Goal: Transaction & Acquisition: Obtain resource

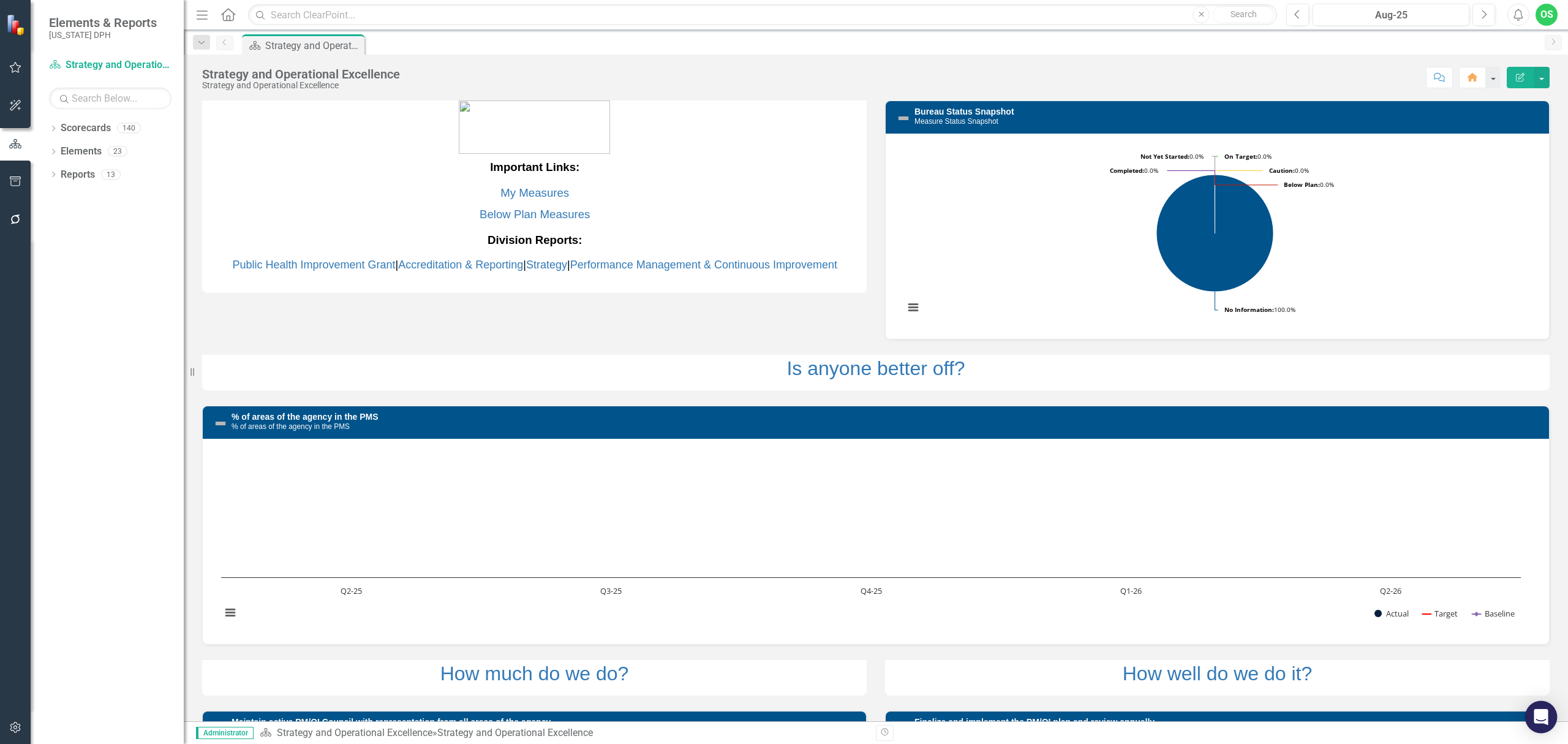
click at [1537, 725] on div "Open Intercom Messenger" at bounding box center [1540, 716] width 32 height 32
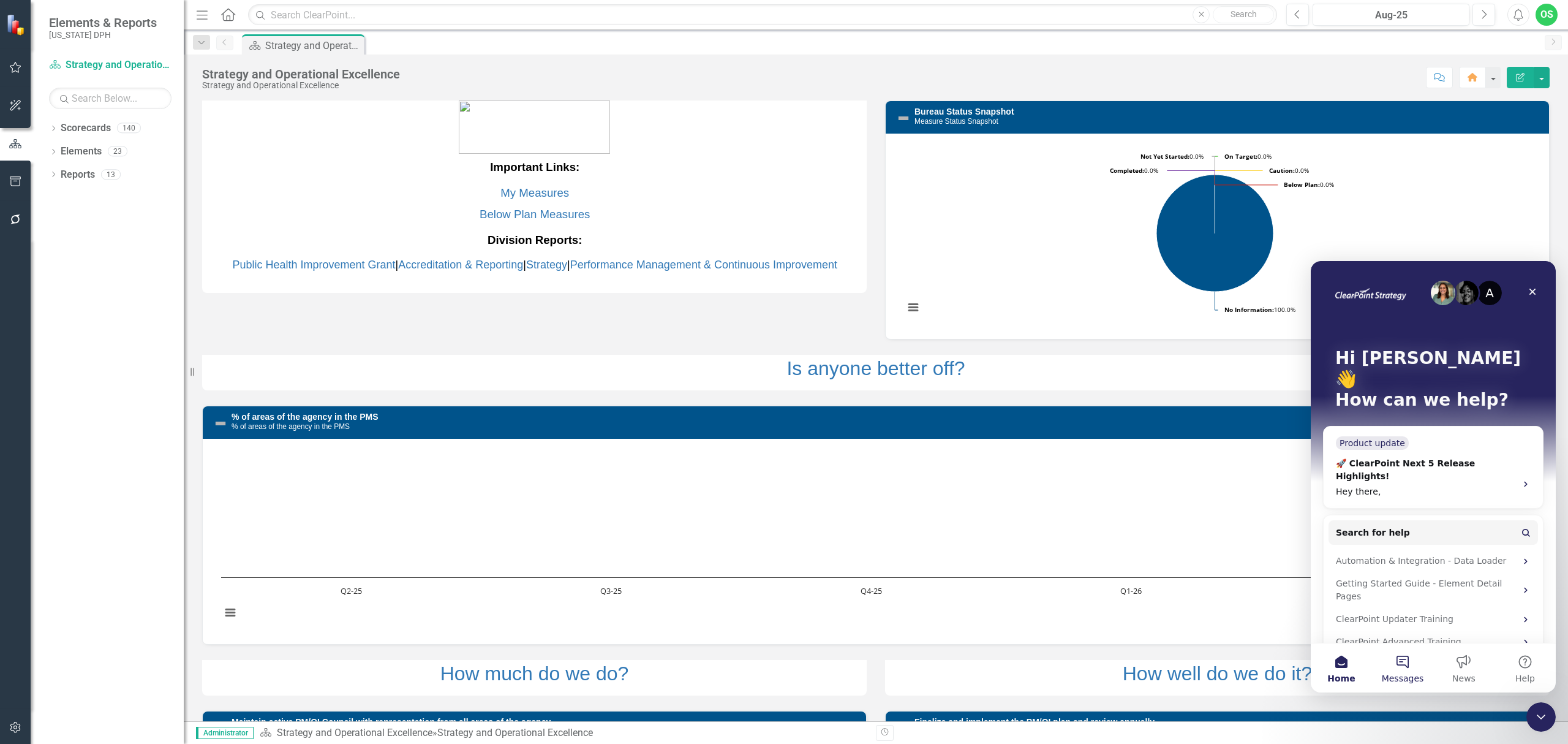
click at [1406, 658] on button "Messages" at bounding box center [1403, 668] width 61 height 49
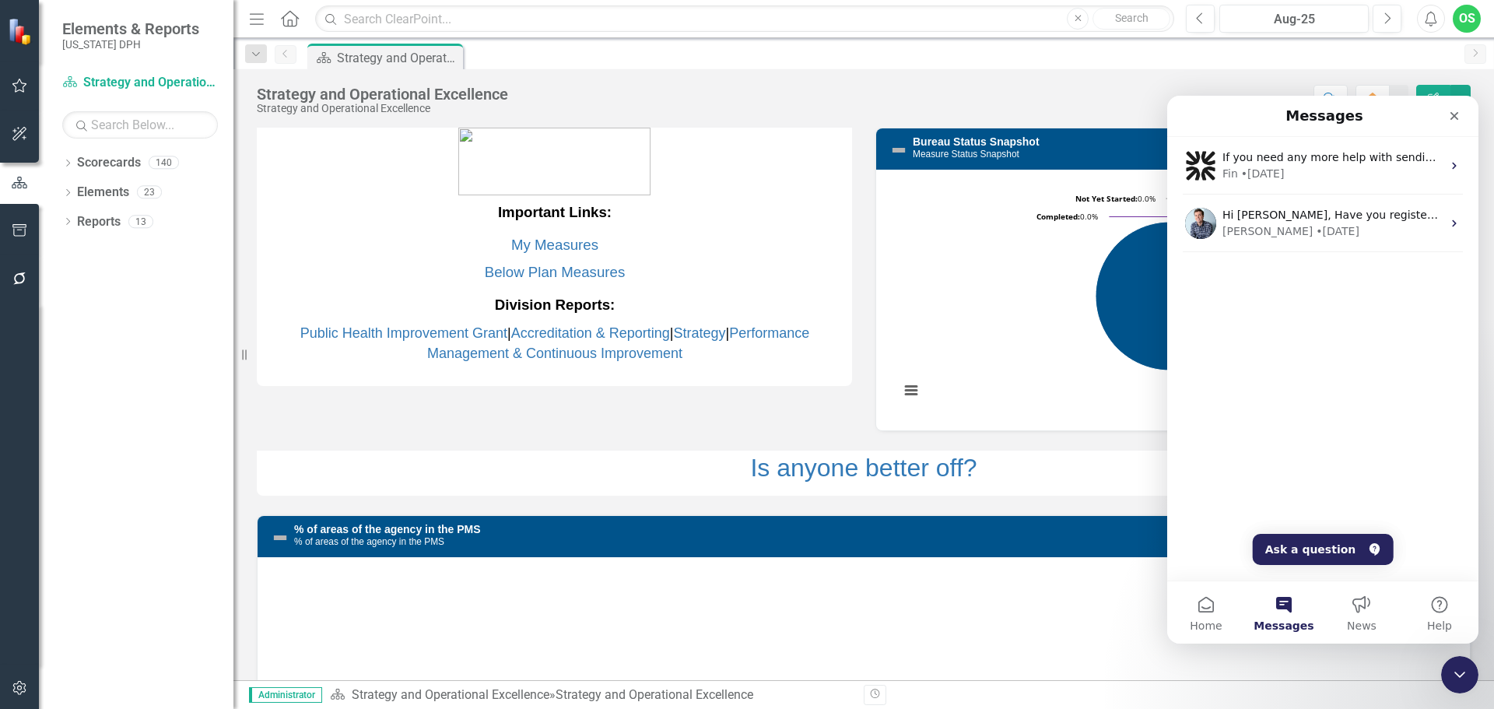
drag, startPoint x: 1968, startPoint y: 2, endPoint x: 582, endPoint y: 96, distance: 1389.7
click at [582, 96] on div "Score: N/A Aug-25 Completed Comment Home Edit Report" at bounding box center [993, 98] width 955 height 26
click at [66, 219] on icon "Dropdown" at bounding box center [67, 223] width 11 height 9
click at [119, 272] on div "Strategy and Operational Excellence" at bounding box center [157, 276] width 151 height 14
click at [1447, 115] on div "Close" at bounding box center [1454, 116] width 28 height 28
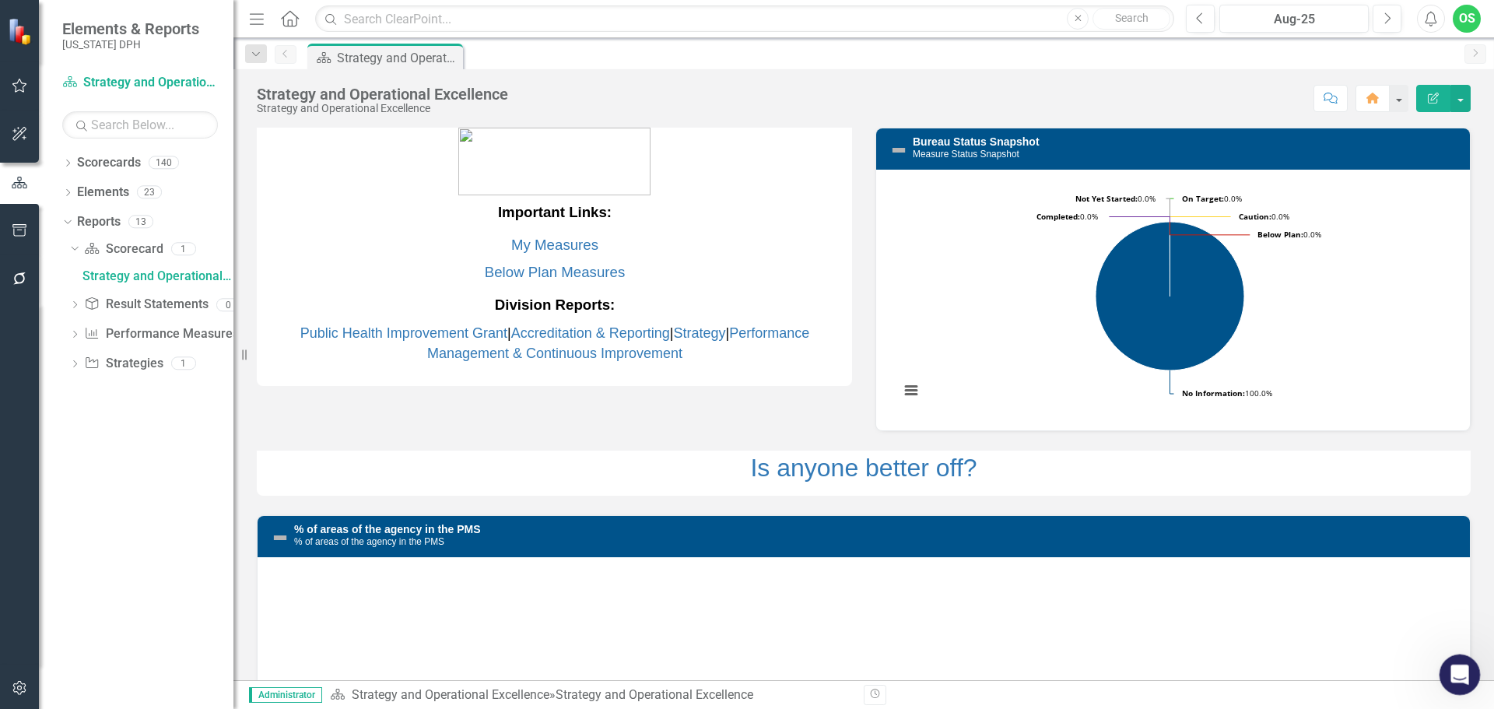
drag, startPoint x: 1449, startPoint y: 671, endPoint x: 2876, endPoint y: 1327, distance: 1570.4
click at [1448, 670] on icon "Open Intercom Messenger" at bounding box center [1458, 673] width 26 height 26
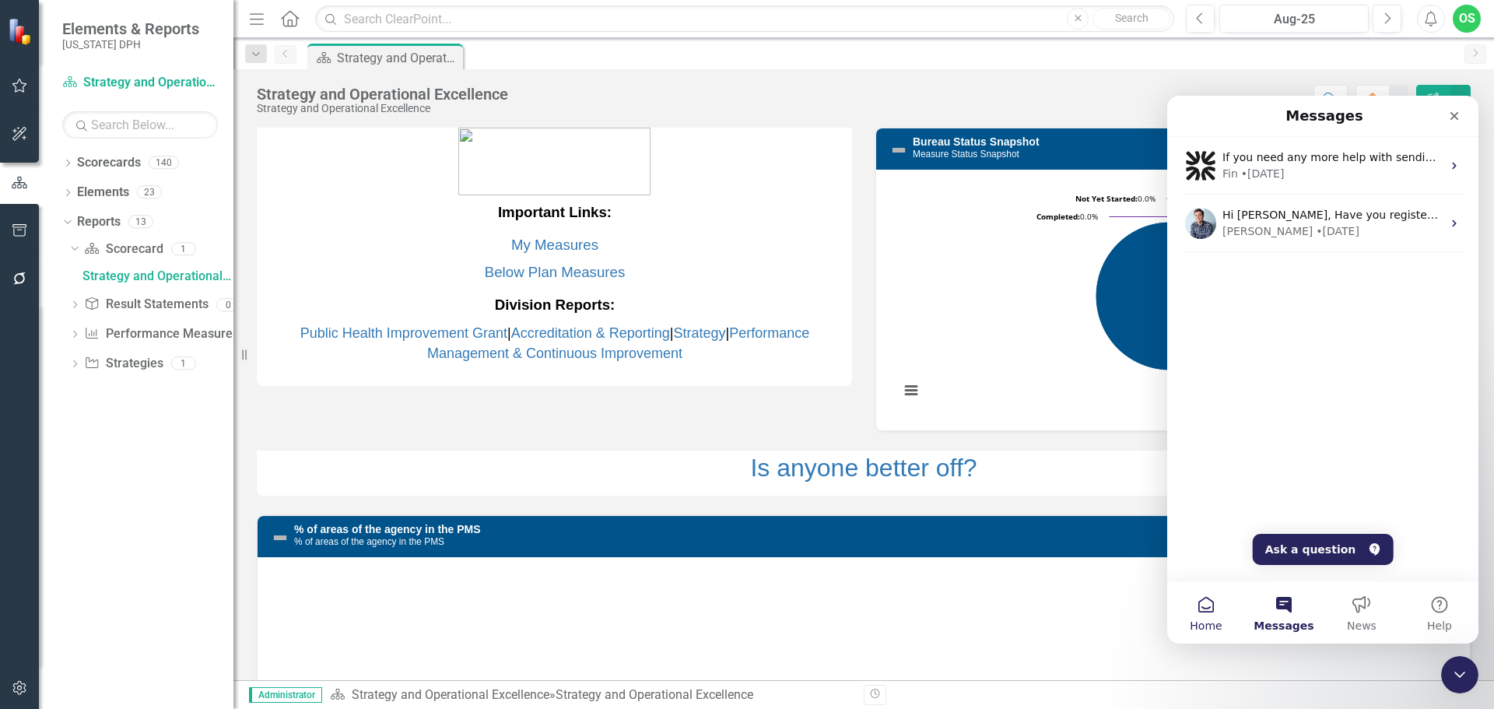
click at [1203, 620] on span "Home" at bounding box center [1206, 625] width 32 height 11
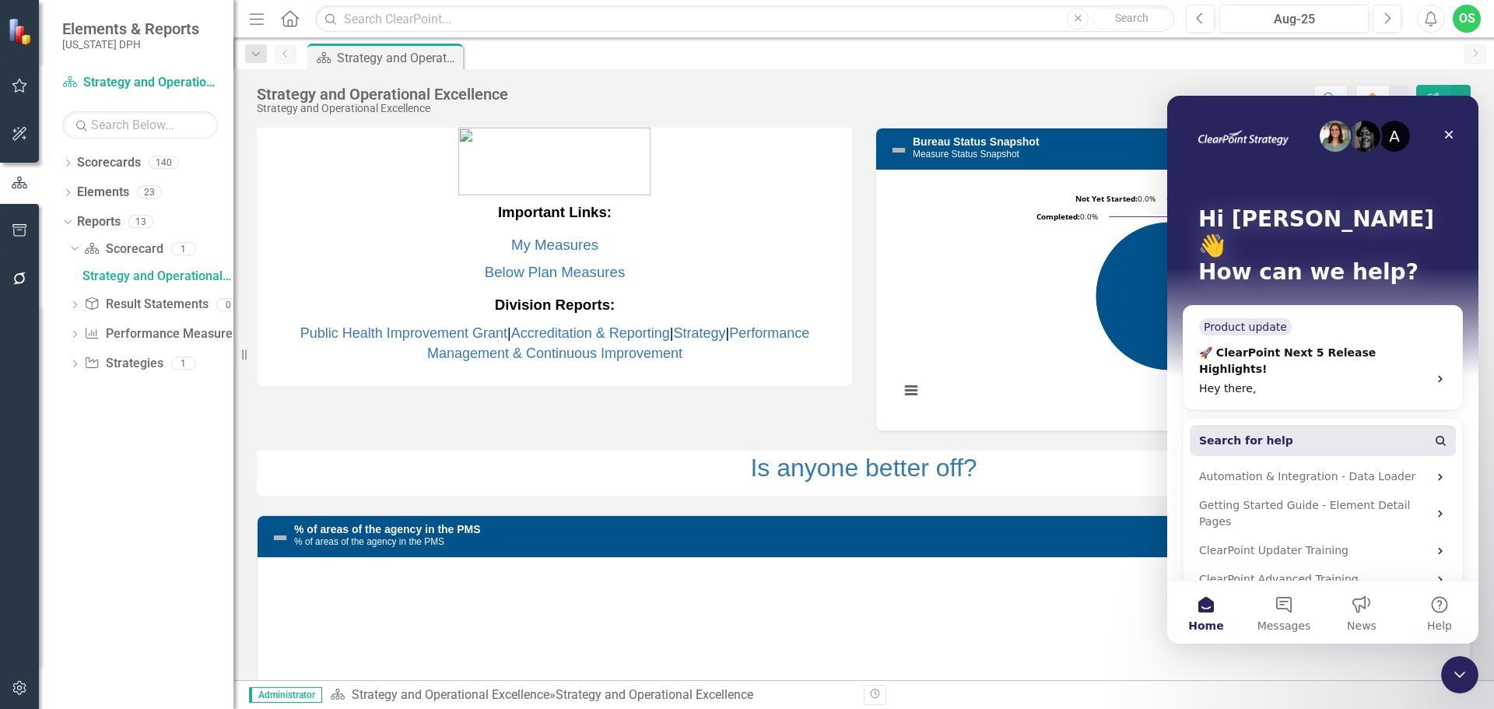
click at [1291, 425] on button "Search for help" at bounding box center [1323, 440] width 266 height 31
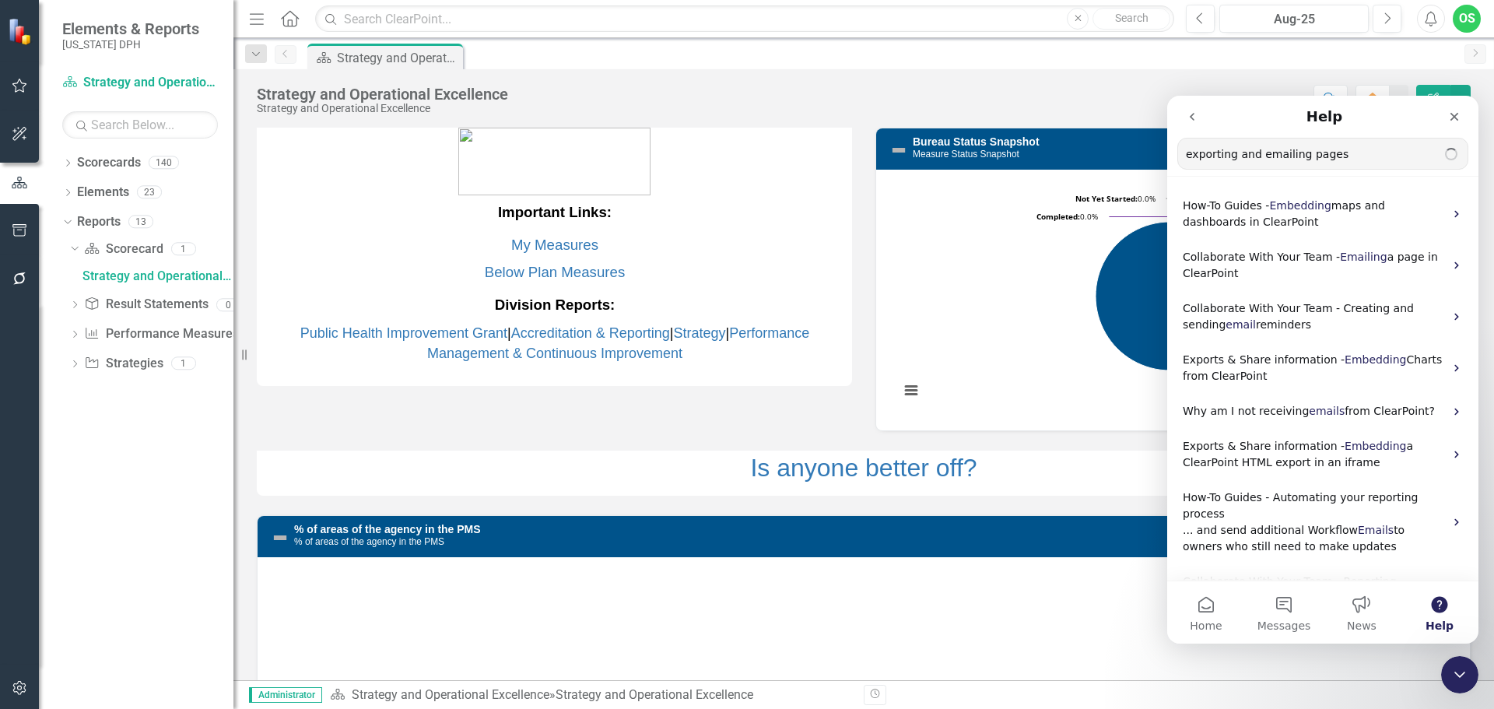
type input "exporting and emailing pages"
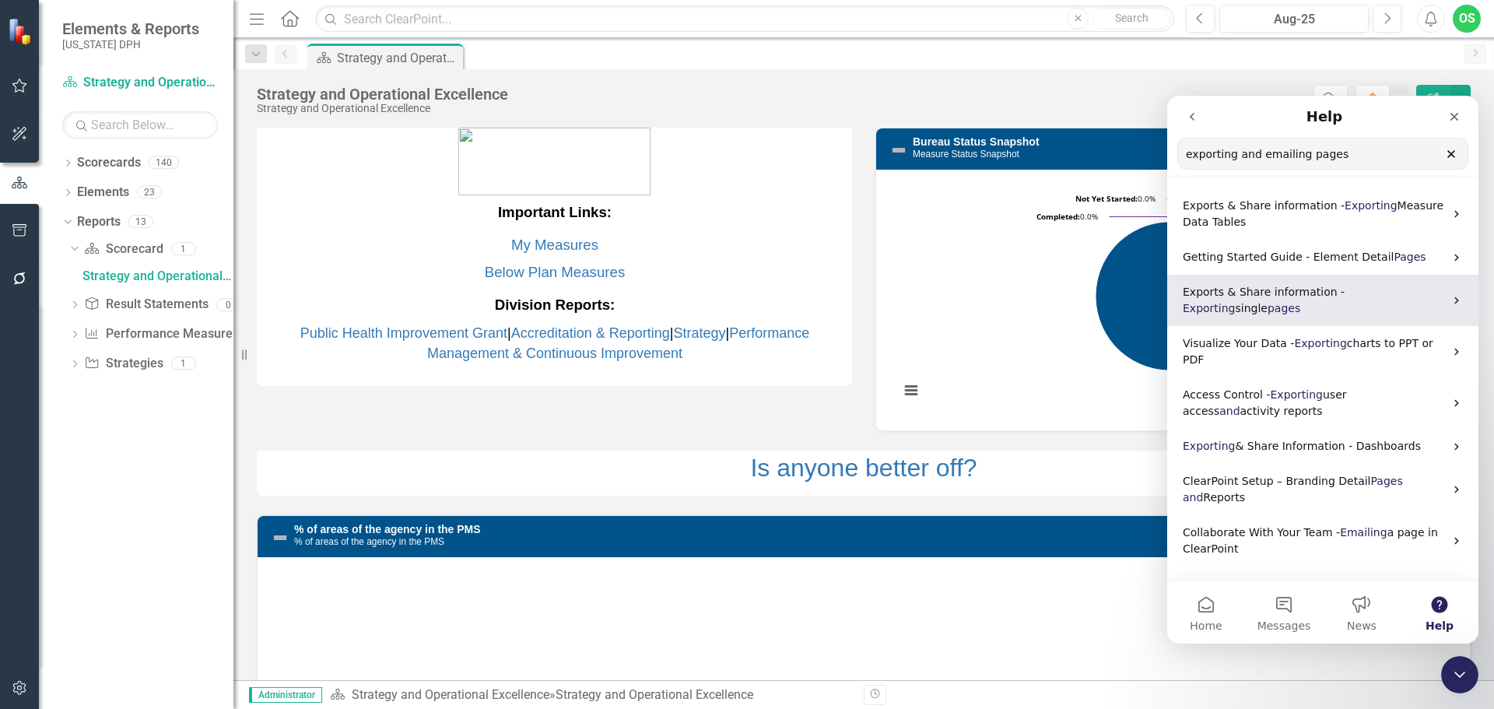
click at [1280, 297] on span "Exports & Share information -" at bounding box center [1264, 292] width 162 height 12
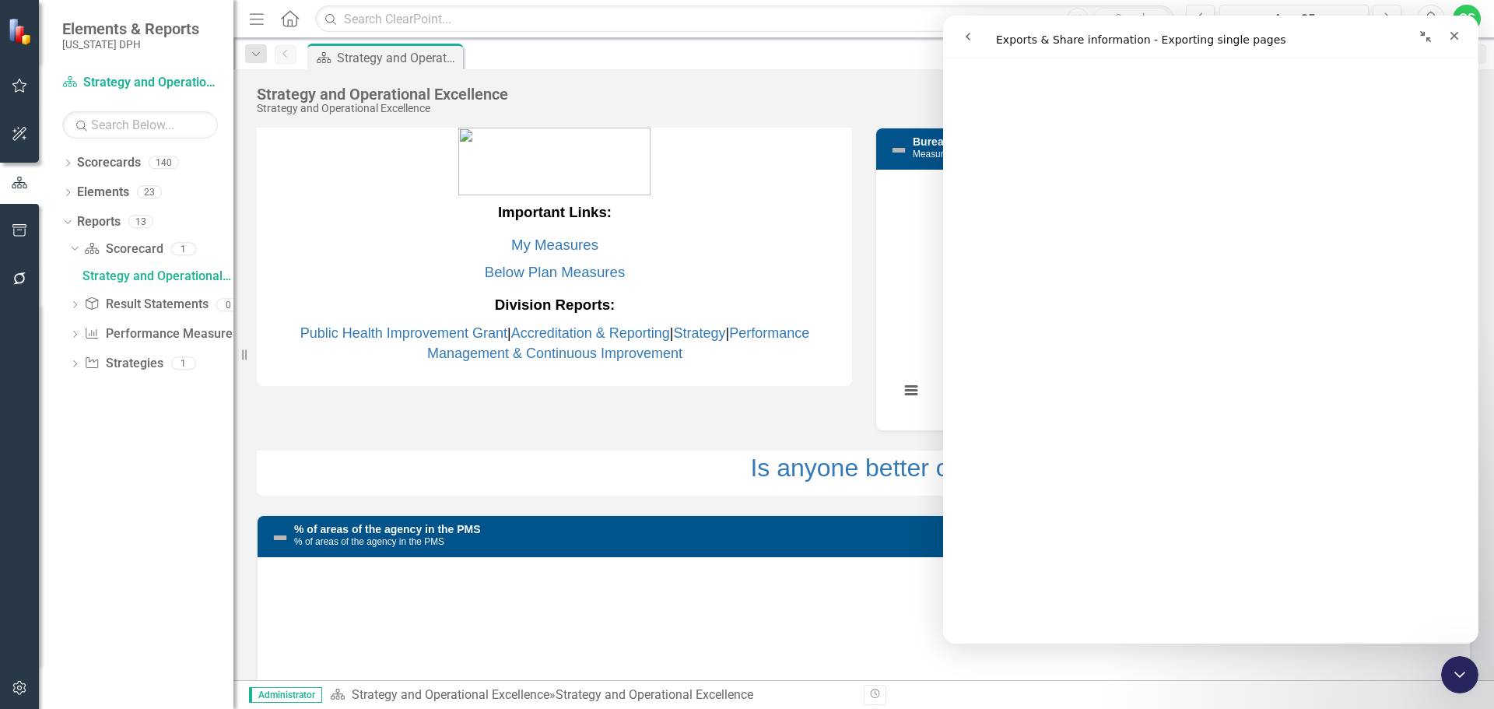
scroll to position [233, 0]
click at [11, 177] on icon "button" at bounding box center [19, 183] width 17 height 14
click at [16, 191] on button "button" at bounding box center [19, 183] width 39 height 26
drag, startPoint x: 75, startPoint y: 248, endPoint x: 73, endPoint y: 221, distance: 27.3
click at [75, 247] on icon "Dropdown" at bounding box center [72, 248] width 9 height 11
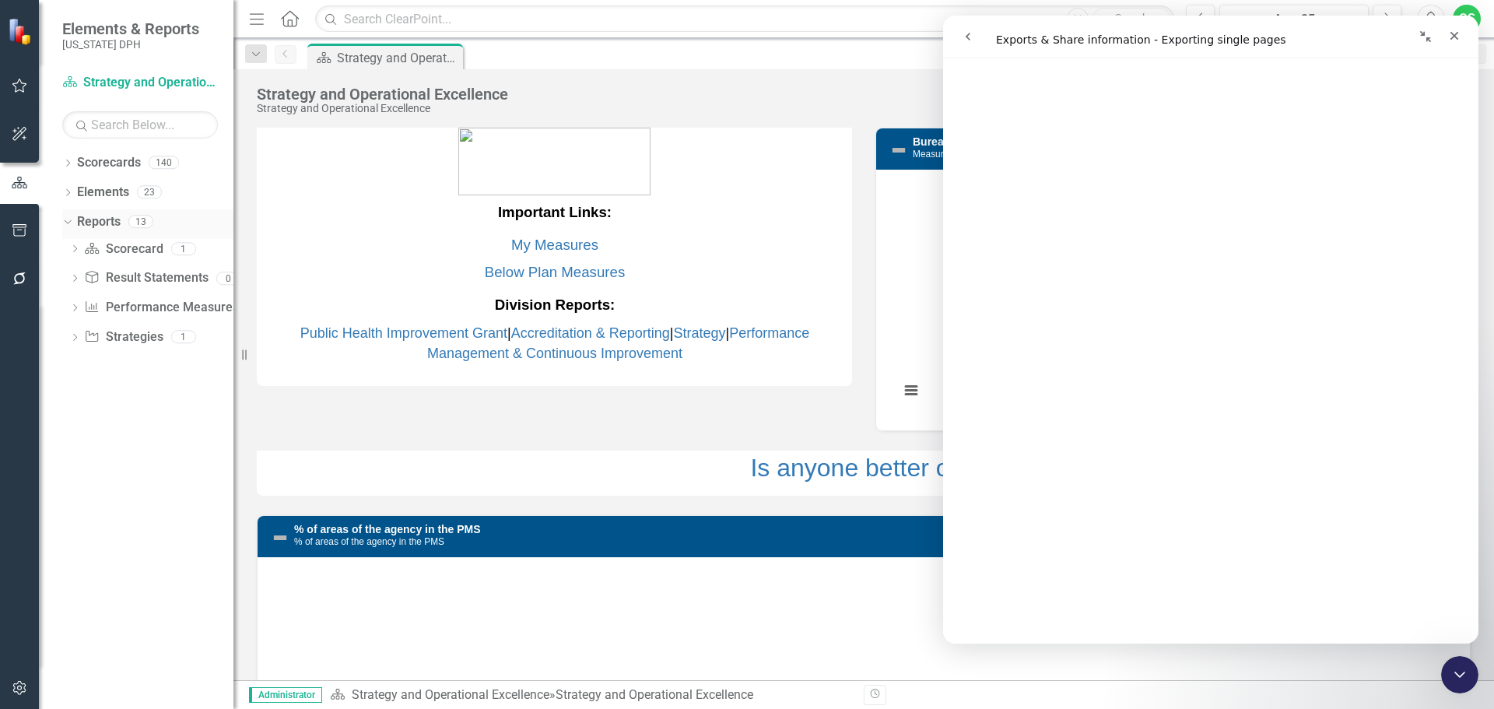
click at [72, 221] on div "Dropdown" at bounding box center [64, 221] width 13 height 11
click at [98, 226] on link "Reports" at bounding box center [99, 222] width 44 height 18
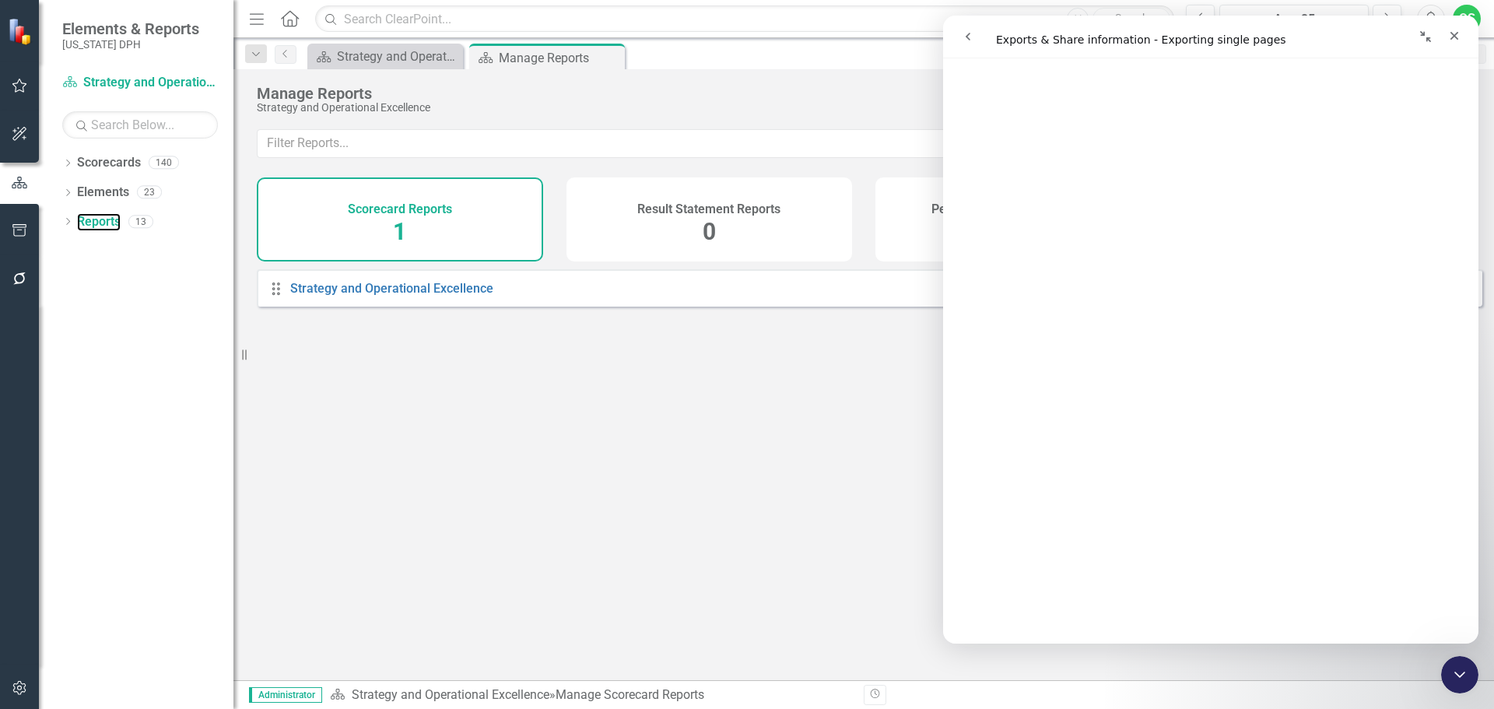
scroll to position [622, 0]
click at [1453, 45] on div "Close" at bounding box center [1454, 36] width 28 height 28
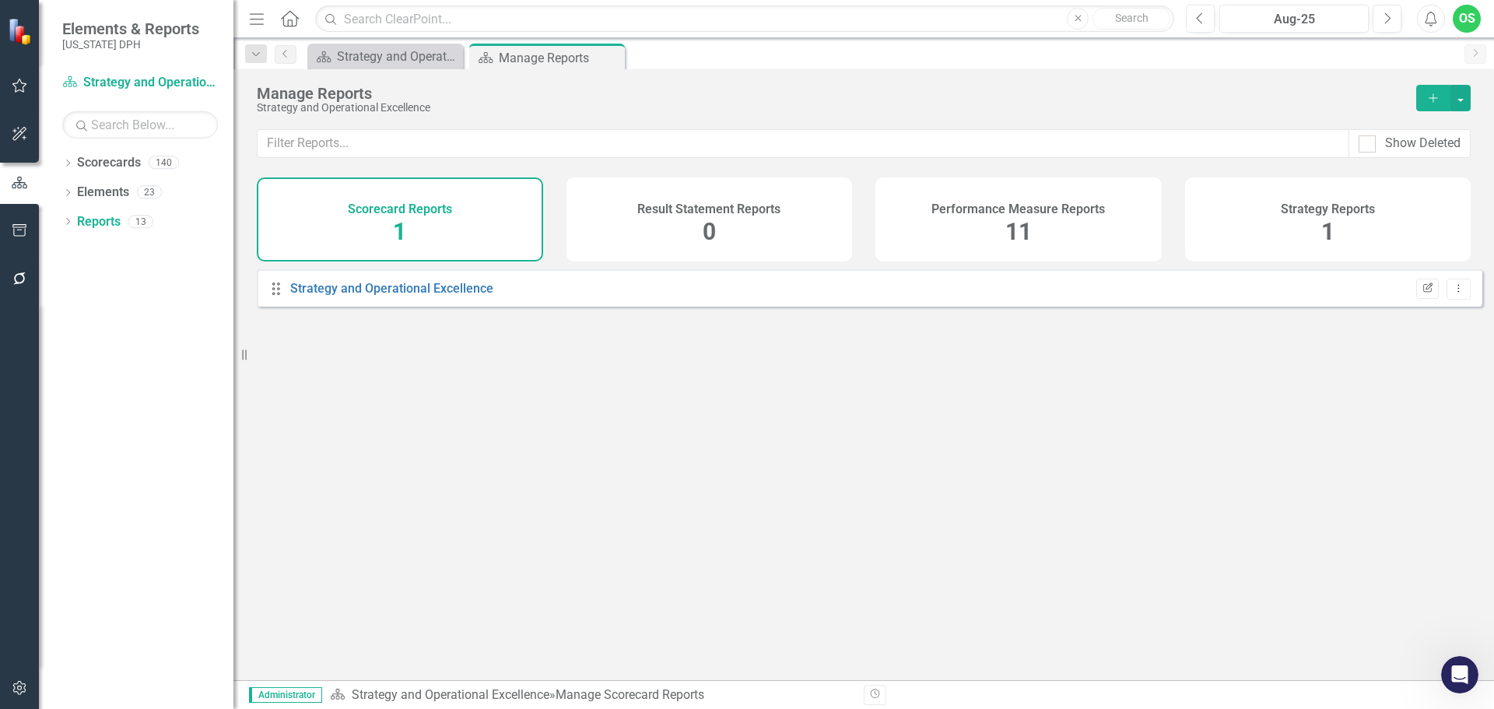
click at [1423, 292] on icon "button" at bounding box center [1427, 286] width 9 height 9
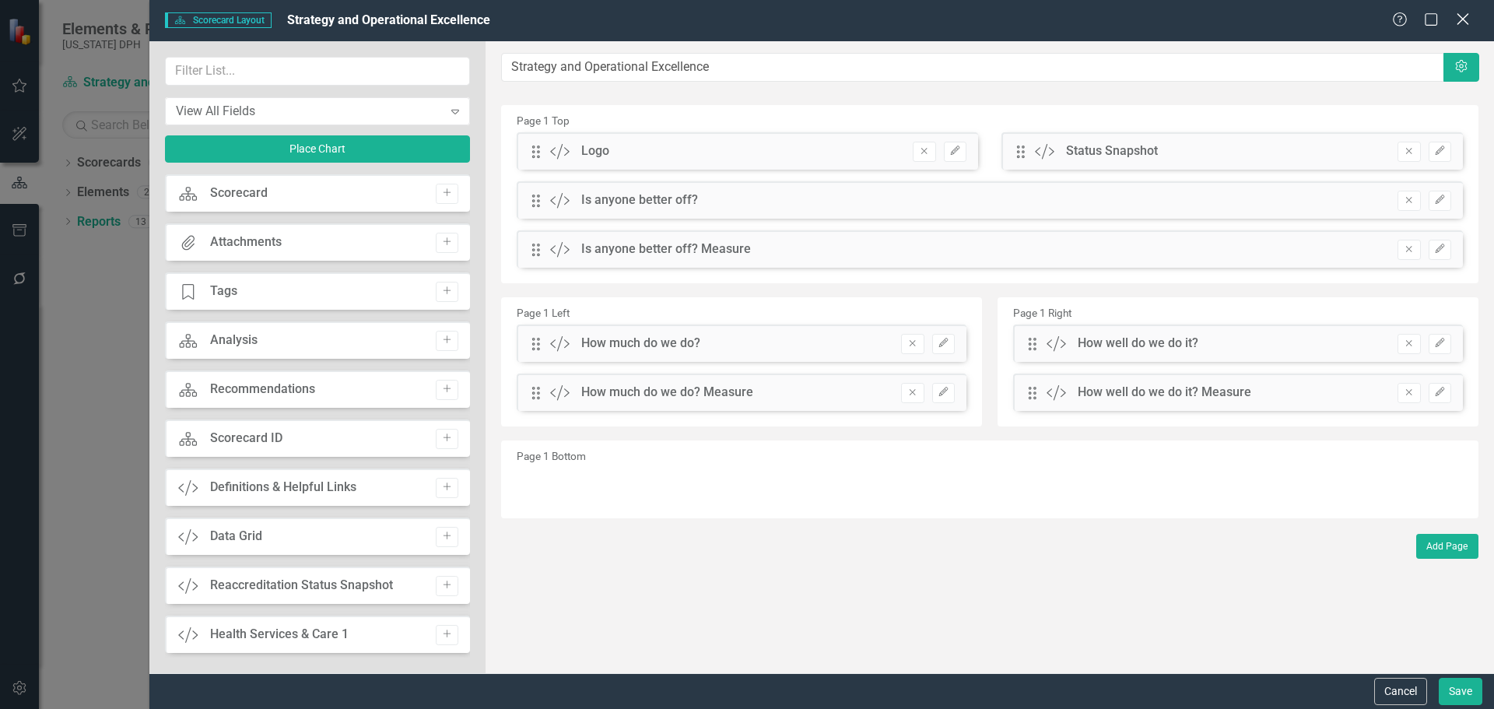
click at [1463, 15] on icon "Close" at bounding box center [1462, 19] width 19 height 15
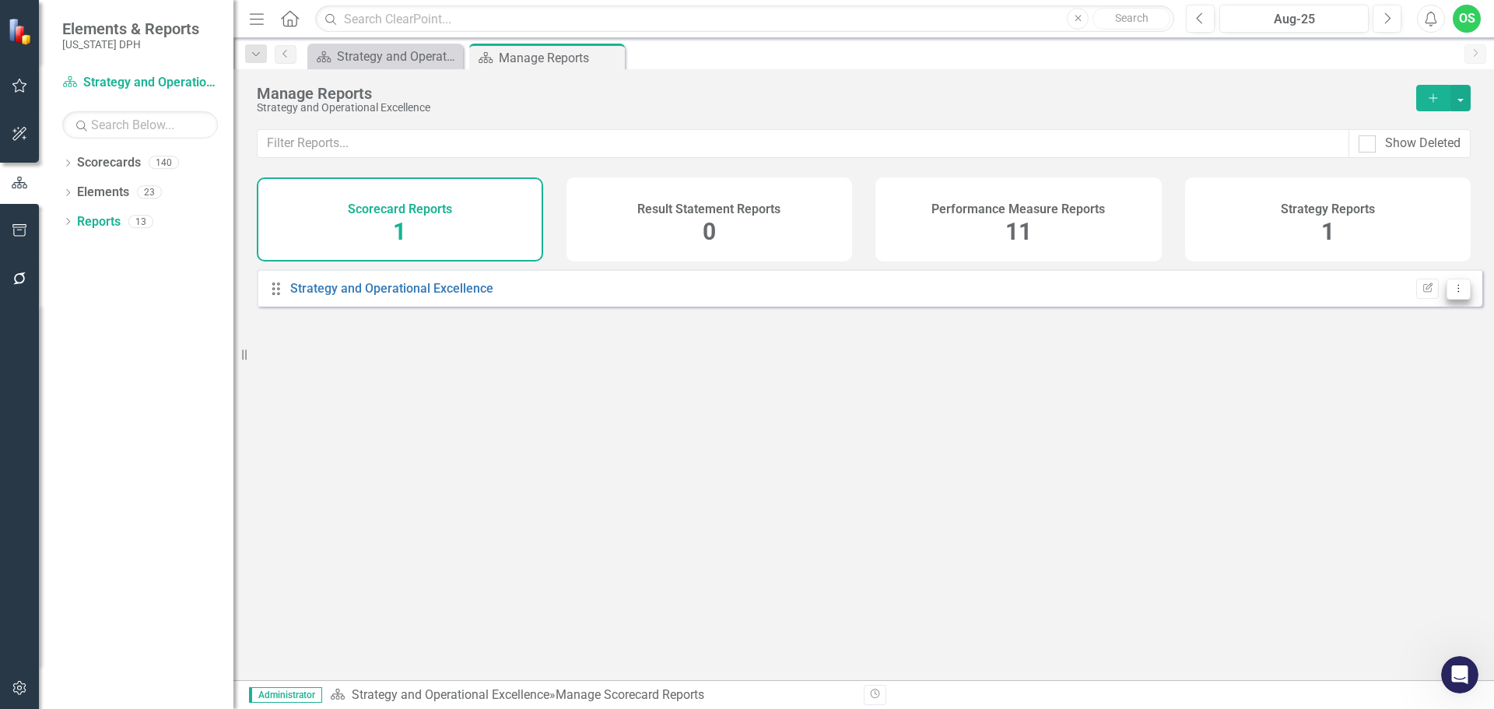
click at [1452, 293] on icon "Dropdown Menu" at bounding box center [1458, 288] width 13 height 10
click at [1446, 676] on icon "Open Intercom Messenger" at bounding box center [1458, 673] width 26 height 26
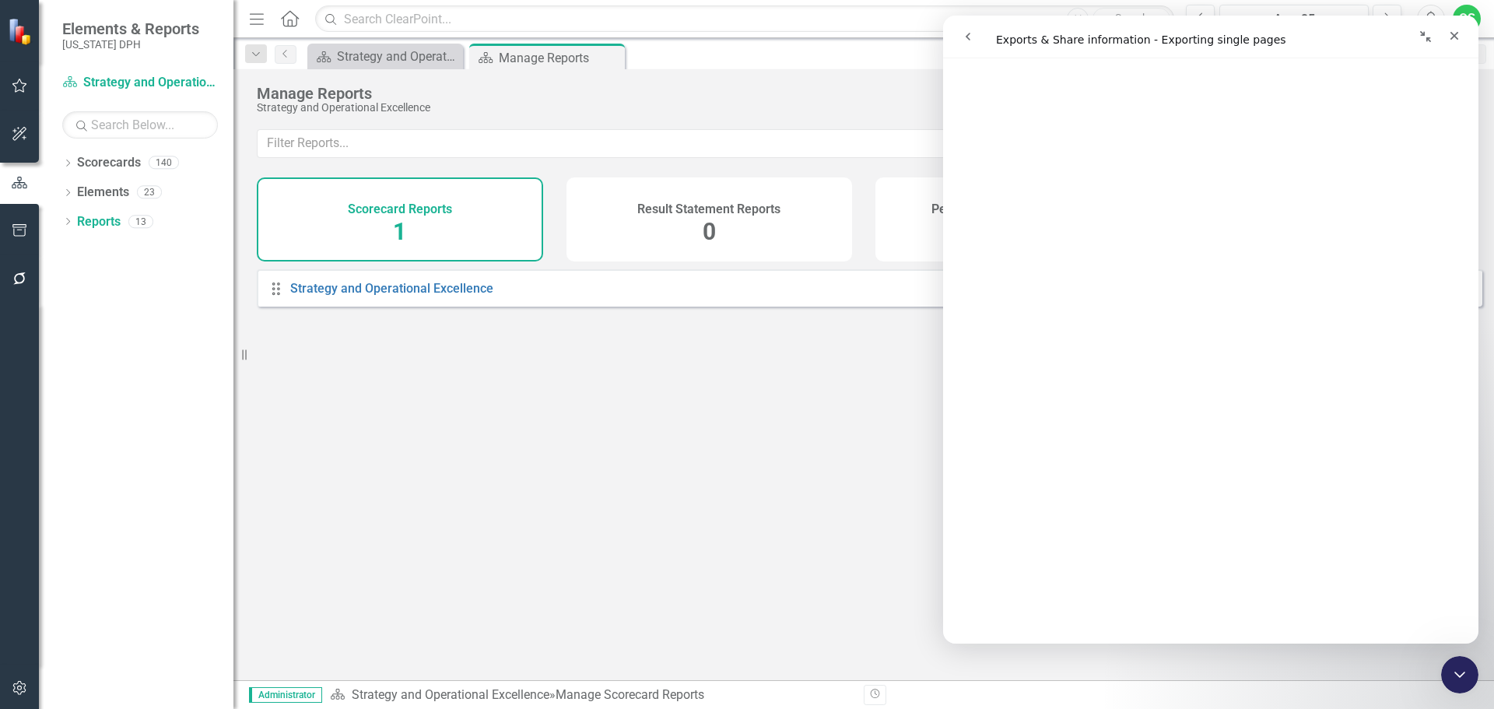
scroll to position [467, 0]
click at [412, 294] on link "Strategy and Operational Excellence" at bounding box center [391, 288] width 203 height 15
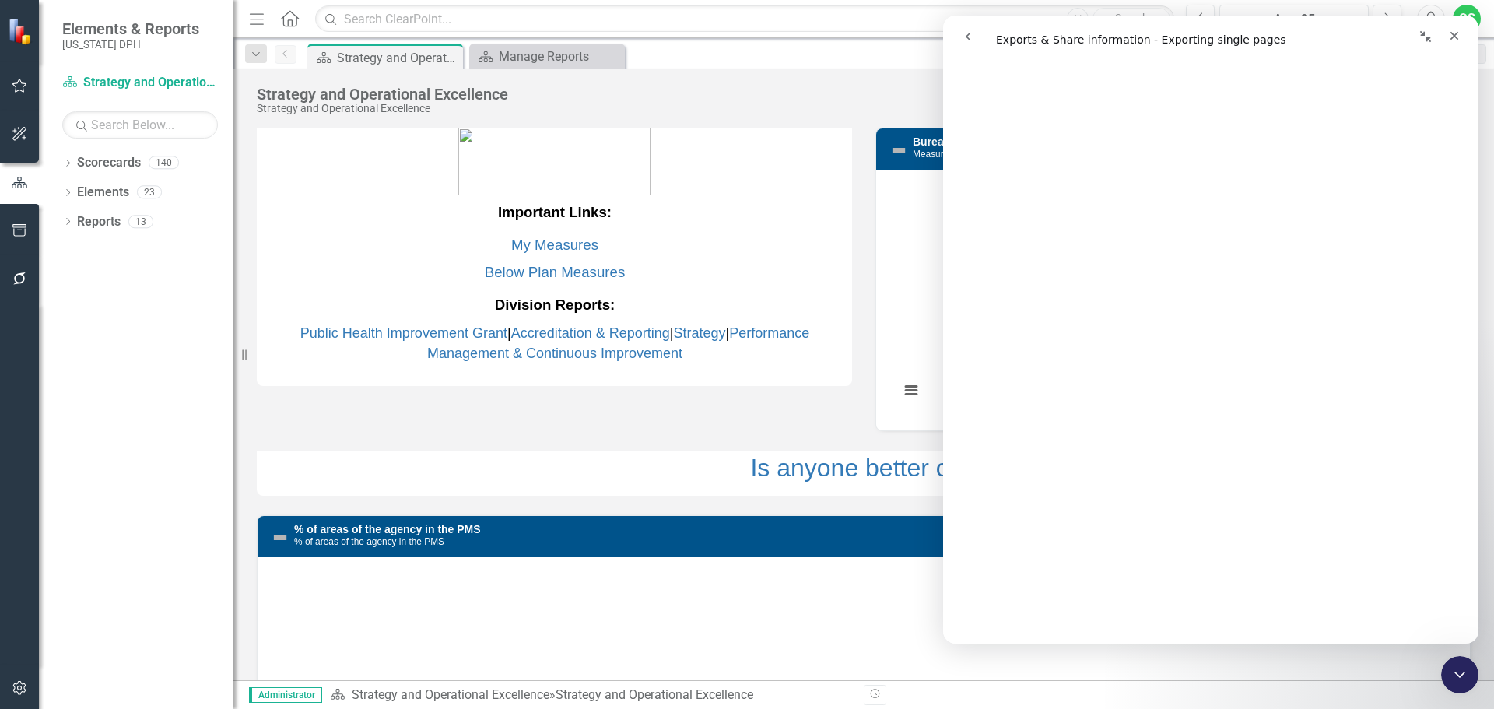
scroll to position [622, 0]
click at [101, 230] on link "Reports" at bounding box center [99, 222] width 44 height 18
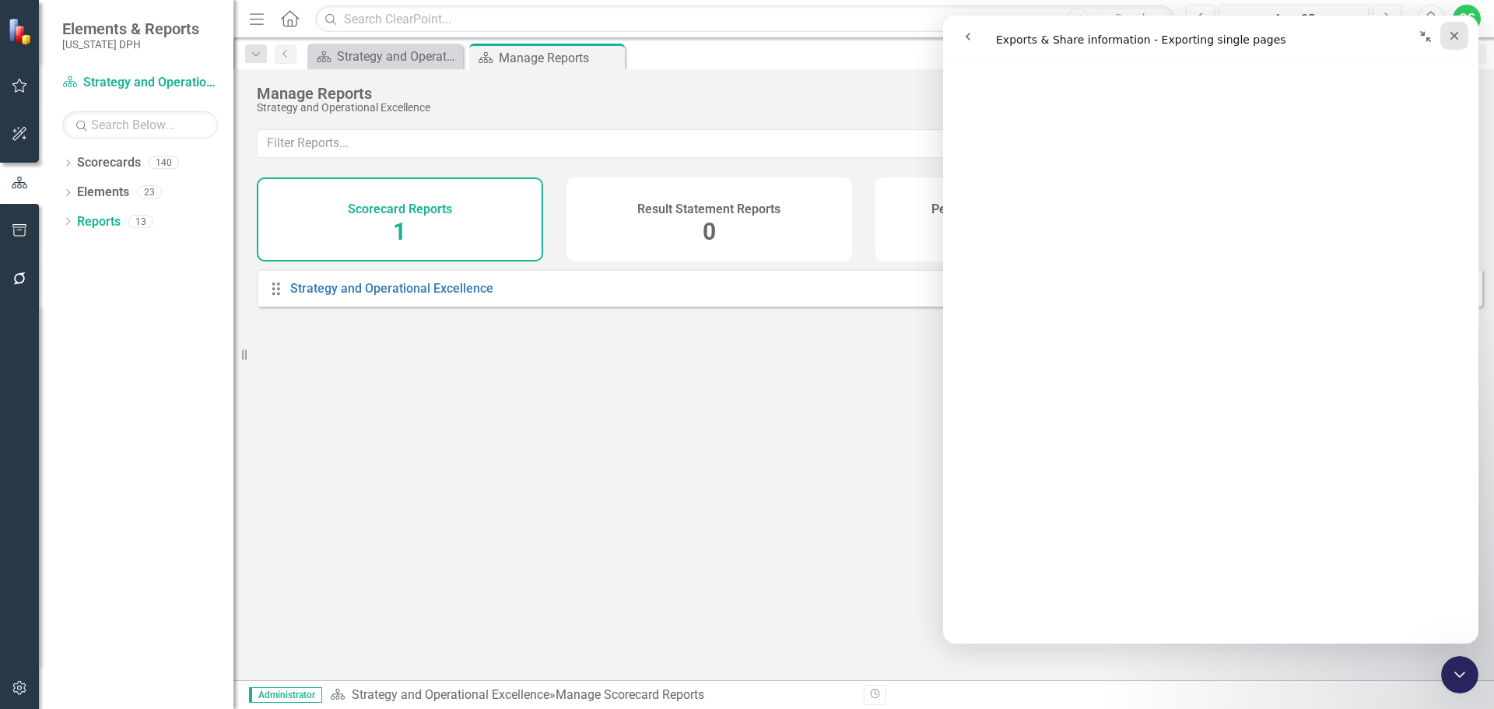
click at [1454, 36] on icon "Close" at bounding box center [1454, 36] width 9 height 9
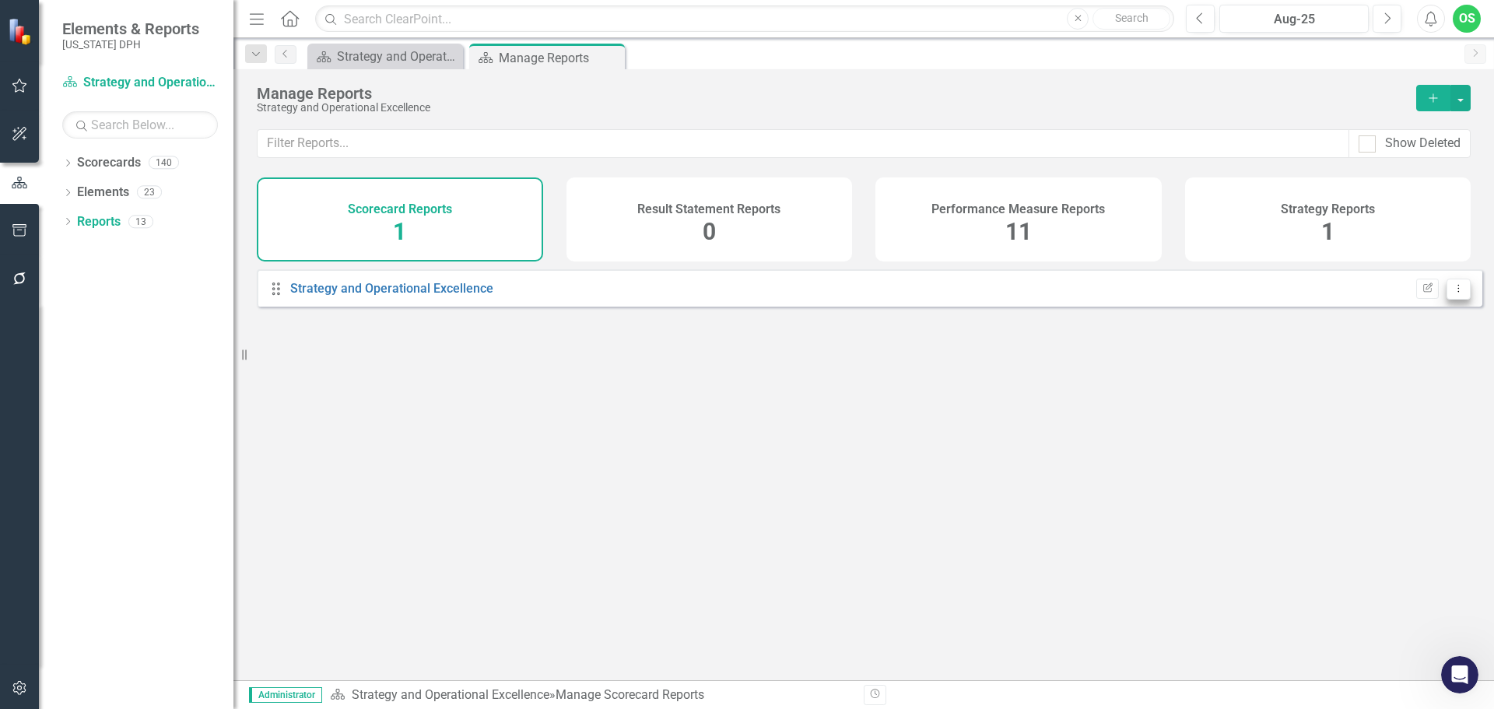
click at [1446, 300] on button "Dropdown Menu" at bounding box center [1458, 289] width 24 height 21
click at [1337, 494] on div "Drag Strategy and Operational Excellence Edit Report Dropdown Menu" at bounding box center [863, 468] width 1260 height 399
click at [65, 161] on icon "Dropdown" at bounding box center [67, 164] width 11 height 9
click at [72, 191] on icon "Dropdown" at bounding box center [76, 191] width 12 height 9
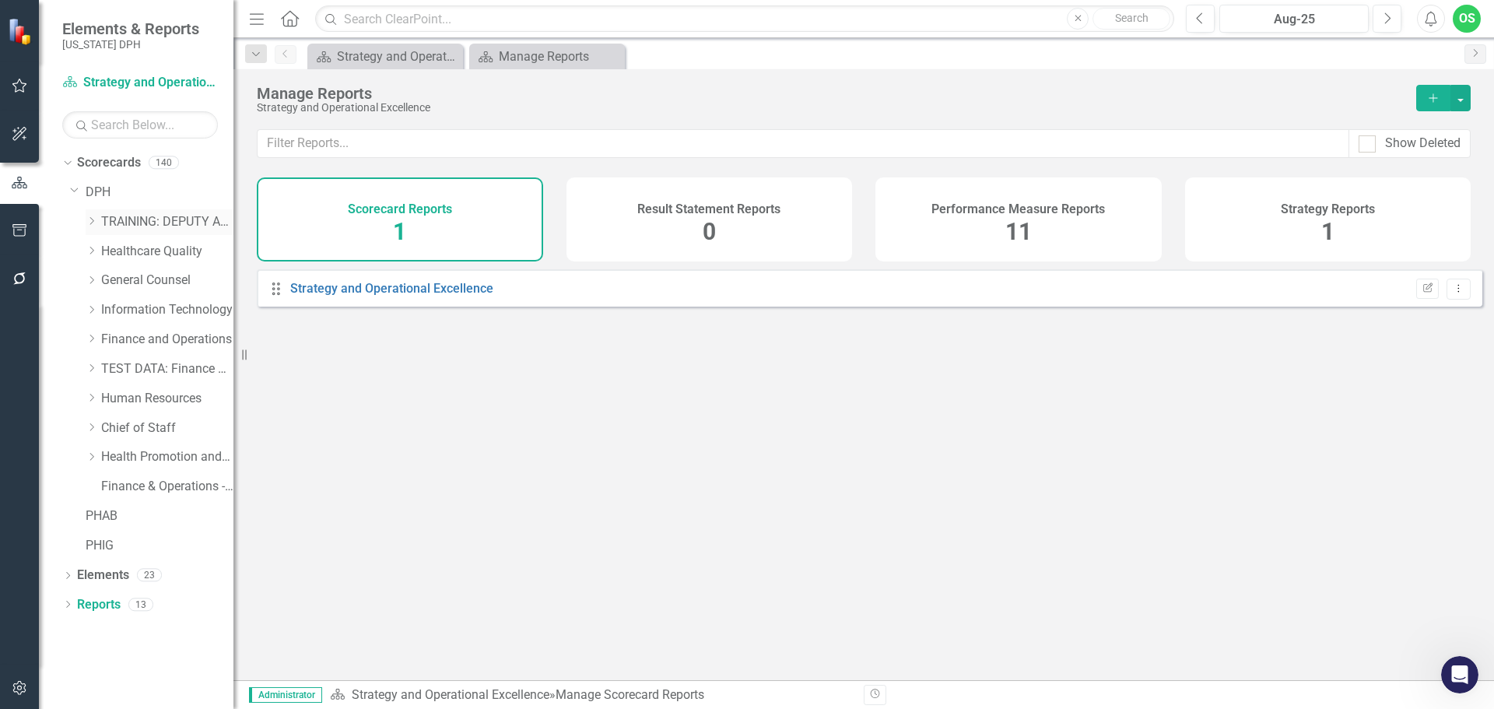
click at [125, 223] on link "TRAINING: DEPUTY AREA" at bounding box center [167, 222] width 132 height 18
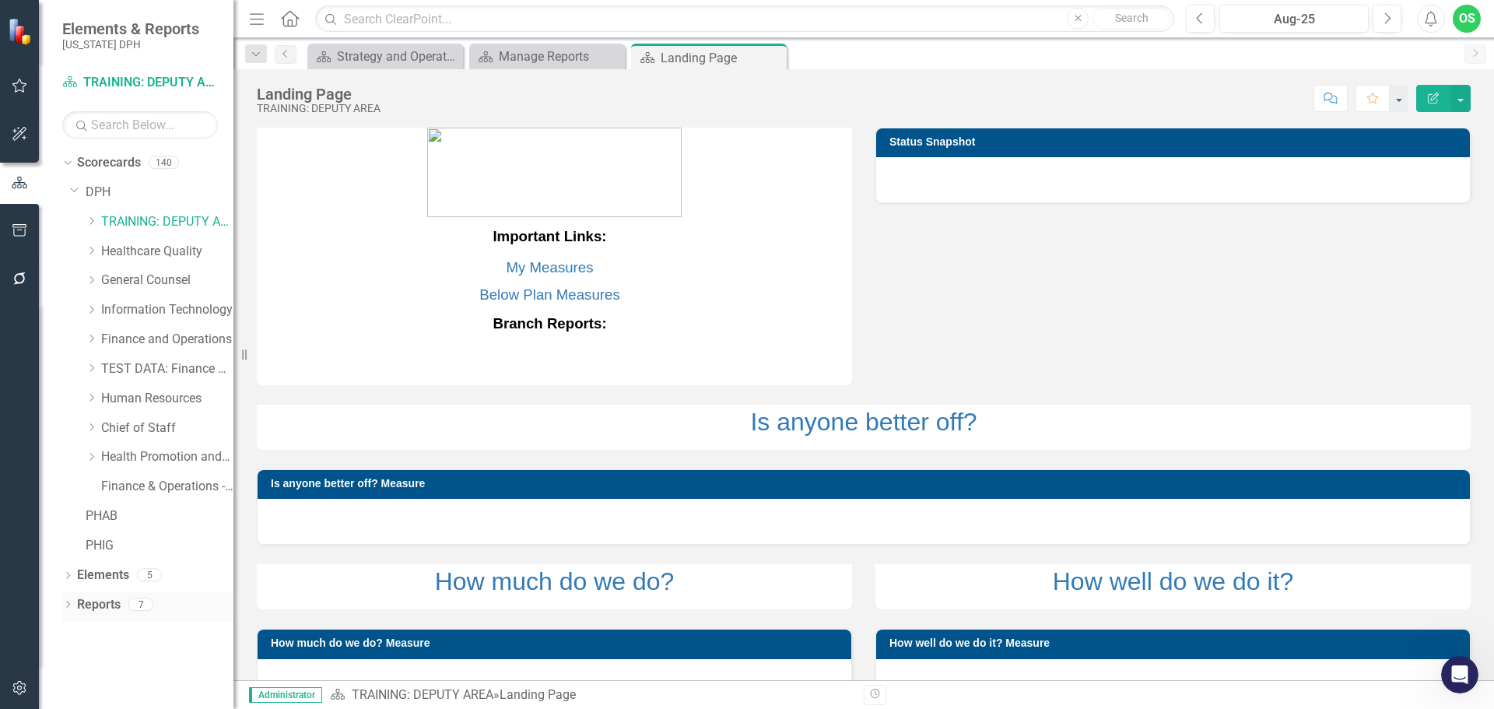
click at [99, 605] on link "Reports" at bounding box center [99, 605] width 44 height 18
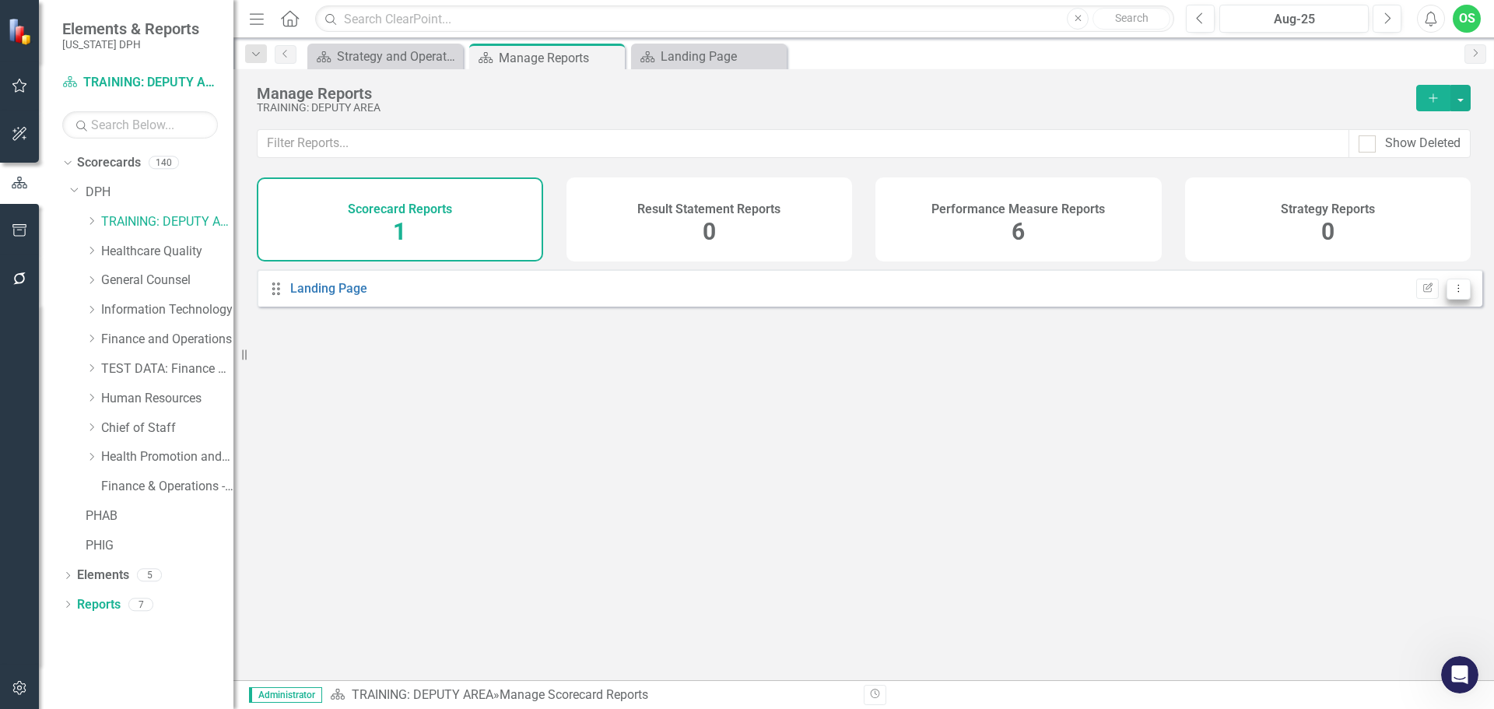
click at [1452, 293] on icon "Dropdown Menu" at bounding box center [1458, 288] width 13 height 10
click at [412, 225] on div "Scorecard Reports 1" at bounding box center [400, 219] width 286 height 84
drag, startPoint x: 373, startPoint y: 294, endPoint x: 275, endPoint y: 300, distance: 97.4
click at [275, 296] on icon "Drag" at bounding box center [276, 289] width 20 height 16
click at [1452, 293] on icon "Dropdown Menu" at bounding box center [1458, 288] width 13 height 10
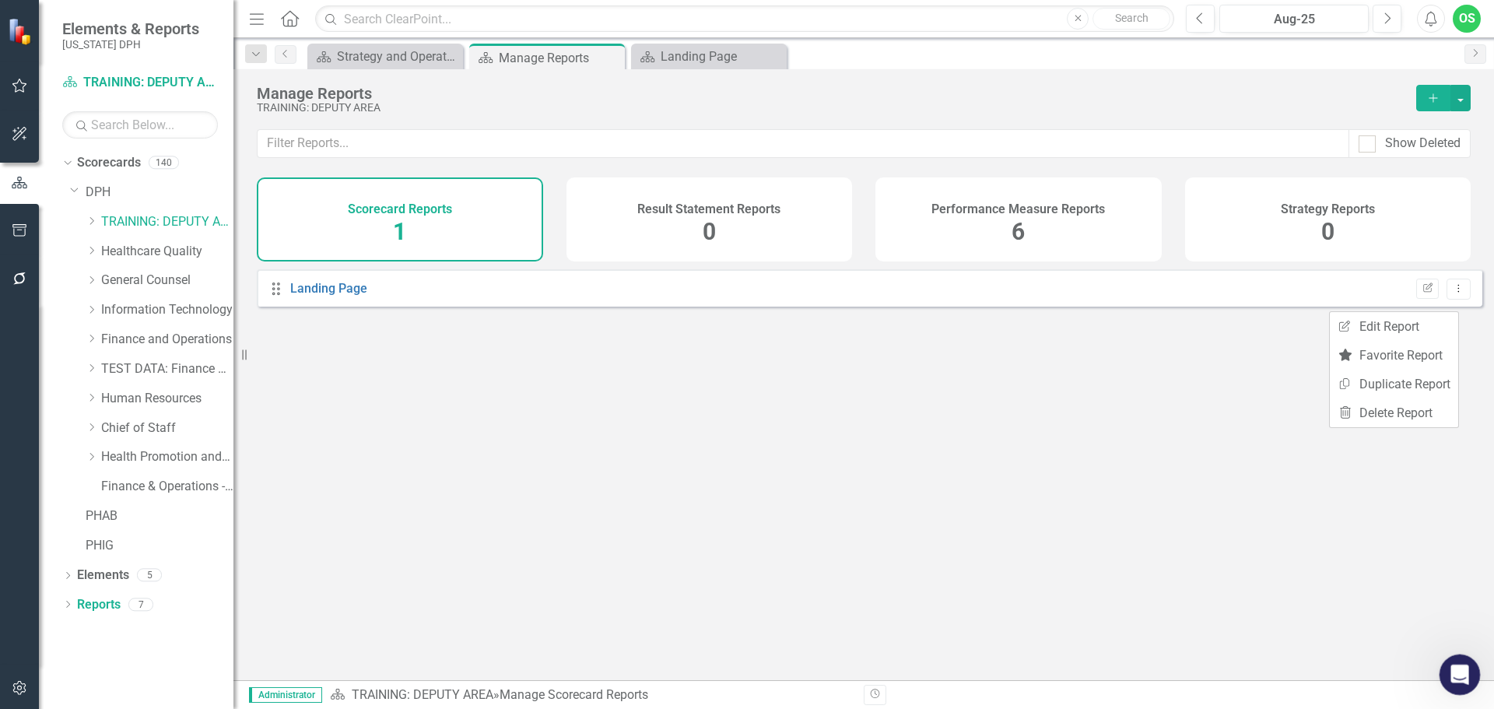
click at [1453, 681] on div "Open Intercom Messenger" at bounding box center [1457, 672] width 51 height 51
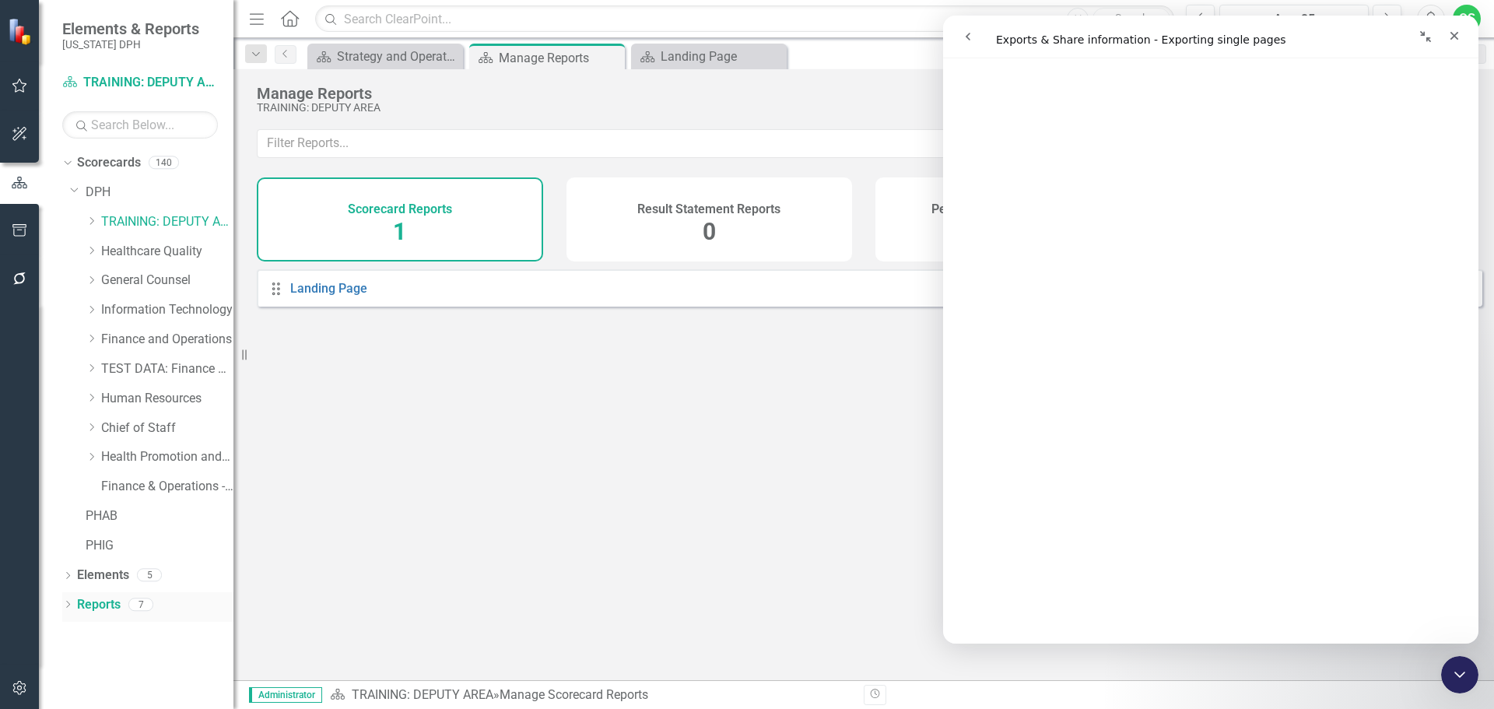
click at [67, 601] on div "Dropdown" at bounding box center [67, 606] width 11 height 13
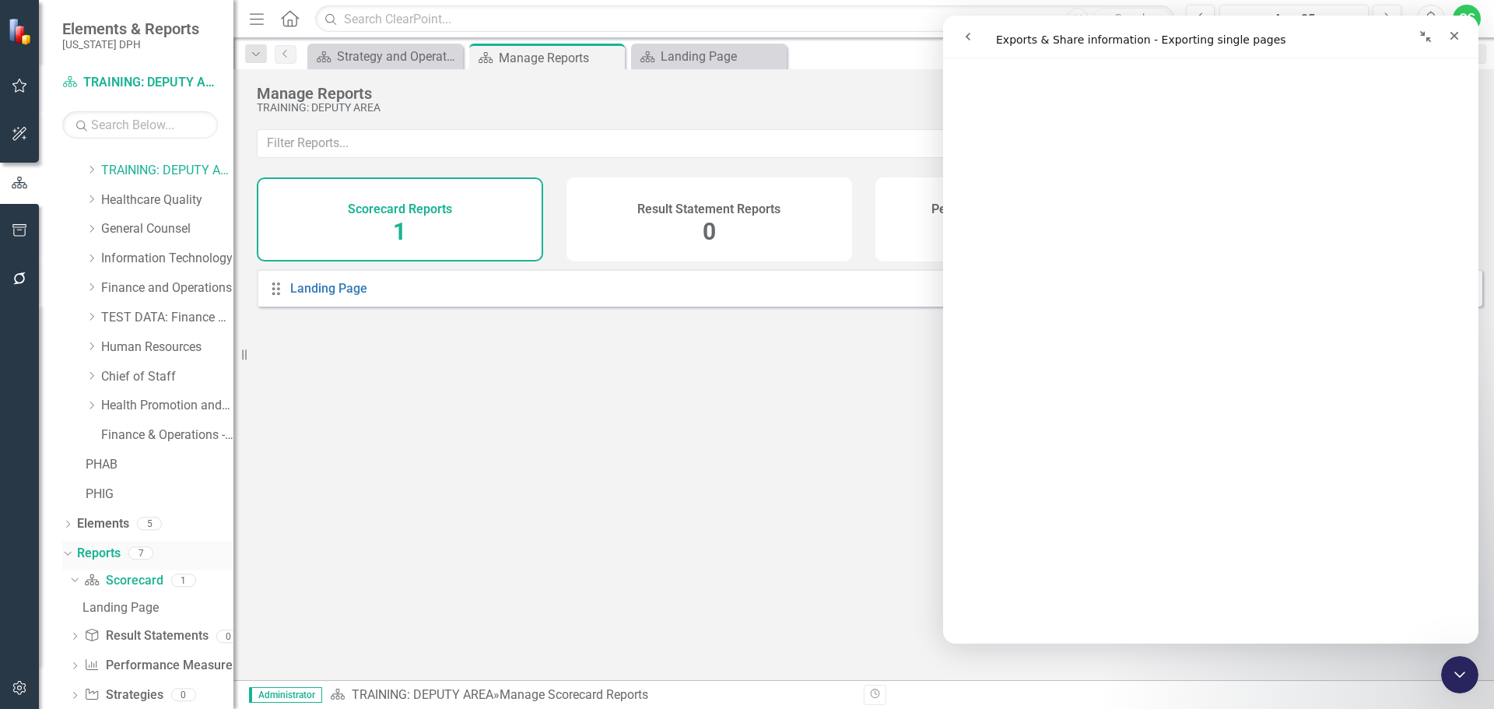
scroll to position [78, 0]
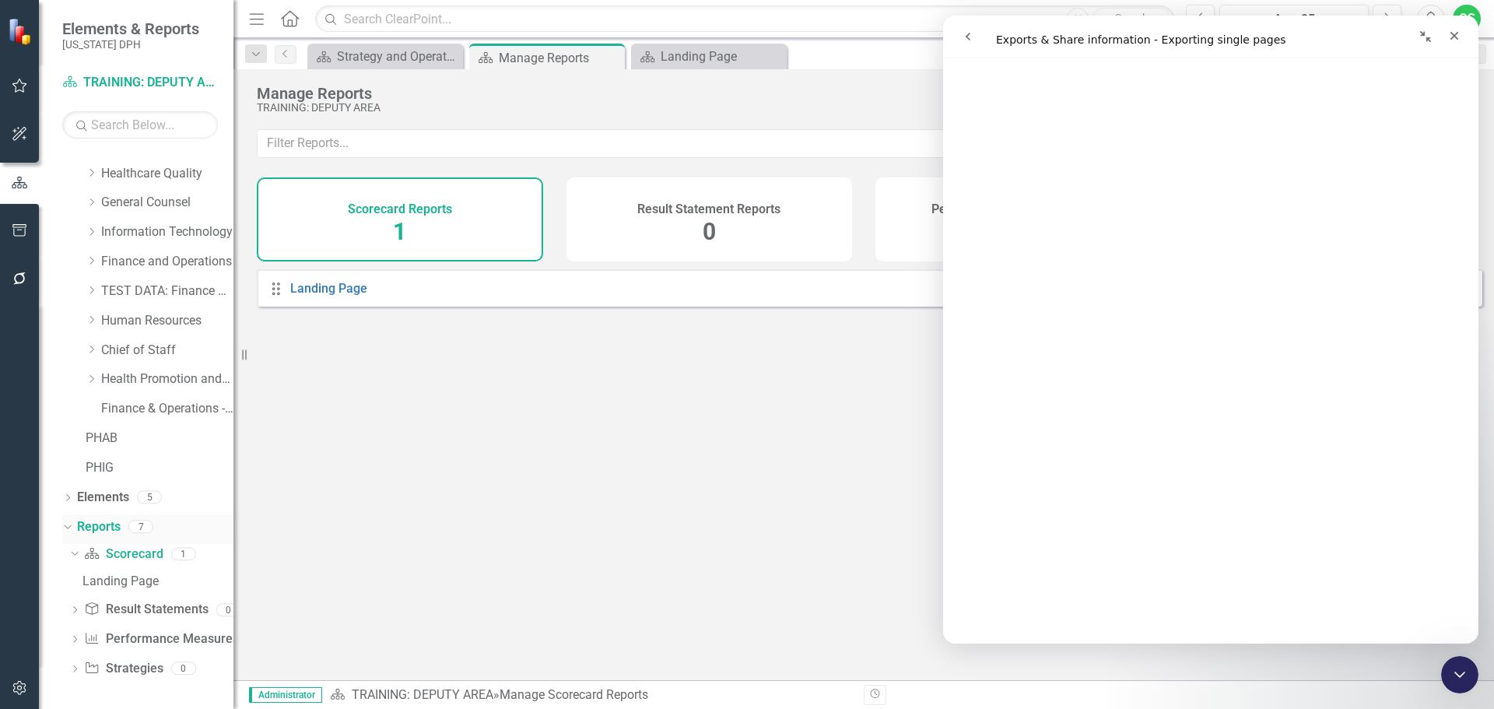
click at [96, 520] on link "Reports" at bounding box center [99, 527] width 44 height 18
click at [776, 57] on icon "Close" at bounding box center [773, 57] width 16 height 12
click at [424, 240] on div "Scorecard Reports 1" at bounding box center [400, 219] width 286 height 84
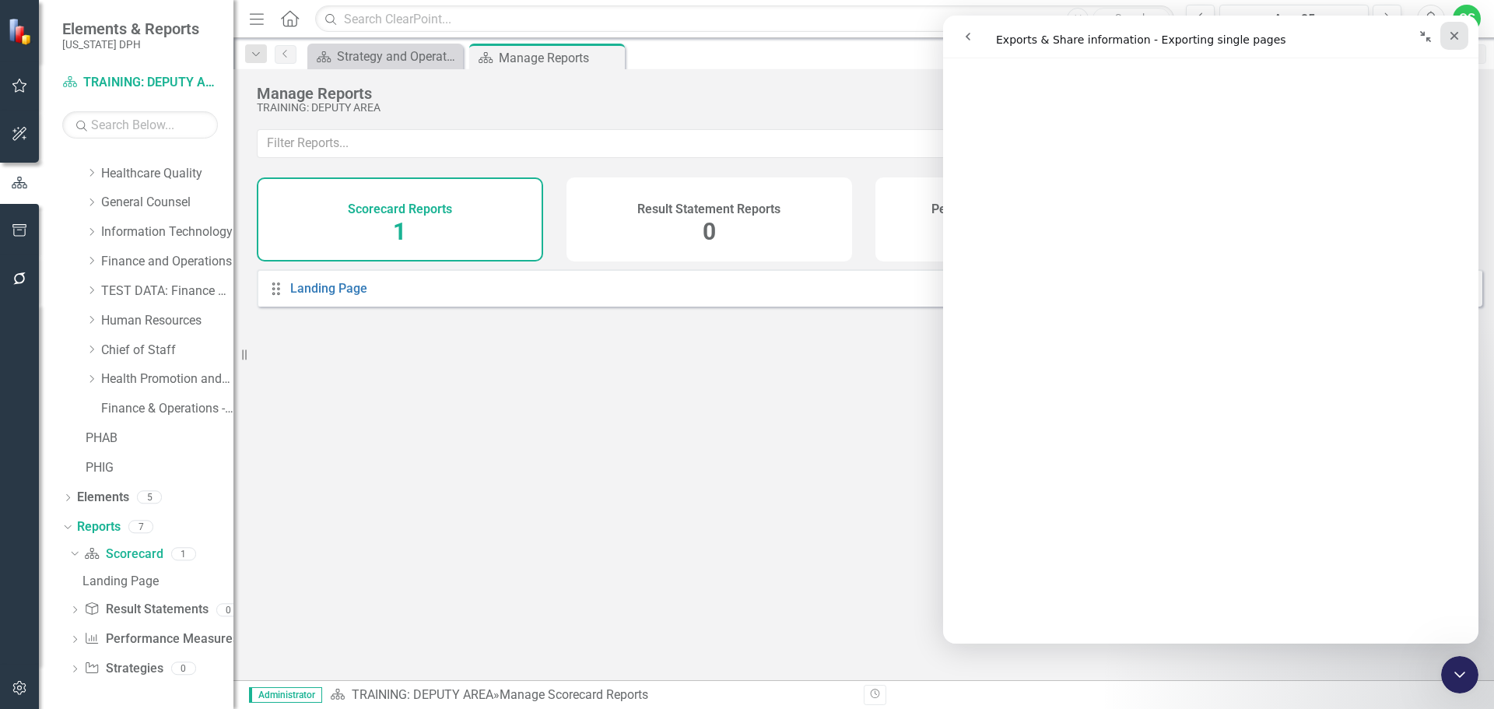
click at [1455, 45] on div "Close" at bounding box center [1454, 36] width 28 height 28
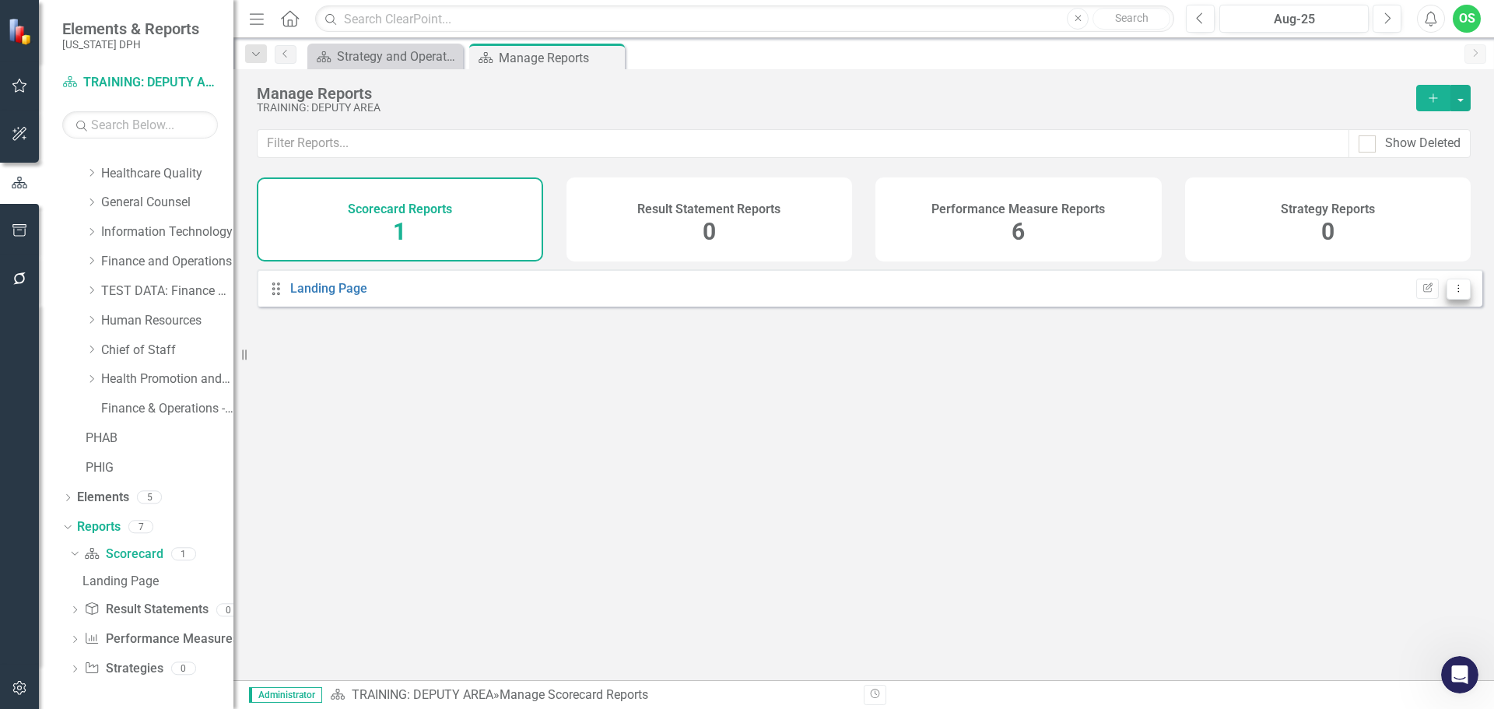
click at [1452, 293] on icon "Dropdown Menu" at bounding box center [1458, 288] width 13 height 10
click at [1454, 102] on button "button" at bounding box center [1460, 98] width 20 height 26
click at [1453, 299] on button "Dropdown Menu" at bounding box center [1458, 289] width 24 height 21
click at [1376, 331] on link "Edit Report Edit Report" at bounding box center [1394, 326] width 128 height 29
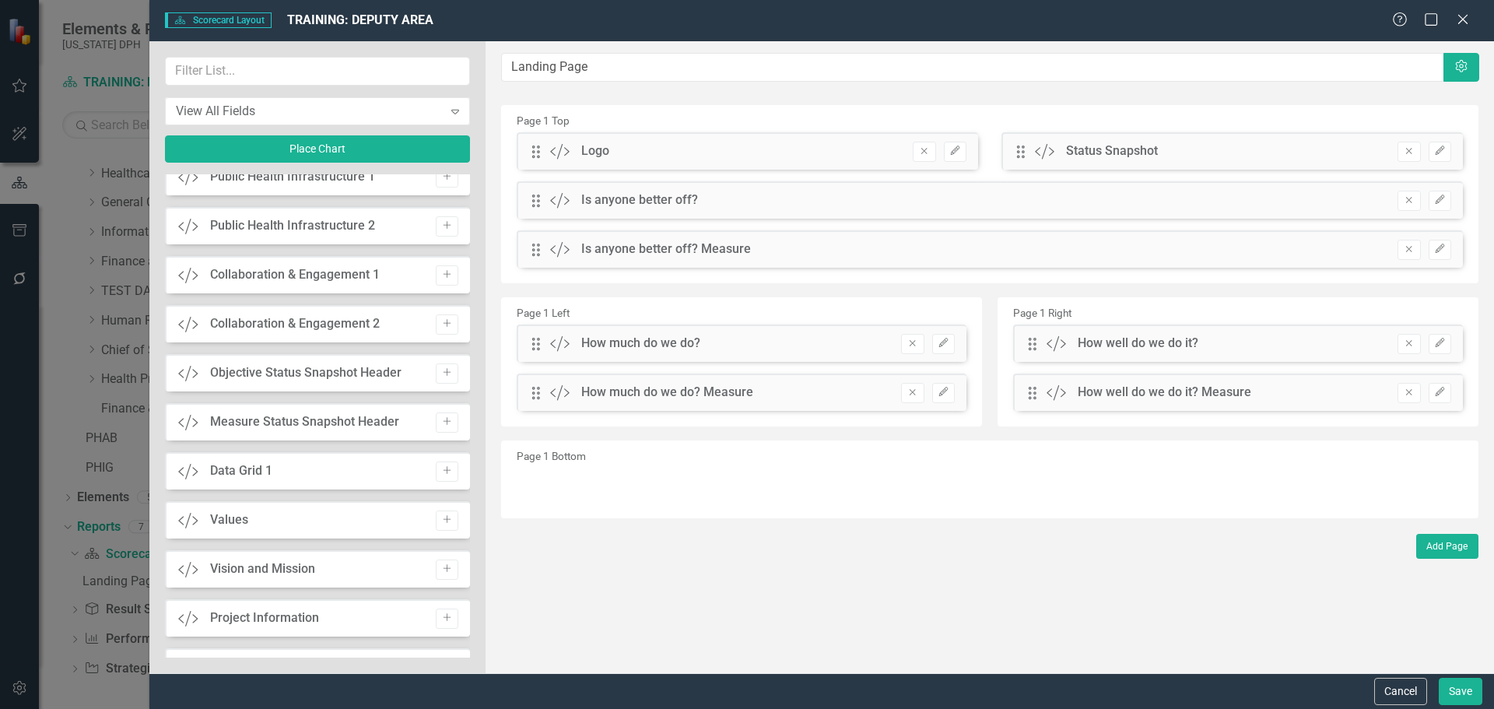
scroll to position [693, 0]
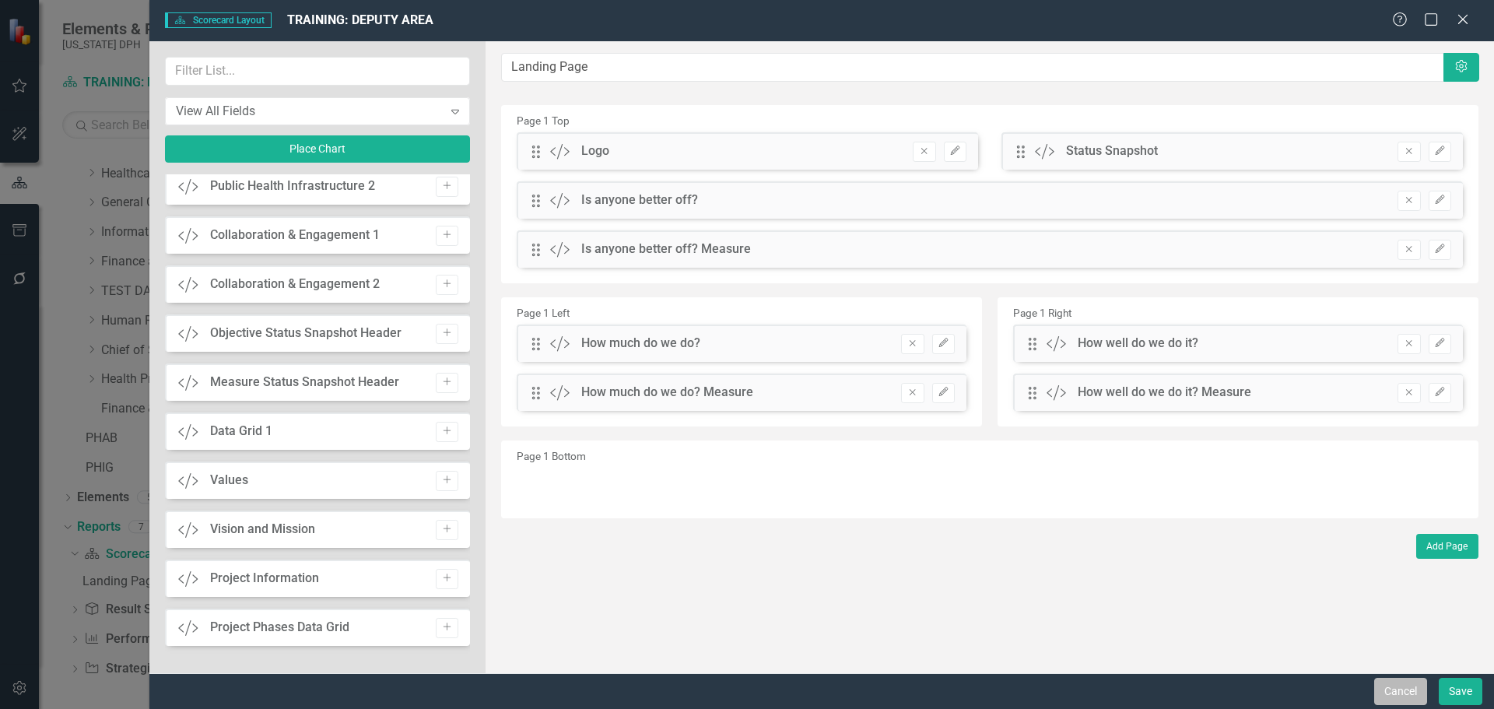
click at [1398, 692] on button "Cancel" at bounding box center [1400, 691] width 53 height 27
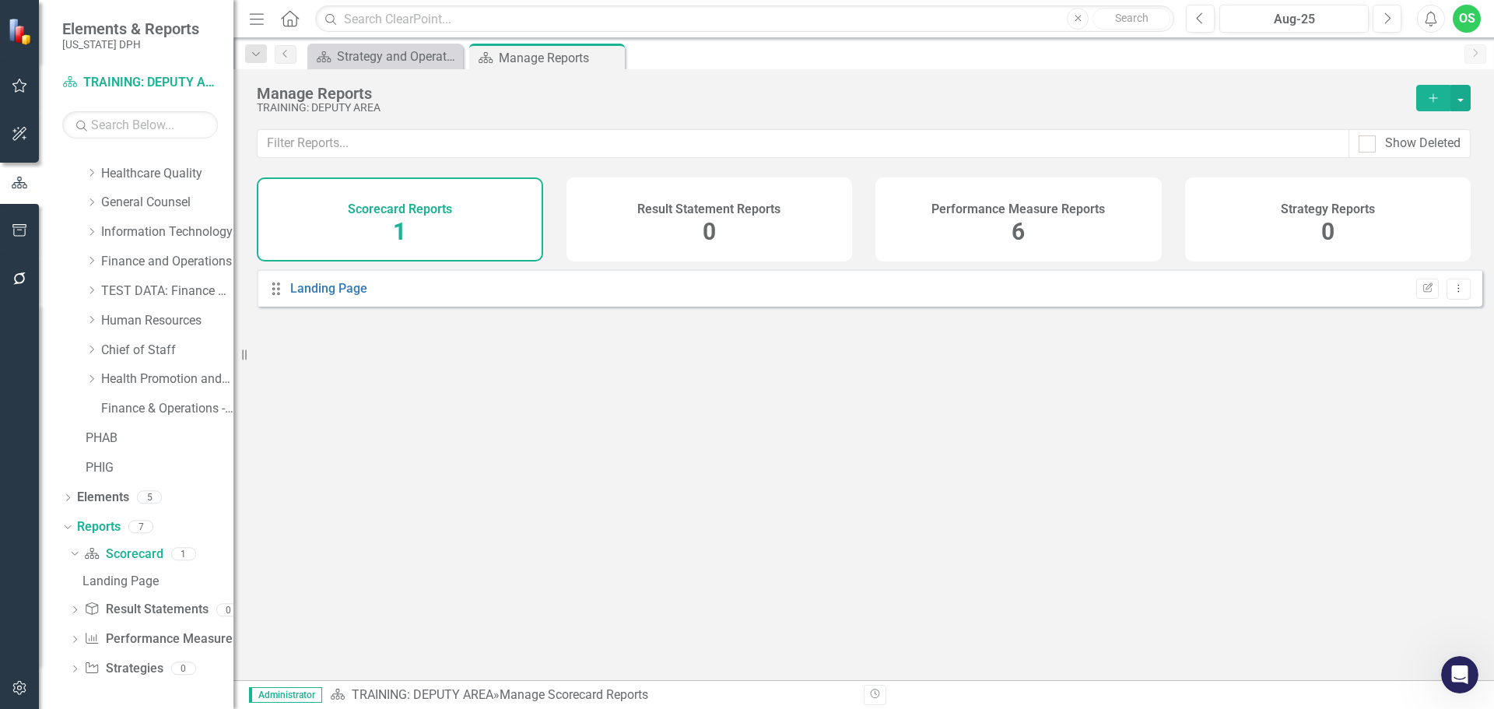
scroll to position [0, 0]
click at [1450, 293] on button "Dropdown Menu" at bounding box center [1458, 289] width 24 height 21
click at [1135, 225] on div "Performance Measure Reports 6" at bounding box center [1018, 219] width 286 height 84
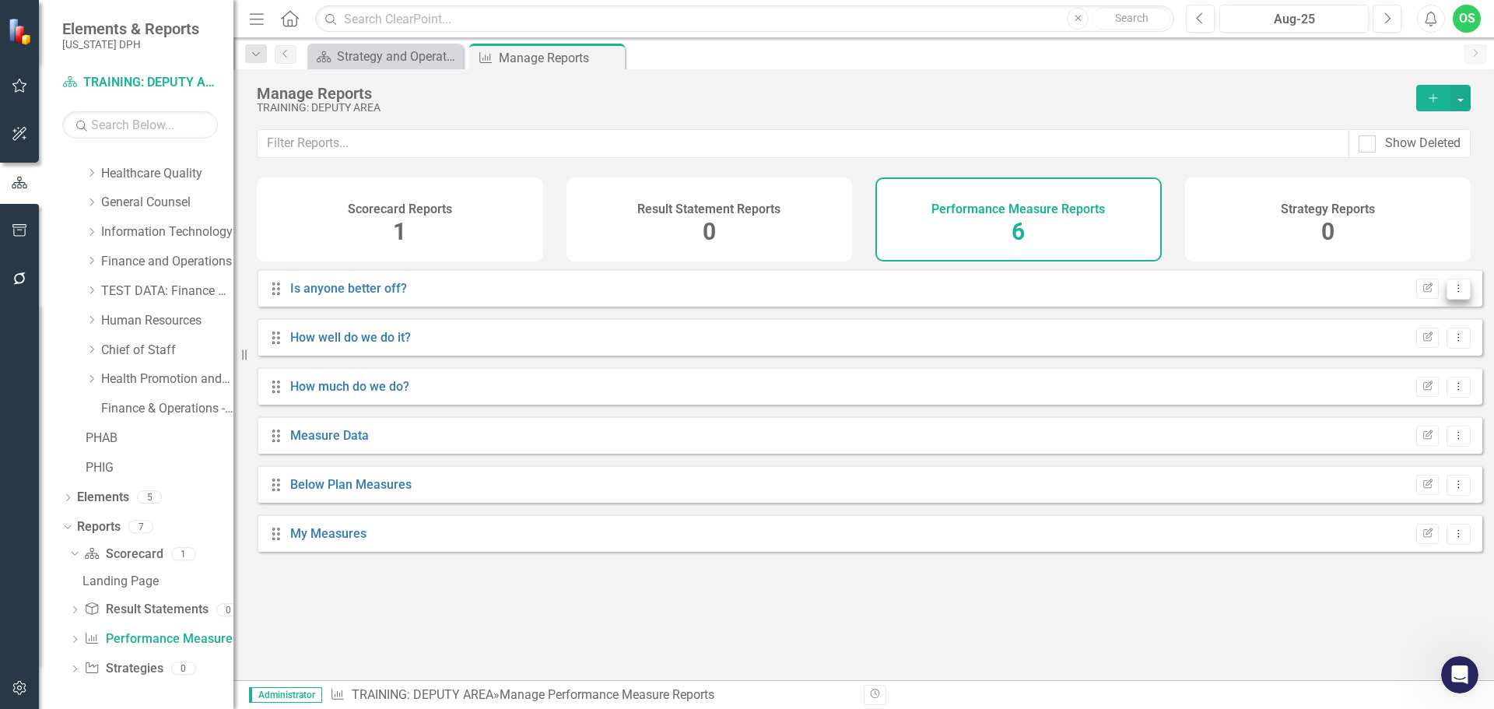
click at [1452, 293] on icon "Dropdown Menu" at bounding box center [1458, 288] width 13 height 10
click at [457, 215] on div "Scorecard Reports 1" at bounding box center [400, 219] width 286 height 84
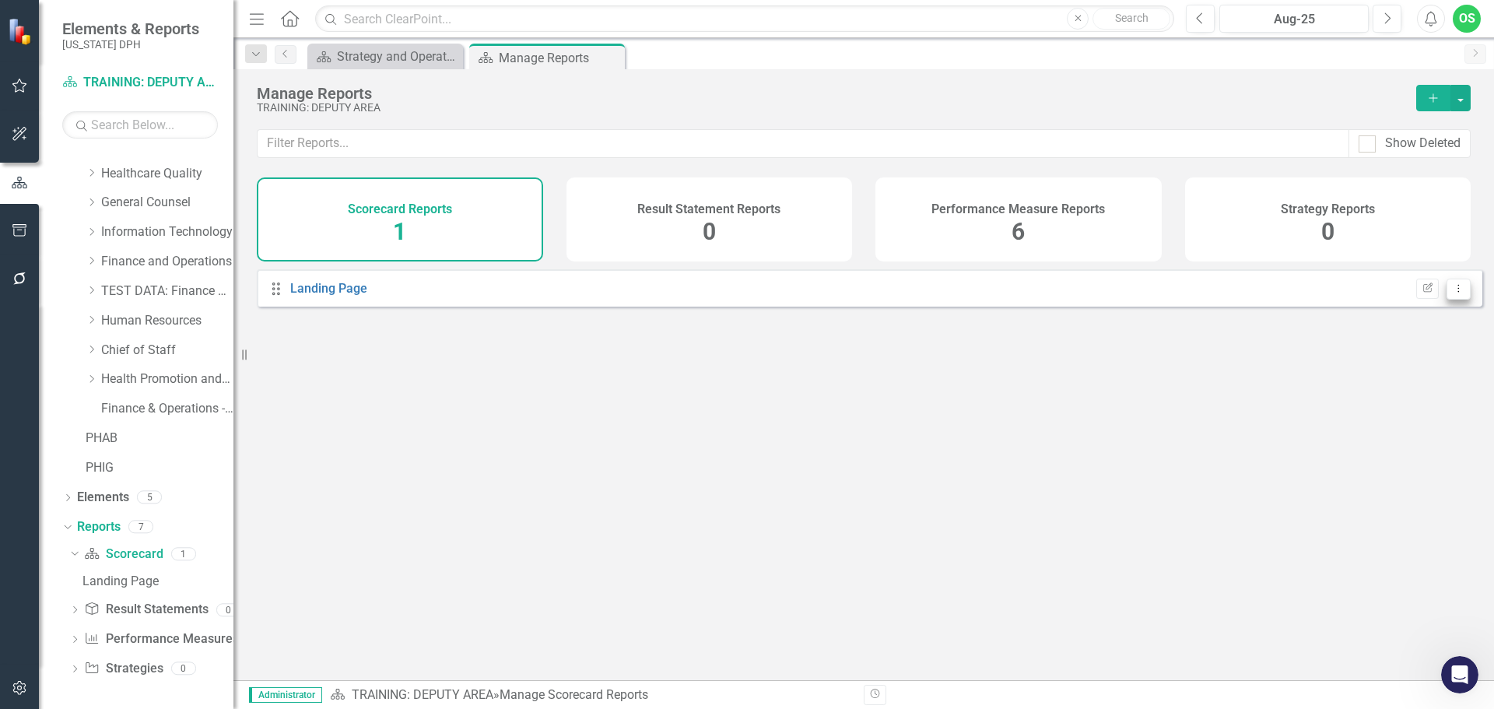
click at [1451, 300] on button "Dropdown Menu" at bounding box center [1458, 289] width 24 height 21
click at [1442, 685] on div "Open Intercom Messenger" at bounding box center [1457, 672] width 51 height 51
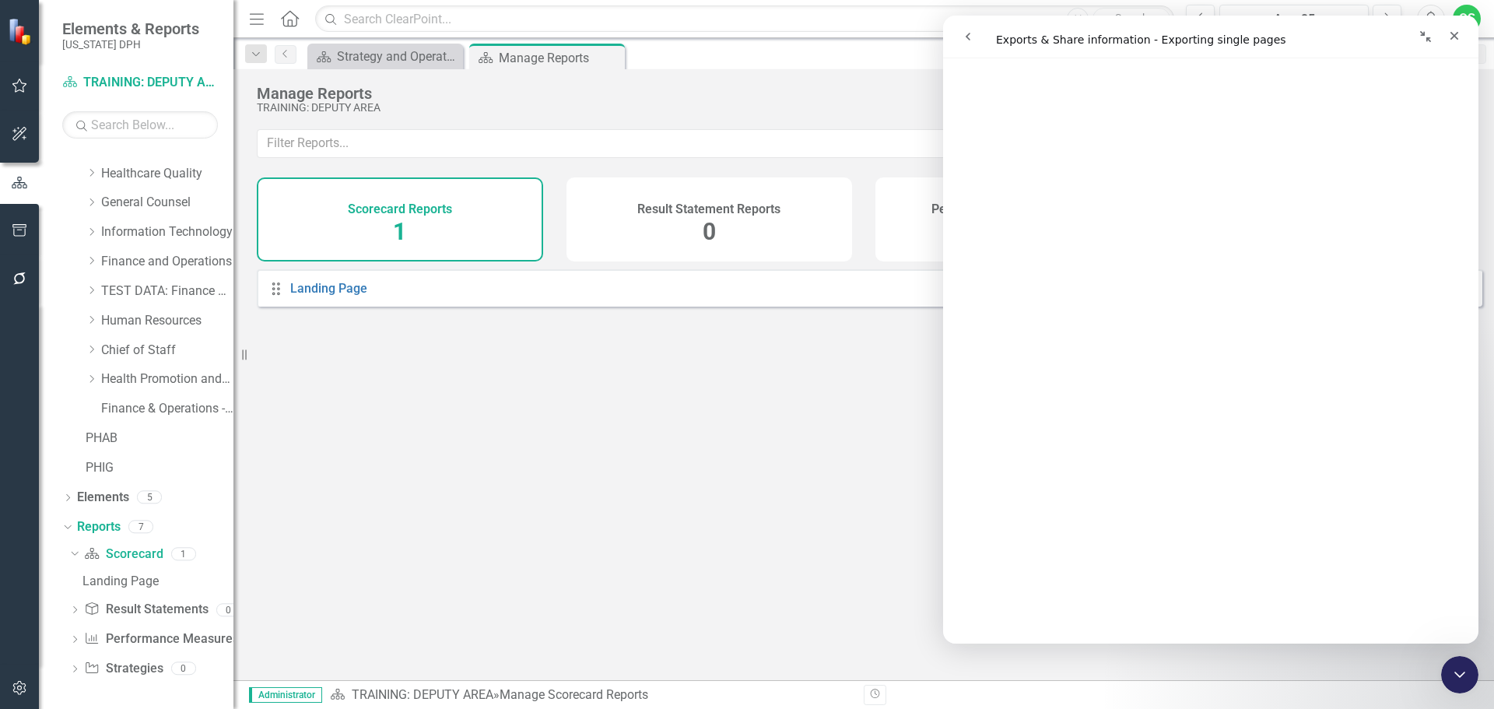
scroll to position [1712, 0]
click at [315, 296] on link "Landing Page" at bounding box center [328, 288] width 77 height 15
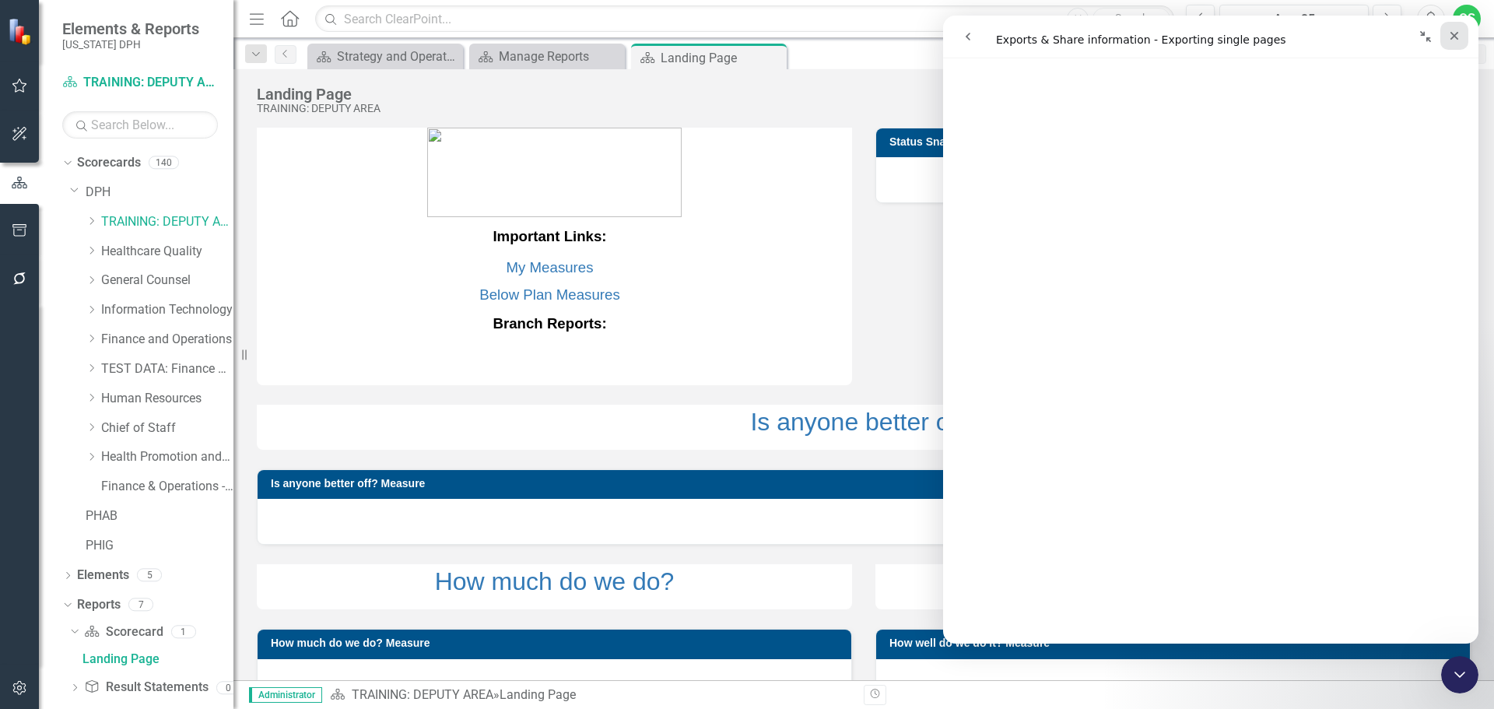
click at [1452, 31] on icon "Close" at bounding box center [1454, 36] width 12 height 12
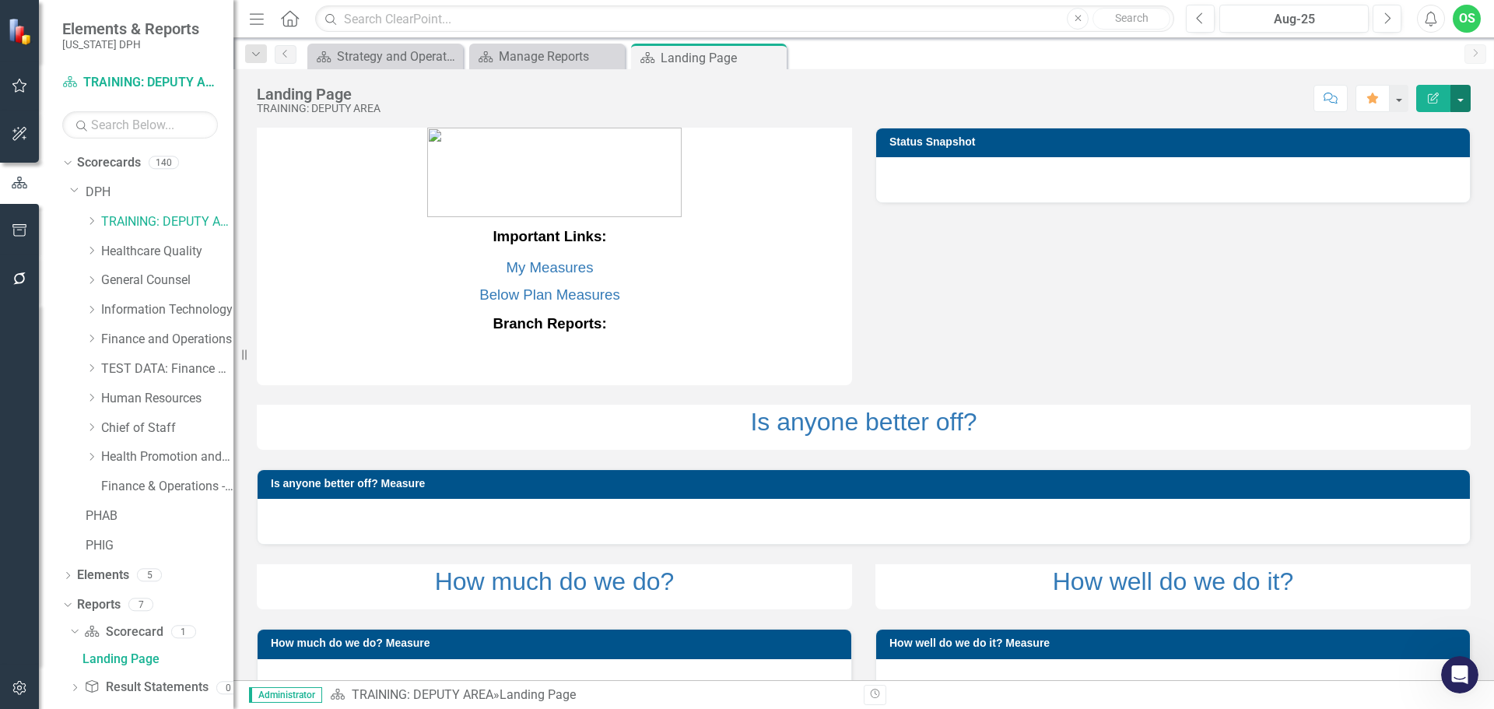
click at [1463, 96] on button "button" at bounding box center [1460, 98] width 20 height 27
click at [493, 51] on icon "Scorecard" at bounding box center [486, 57] width 16 height 12
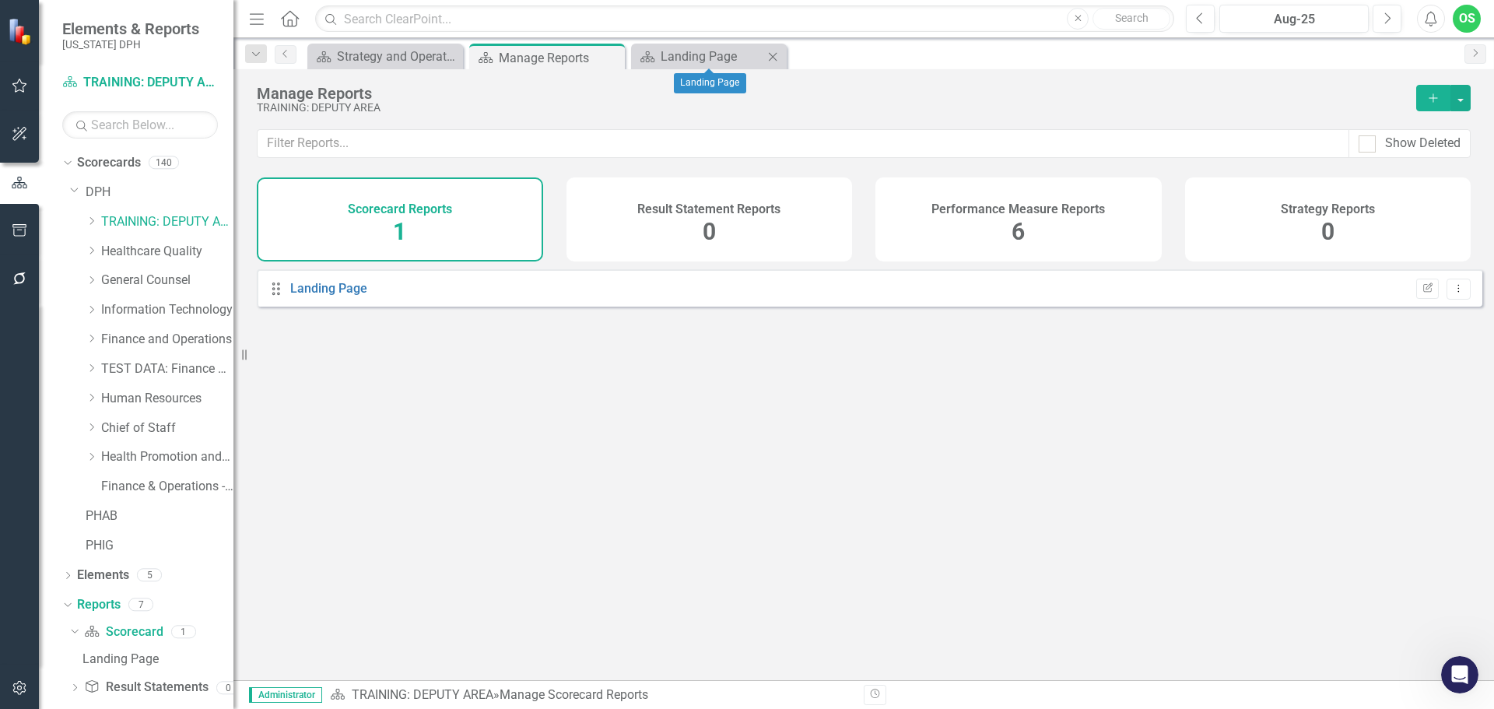
click at [774, 53] on icon "Close" at bounding box center [773, 57] width 16 height 12
click at [392, 42] on div "Dropdown Search Scorecard Strategy and Operational Excellence Close Scorecard M…" at bounding box center [863, 53] width 1260 height 31
click at [391, 51] on div "Strategy and Operational Excellence" at bounding box center [388, 56] width 103 height 19
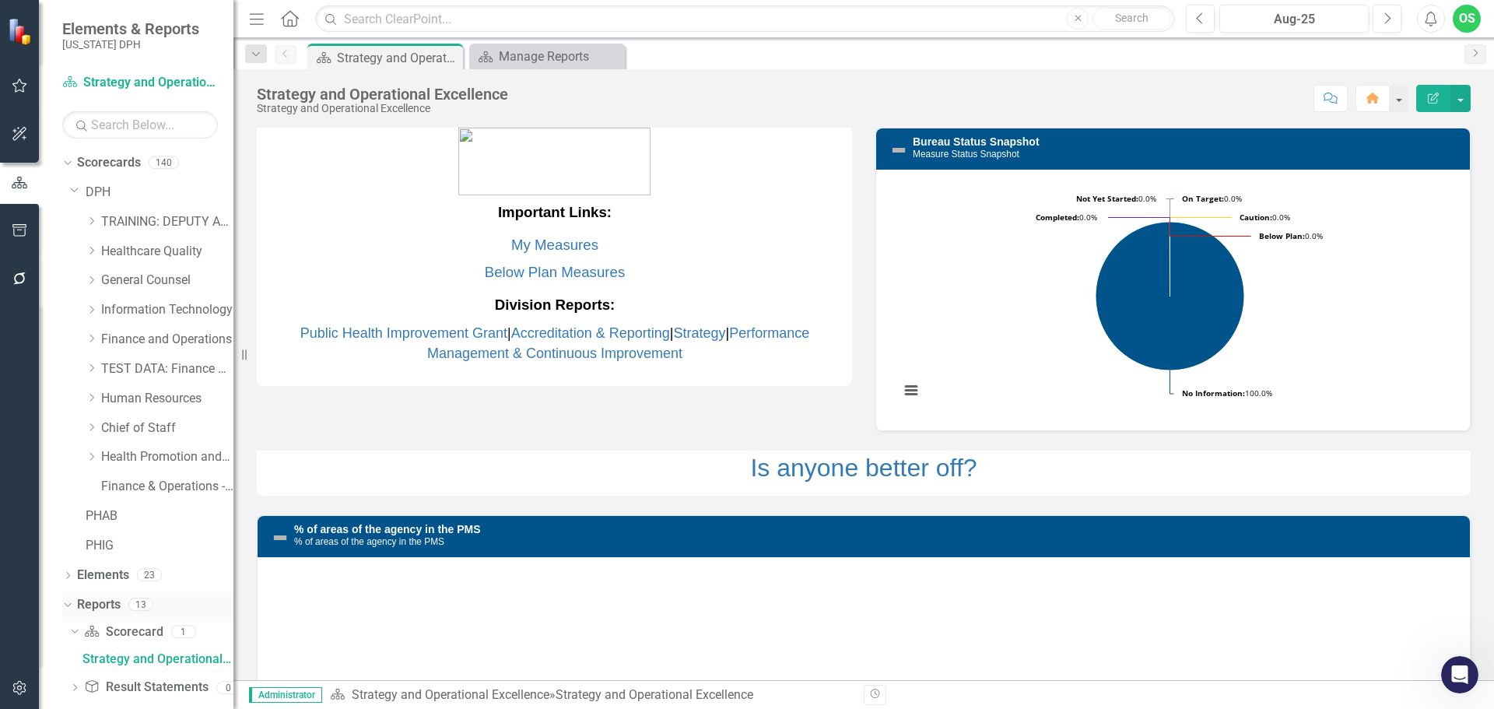
click at [96, 606] on link "Reports" at bounding box center [99, 605] width 44 height 18
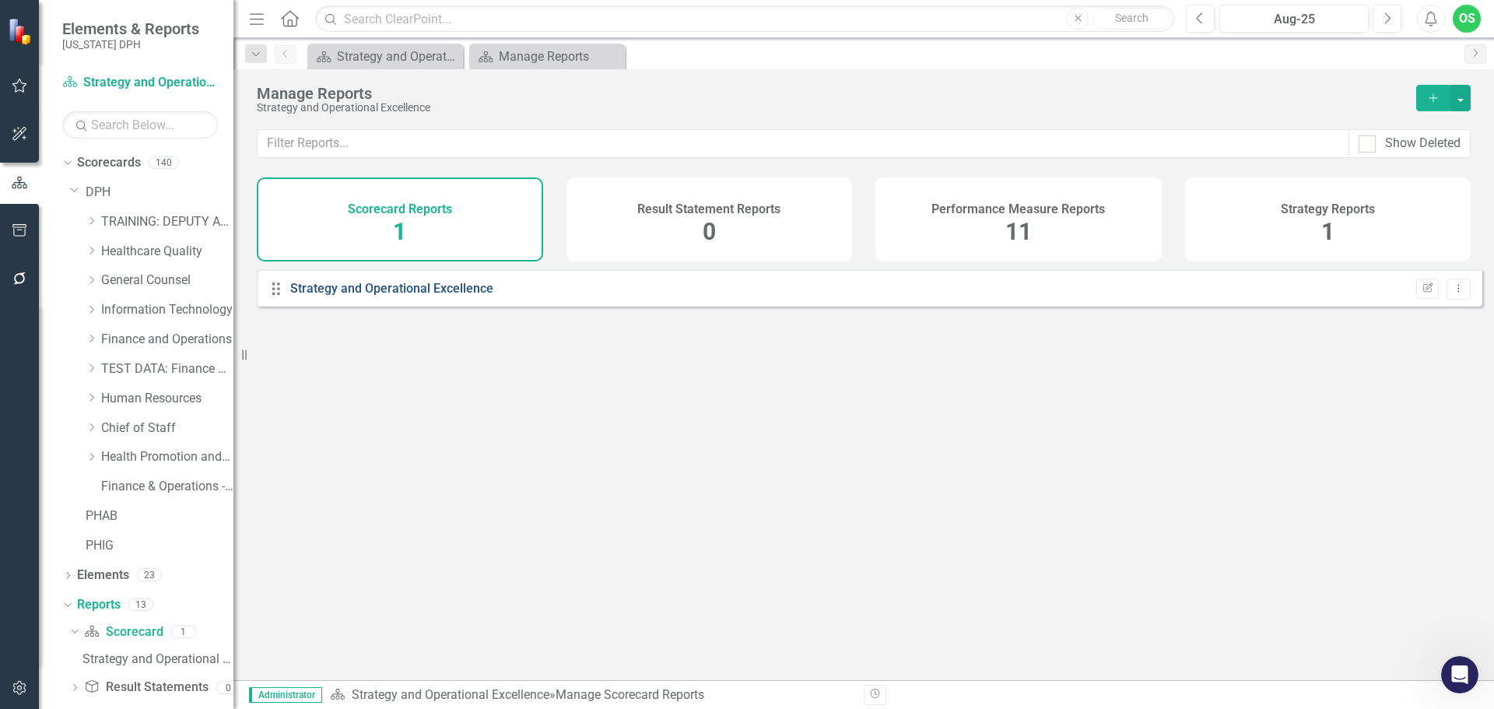
click at [374, 296] on link "Strategy and Operational Excellence" at bounding box center [391, 288] width 203 height 15
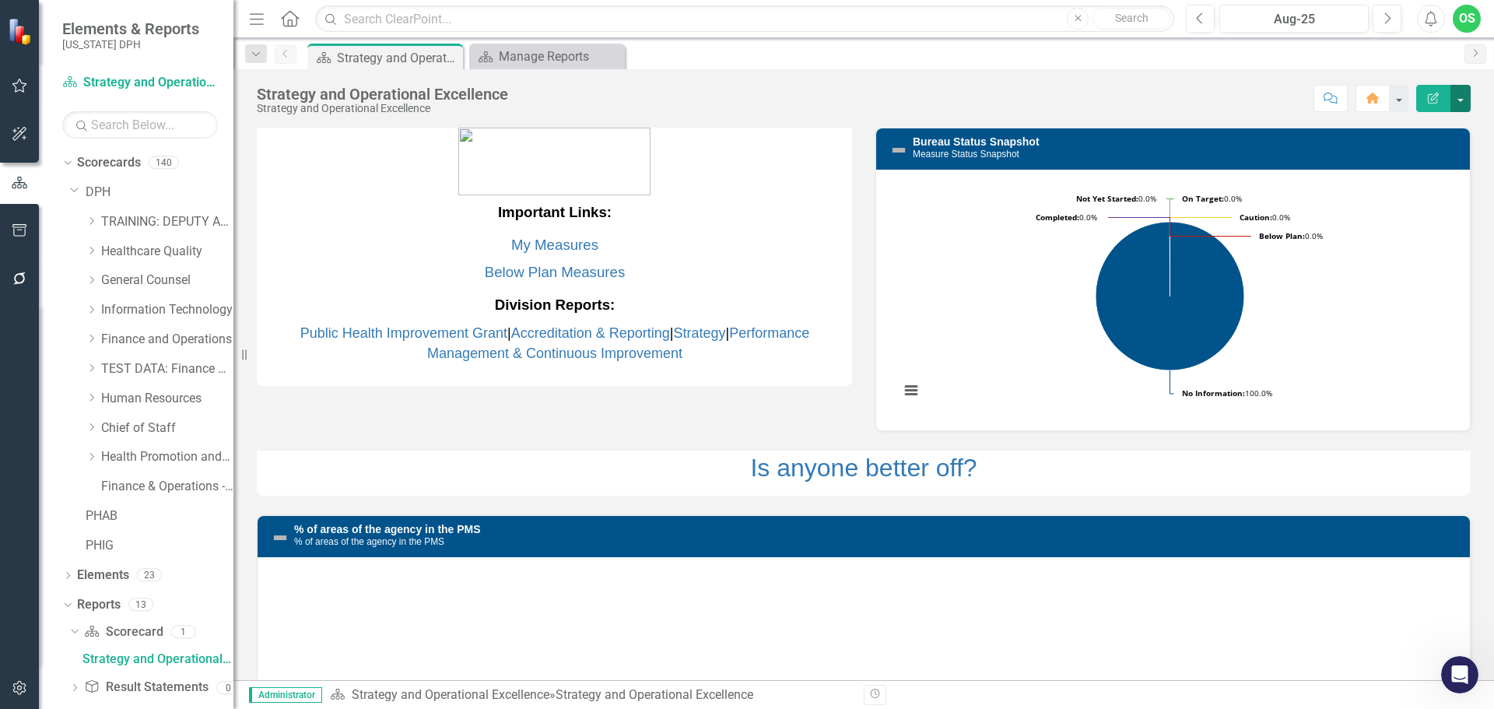
click at [1458, 94] on button "button" at bounding box center [1460, 98] width 20 height 27
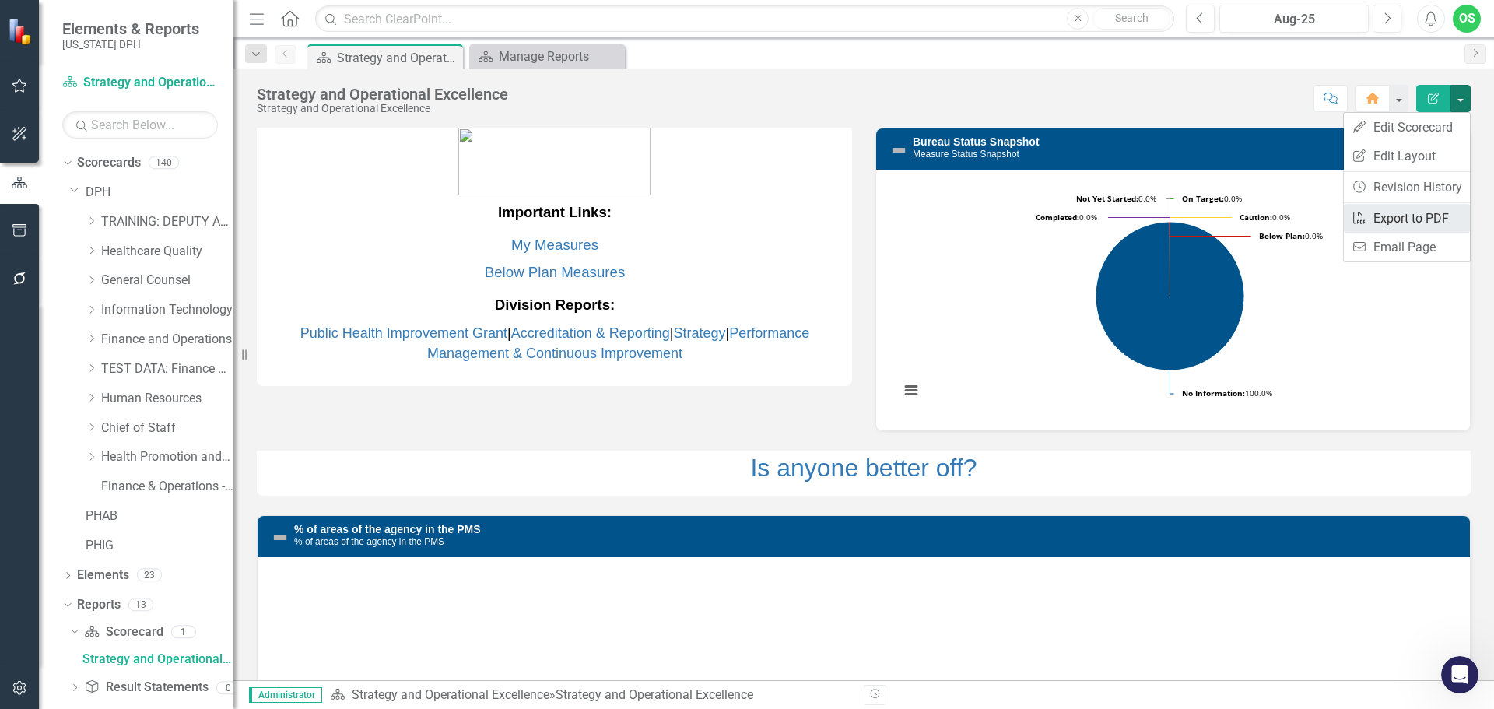
click at [1454, 219] on link "PDF Export to PDF" at bounding box center [1407, 218] width 126 height 29
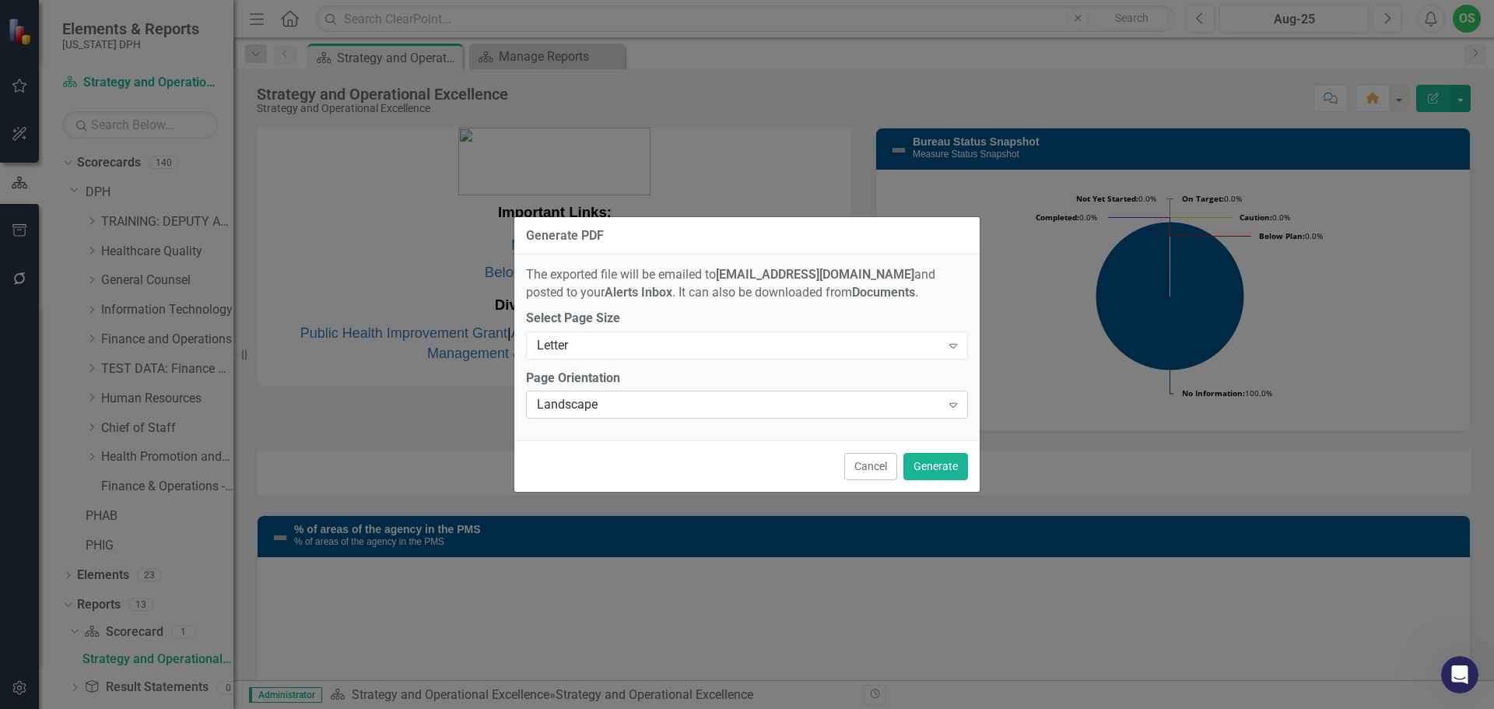
click at [780, 407] on div "Landscape" at bounding box center [739, 405] width 404 height 18
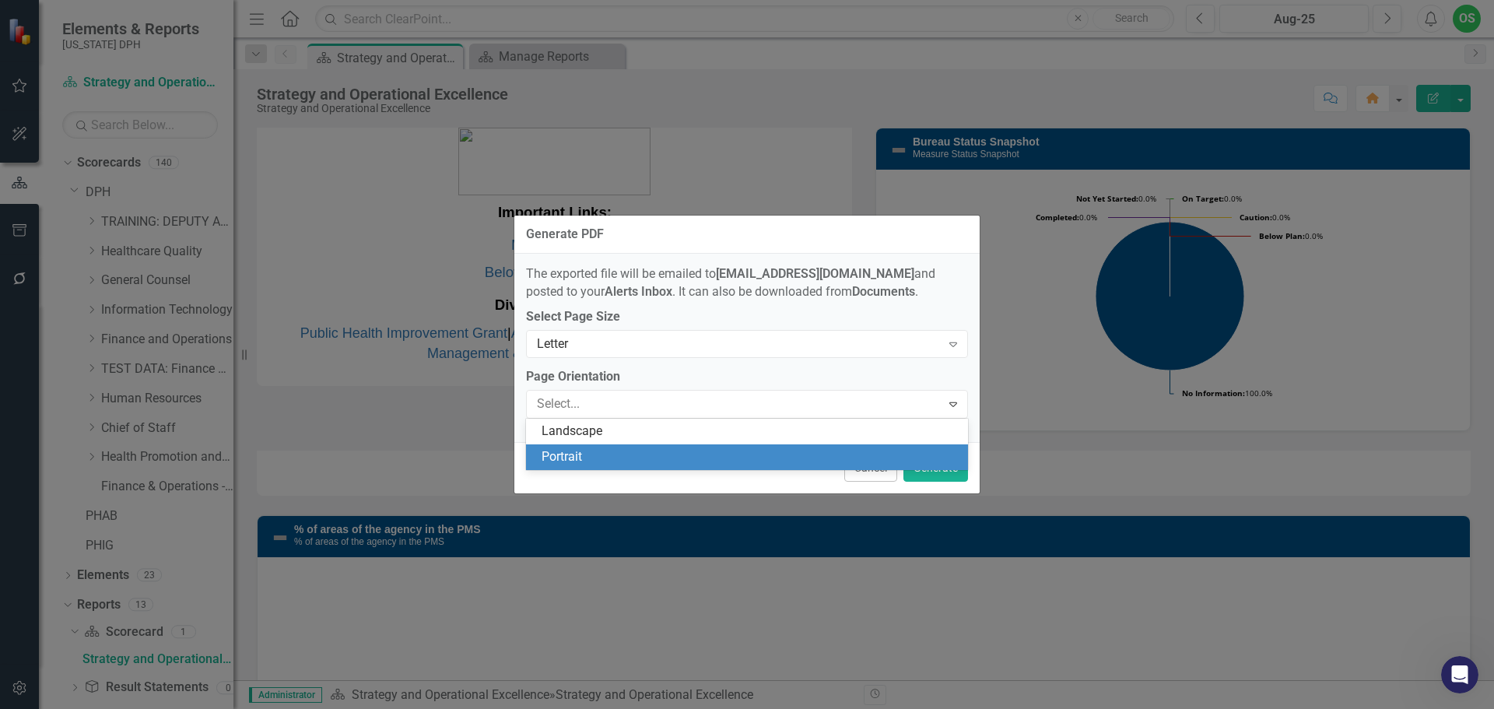
click at [778, 447] on div "Portrait" at bounding box center [747, 457] width 442 height 26
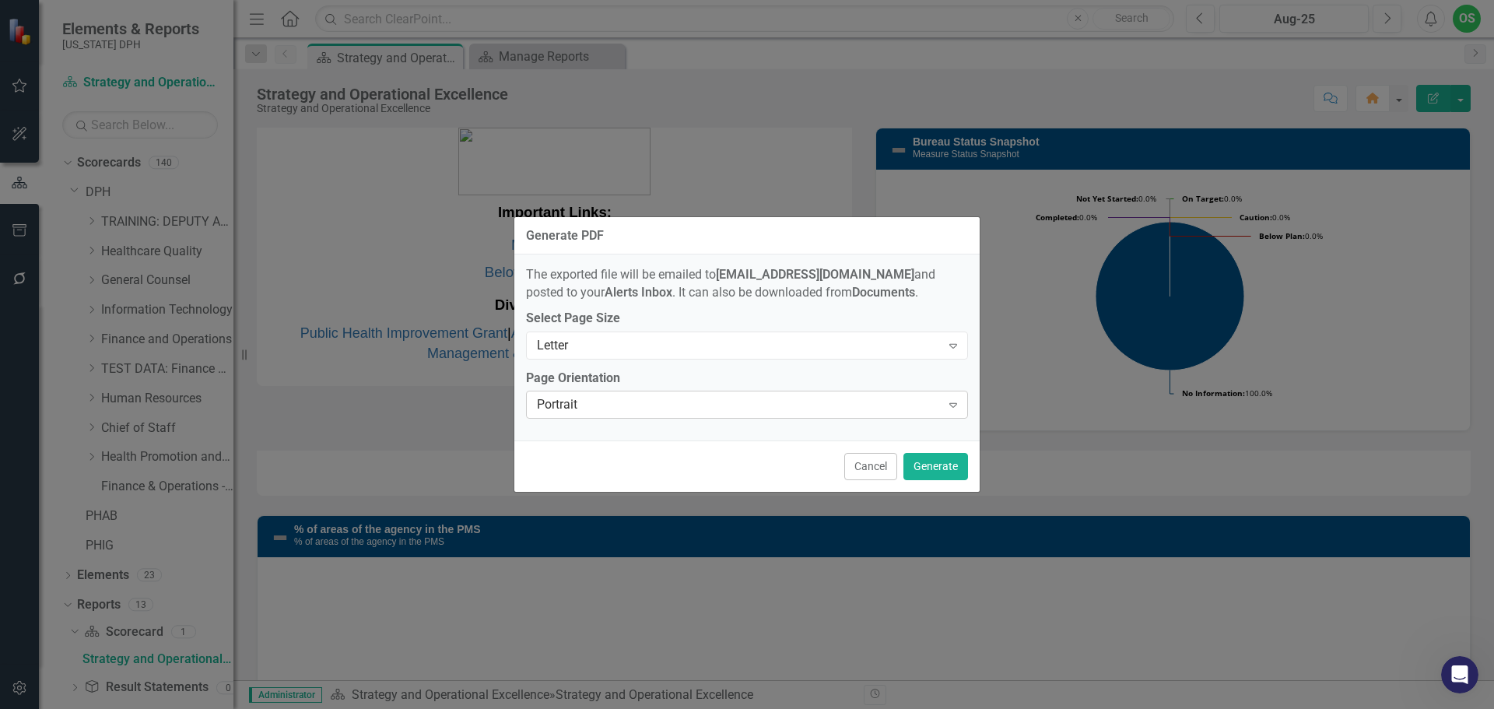
click at [774, 391] on div "Portrait Expand" at bounding box center [747, 405] width 442 height 28
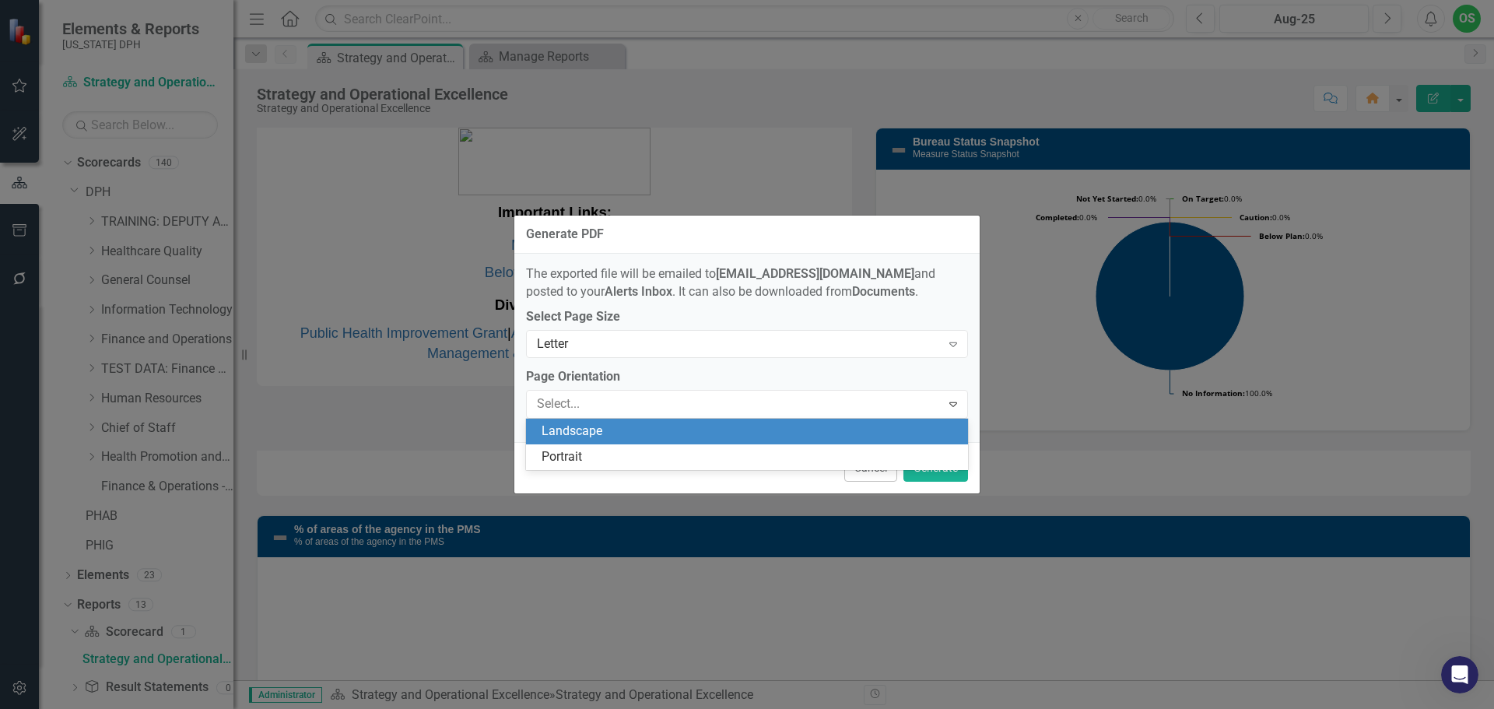
click at [774, 433] on div "Landscape" at bounding box center [749, 431] width 417 height 18
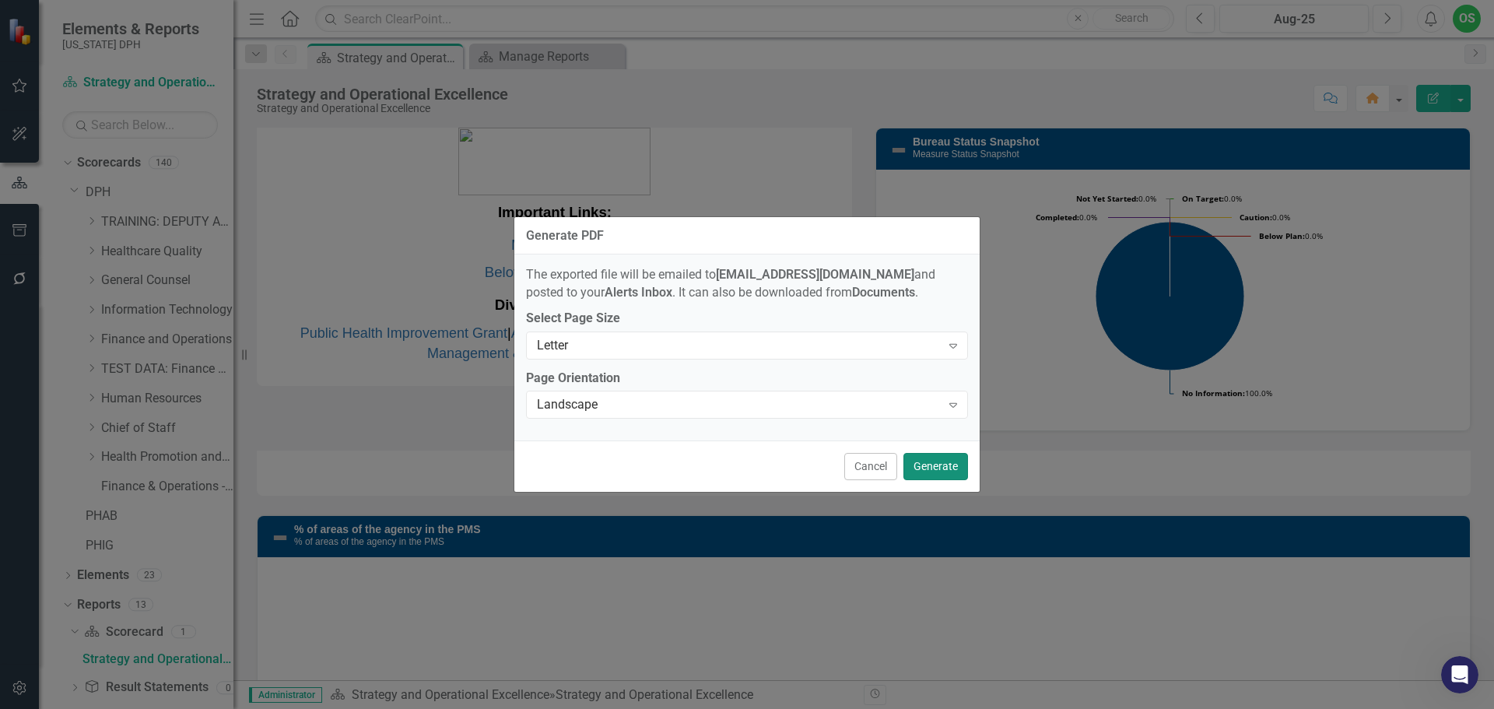
click at [953, 465] on button "Generate" at bounding box center [935, 466] width 65 height 27
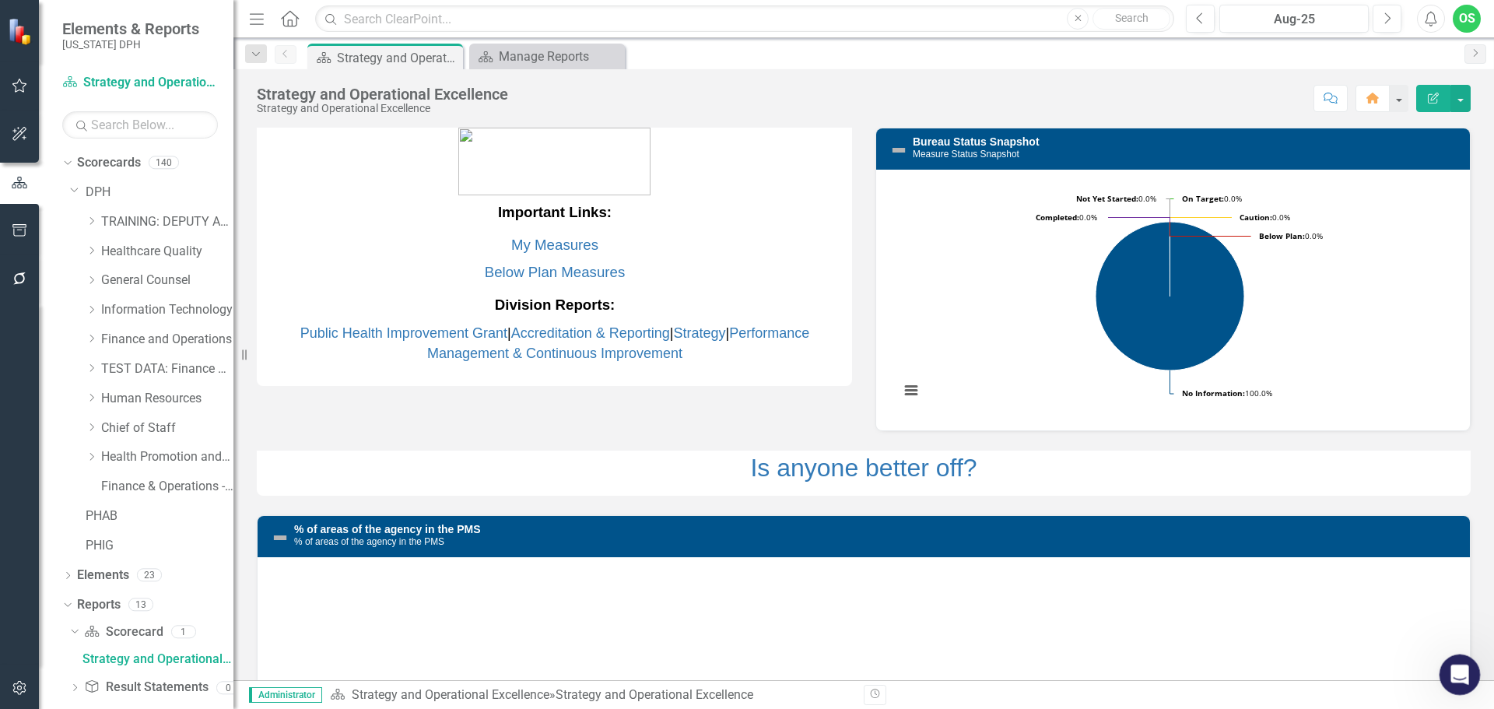
click at [1470, 670] on div "Open Intercom Messenger" at bounding box center [1457, 672] width 51 height 51
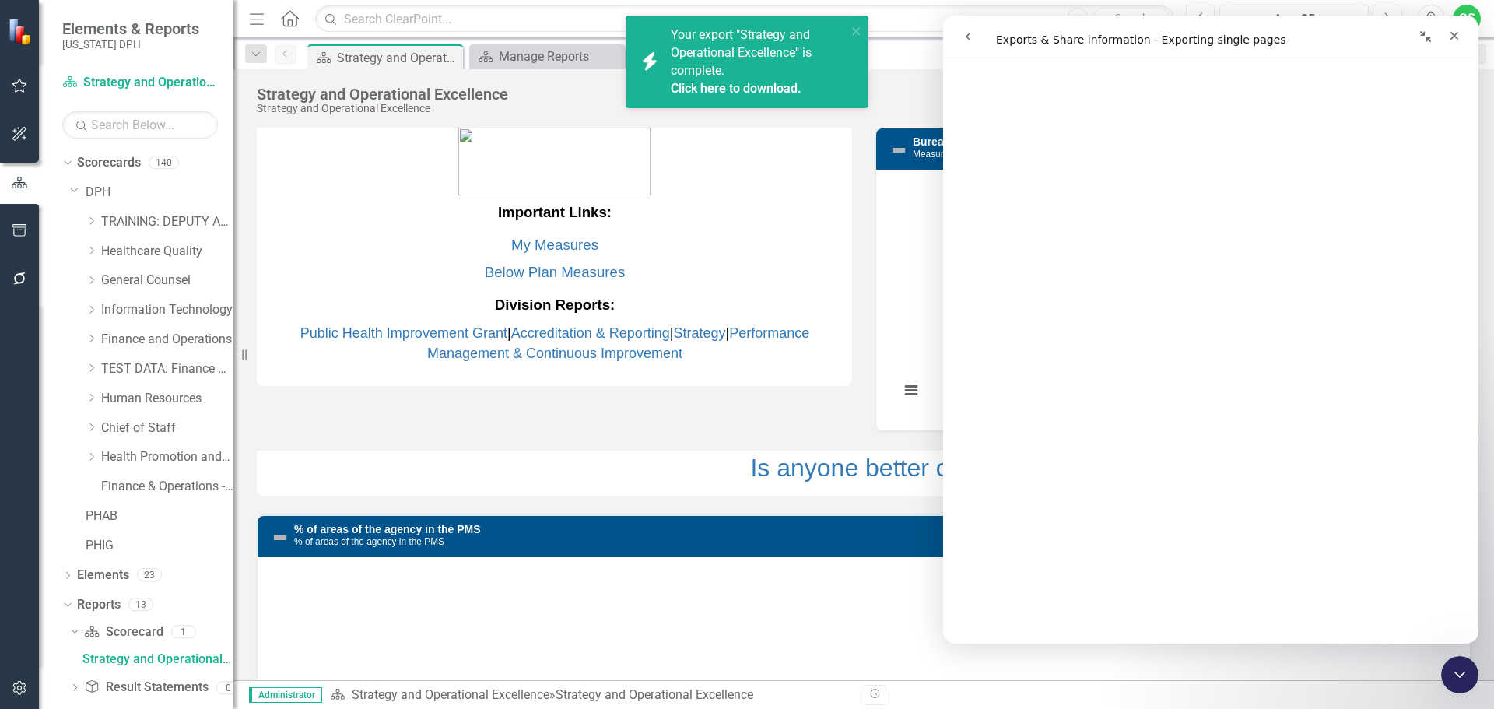
scroll to position [1945, 0]
click at [718, 76] on span "Your export "Strategy and Operational Excellence" is complete. Click here to do…" at bounding box center [757, 62] width 172 height 70
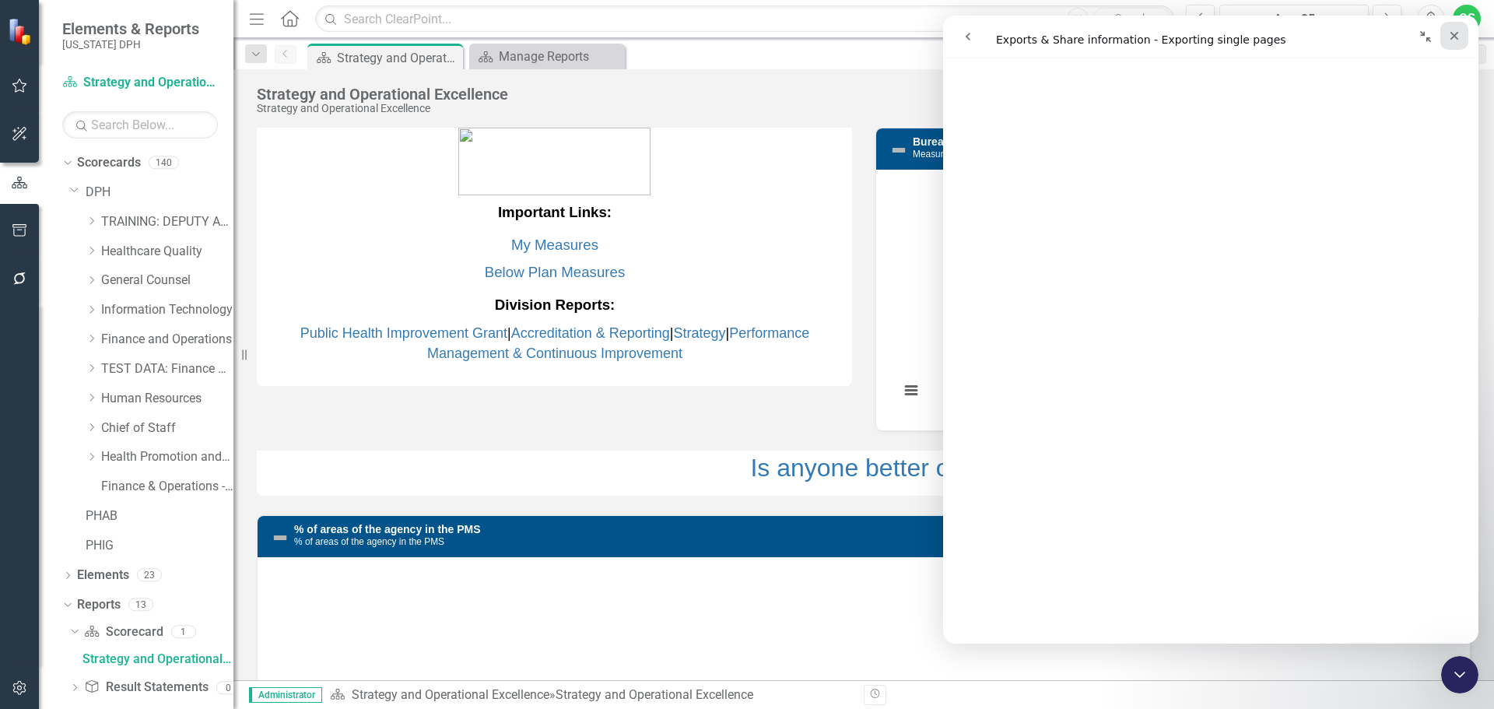
drag, startPoint x: 1454, startPoint y: 39, endPoint x: 2381, endPoint y: 38, distance: 927.4
click at [1454, 39] on icon "Close" at bounding box center [1454, 36] width 12 height 12
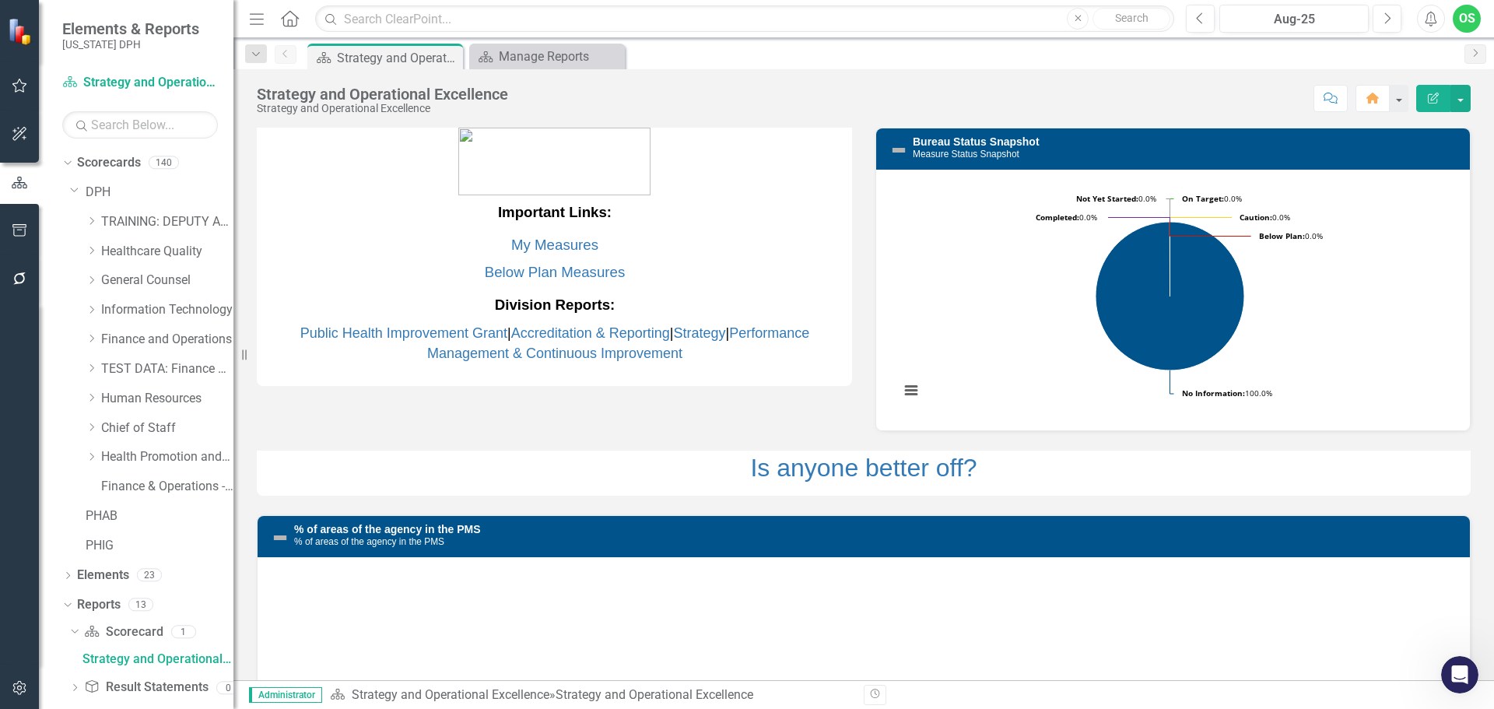
click at [1435, 18] on icon "button" at bounding box center [1431, 19] width 12 height 16
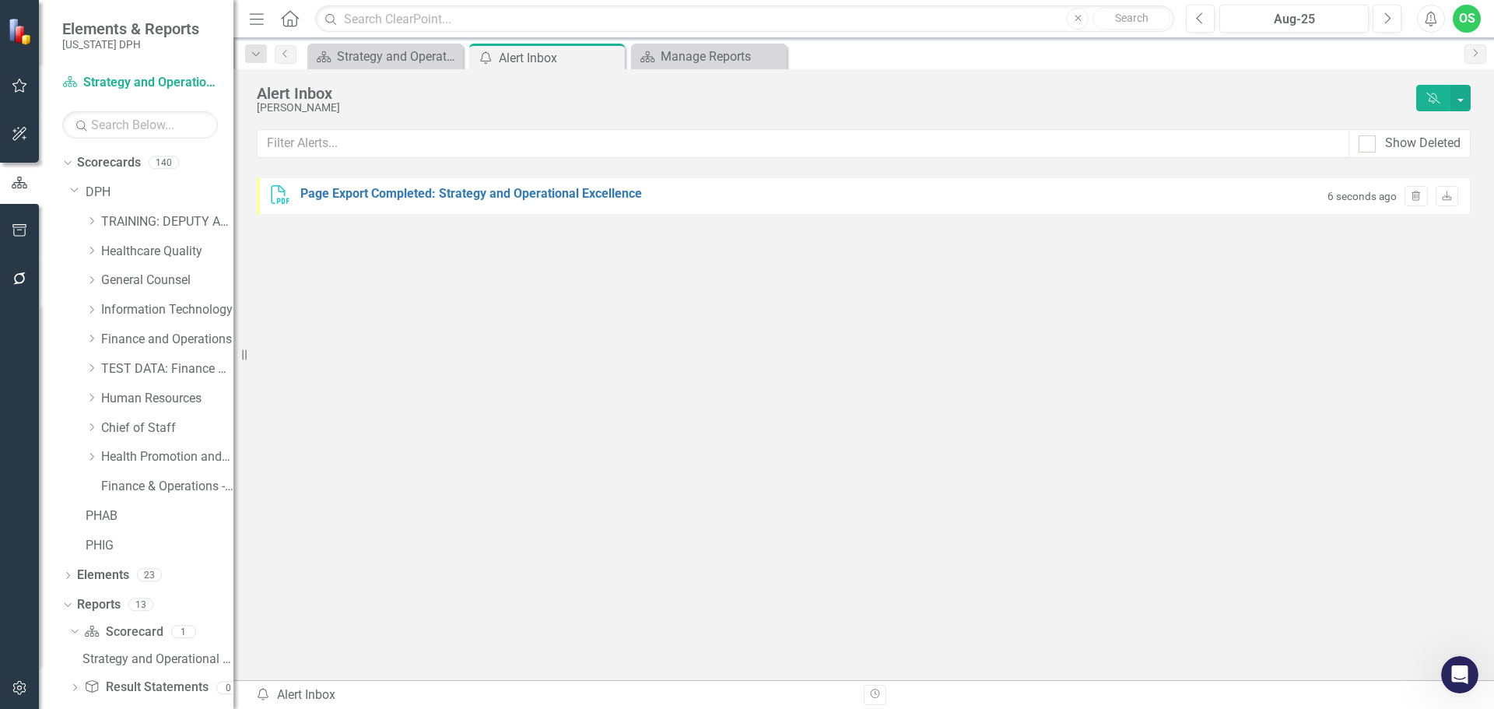
click at [800, 199] on div "PDF Page Export Completed: Strategy and Operational Excellence 6 seconds ago Tr…" at bounding box center [864, 195] width 1214 height 37
click at [560, 194] on div "Page Export Completed: Strategy and Operational Excellence" at bounding box center [471, 194] width 342 height 18
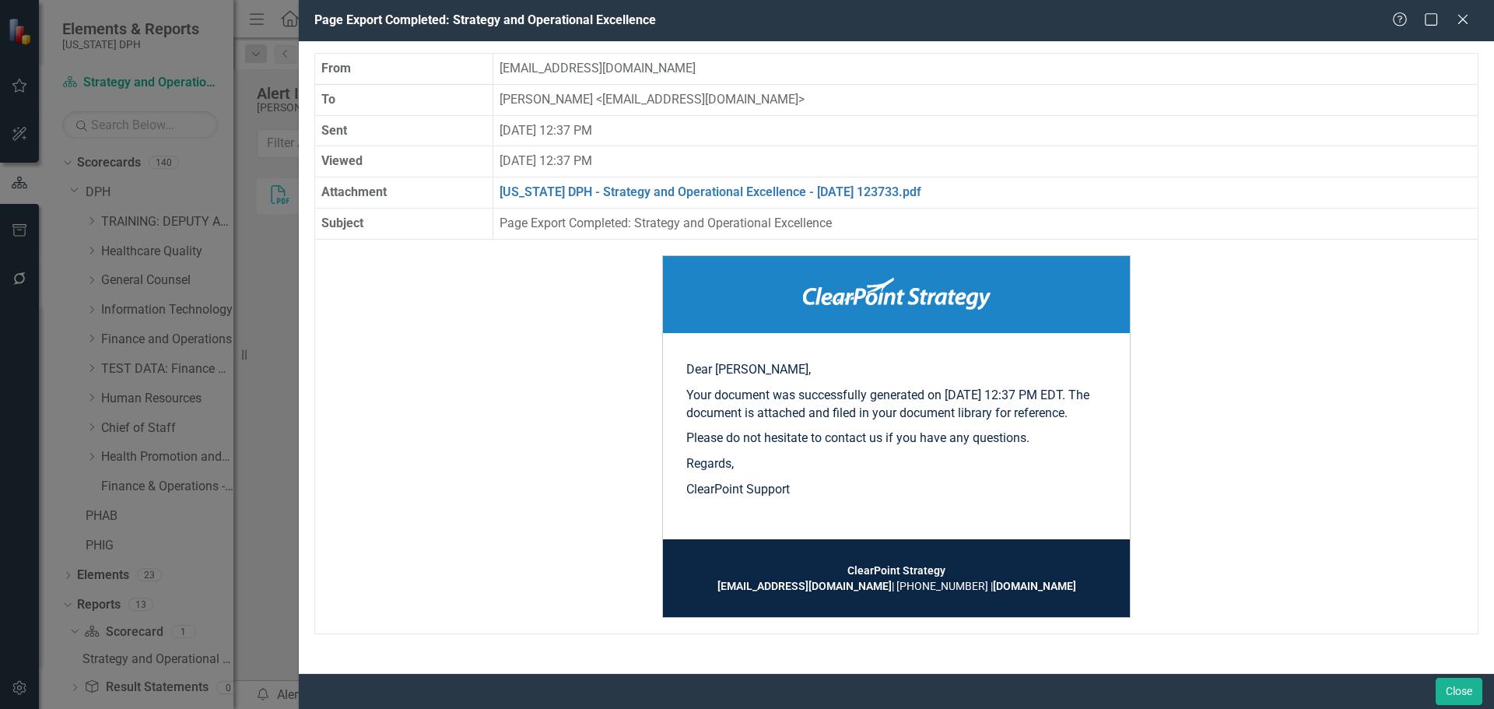
scroll to position [2, 0]
click at [1453, 693] on button "Close" at bounding box center [1458, 691] width 47 height 27
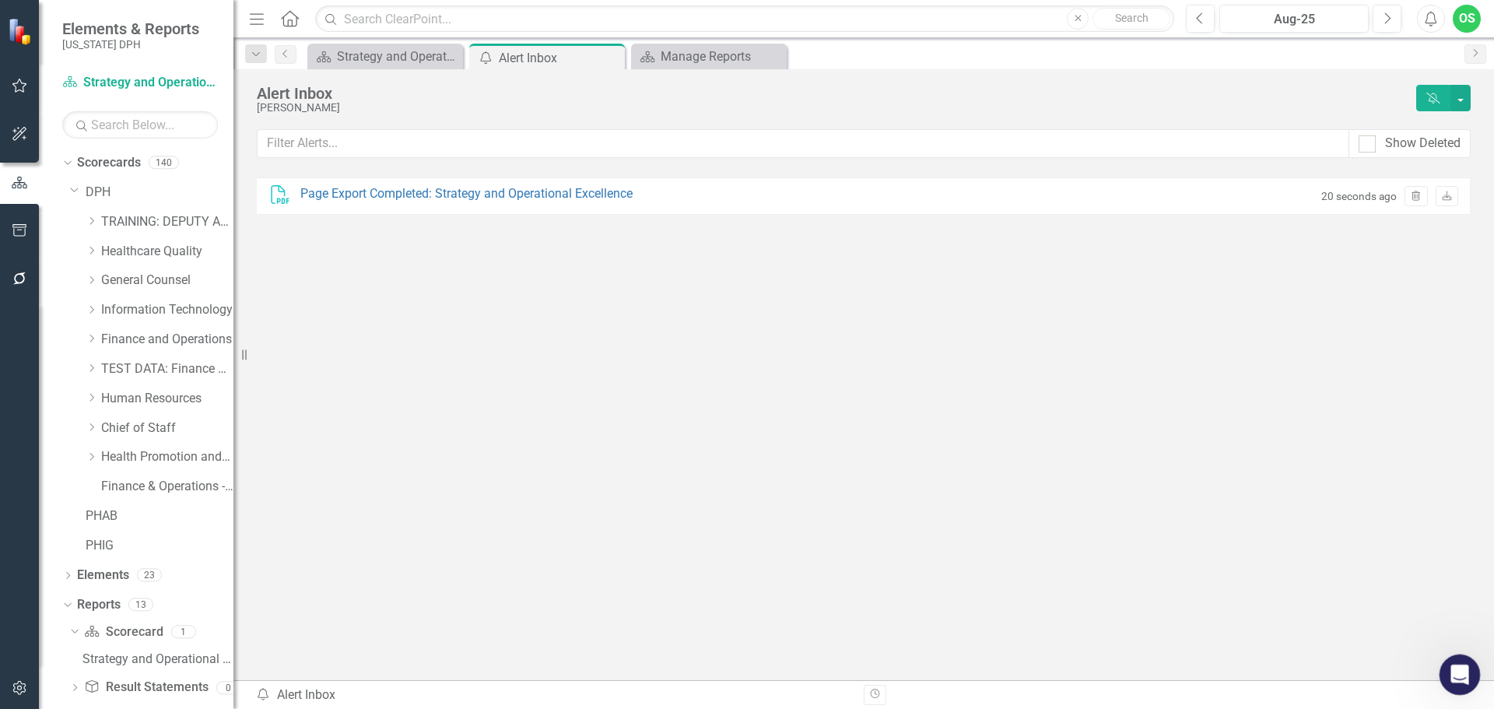
click at [1453, 671] on icon "Open Intercom Messenger" at bounding box center [1458, 673] width 26 height 26
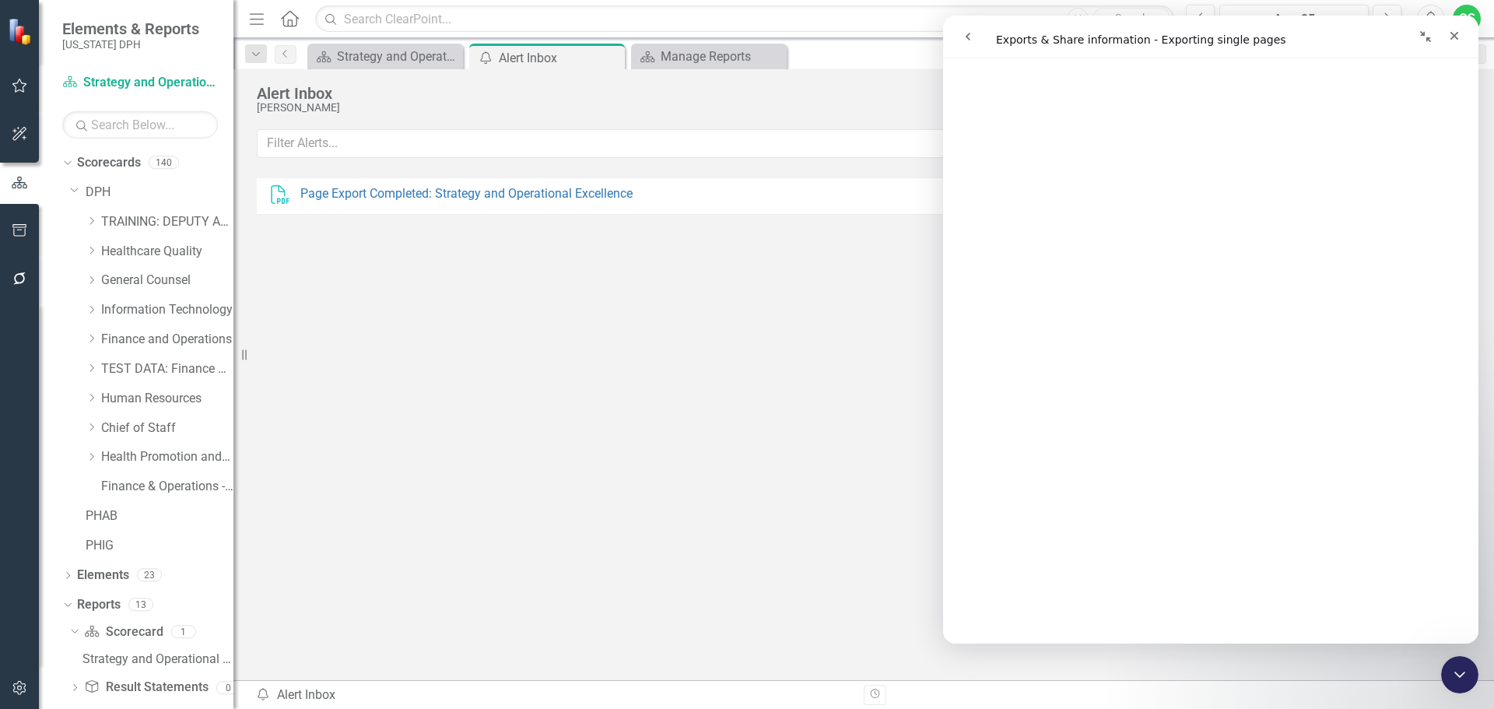
scroll to position [4985, 0]
click at [961, 33] on button "go back" at bounding box center [968, 37] width 30 height 30
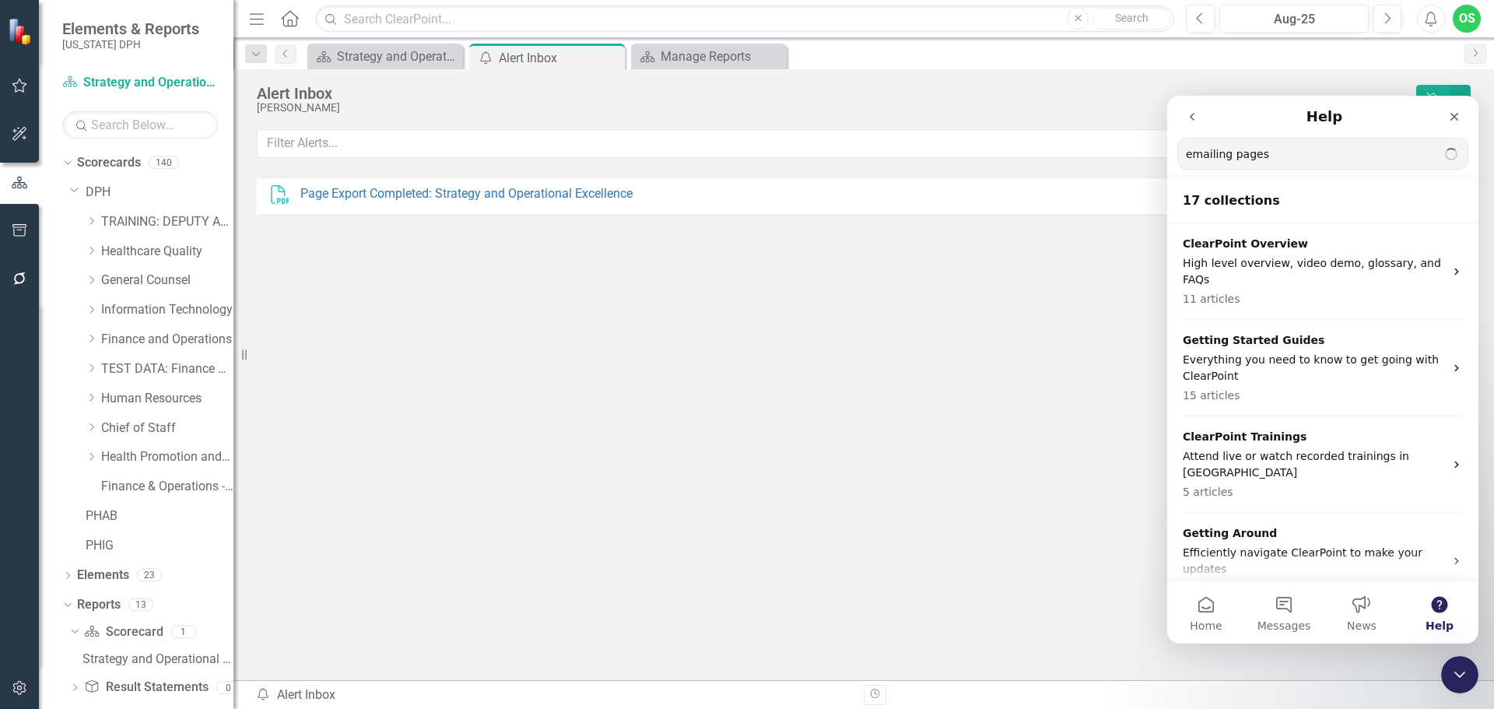
type input "emailing pages"
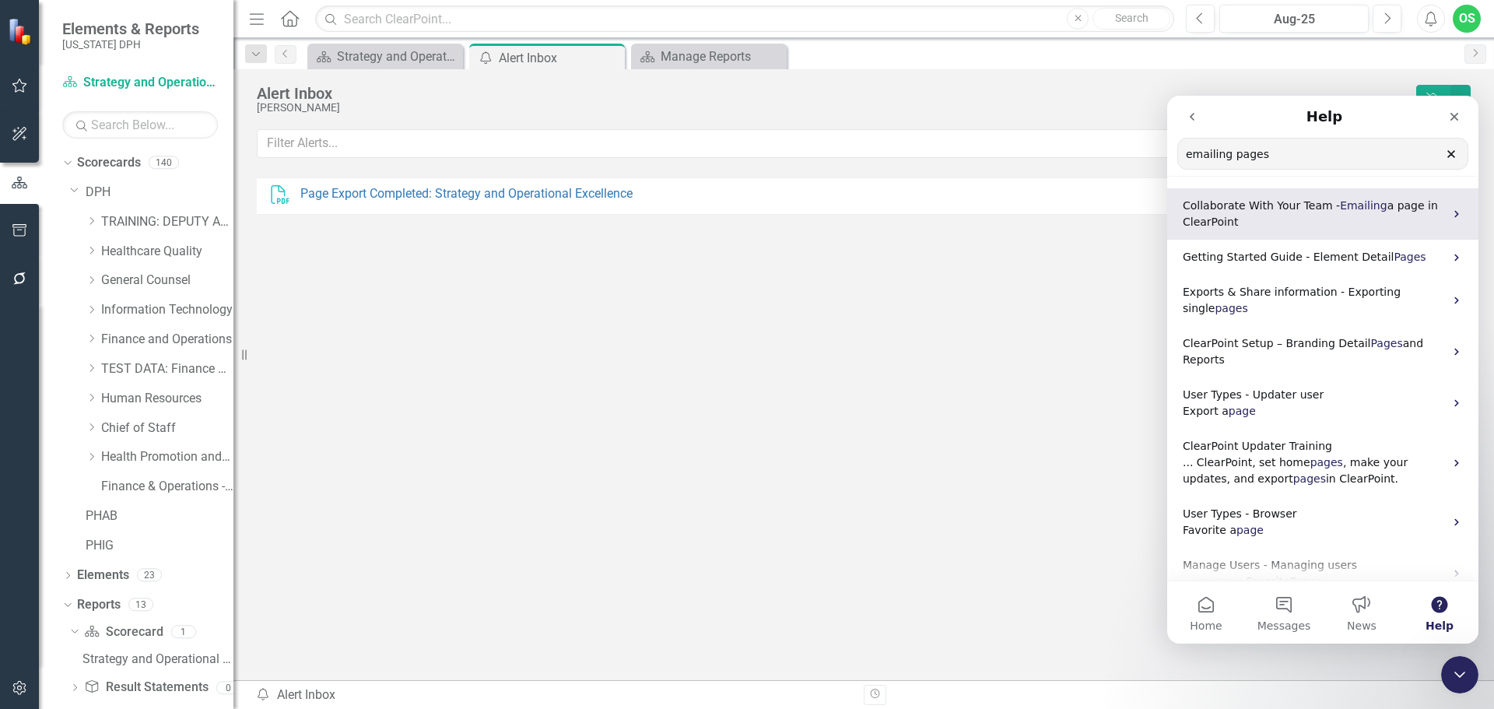
click at [1362, 198] on p "Collaborate With Your Team - Emailing a page in ClearPoint" at bounding box center [1313, 214] width 261 height 33
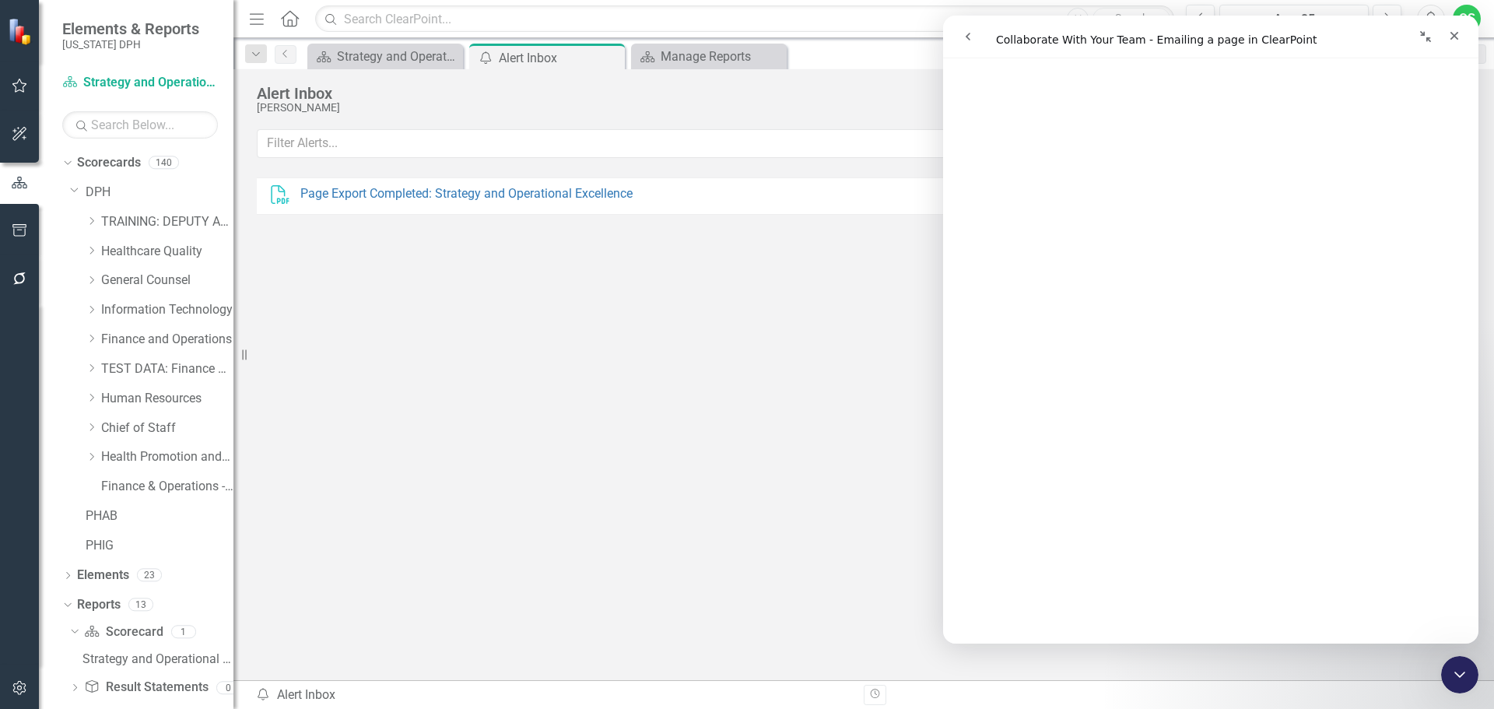
scroll to position [622, 0]
click at [1449, 30] on icon "Close" at bounding box center [1454, 36] width 12 height 12
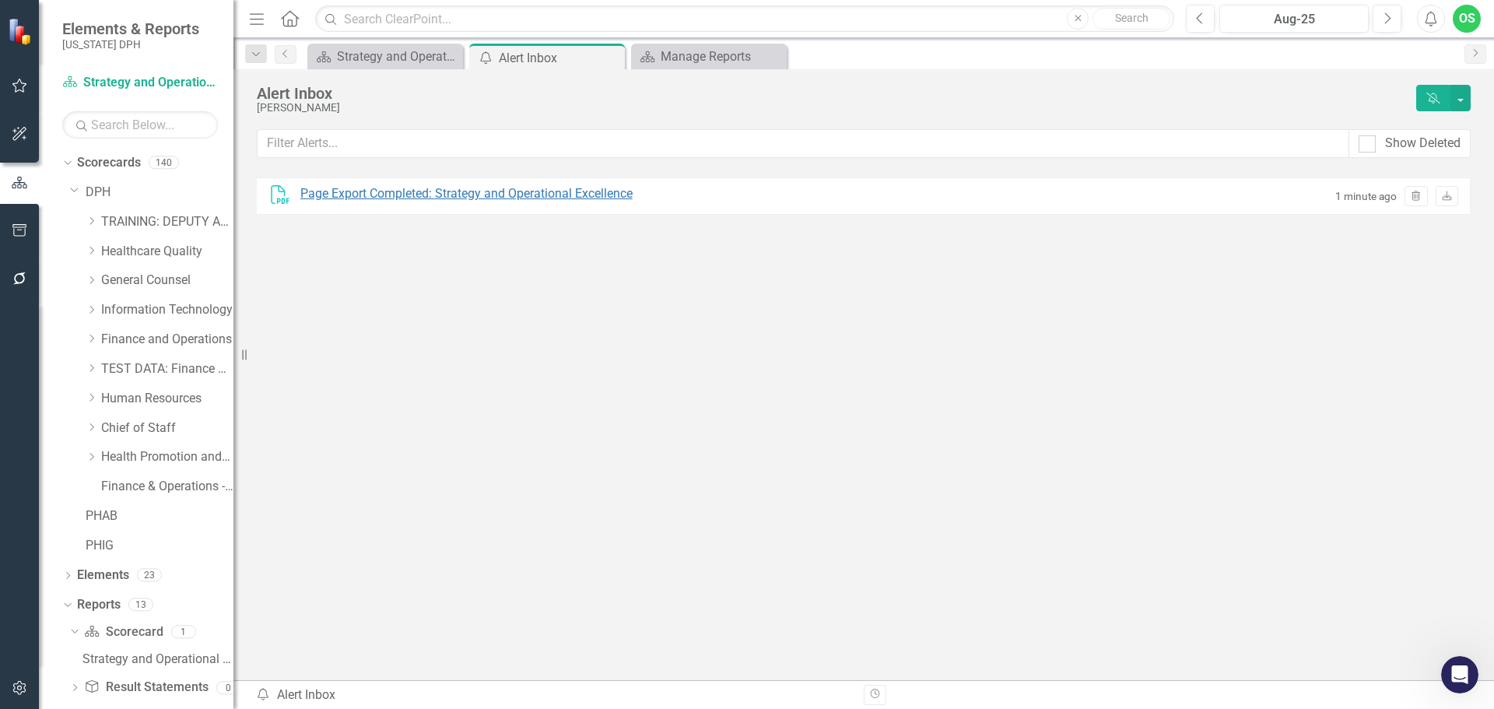
click at [387, 190] on div "Page Export Completed: Strategy and Operational Excellence" at bounding box center [466, 194] width 332 height 18
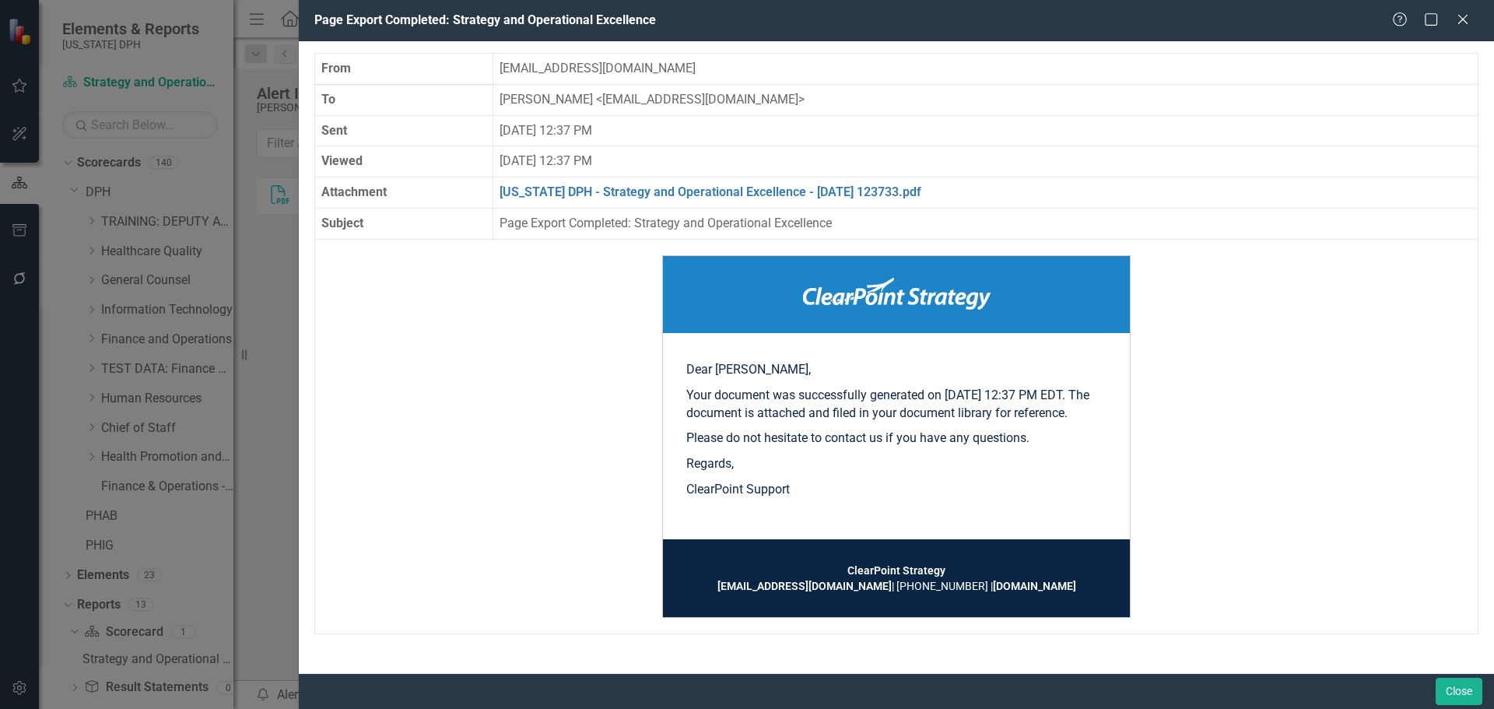
click at [1472, 22] on div "Help Maximize Close" at bounding box center [1435, 21] width 86 height 18
click at [1465, 21] on icon at bounding box center [1462, 19] width 12 height 12
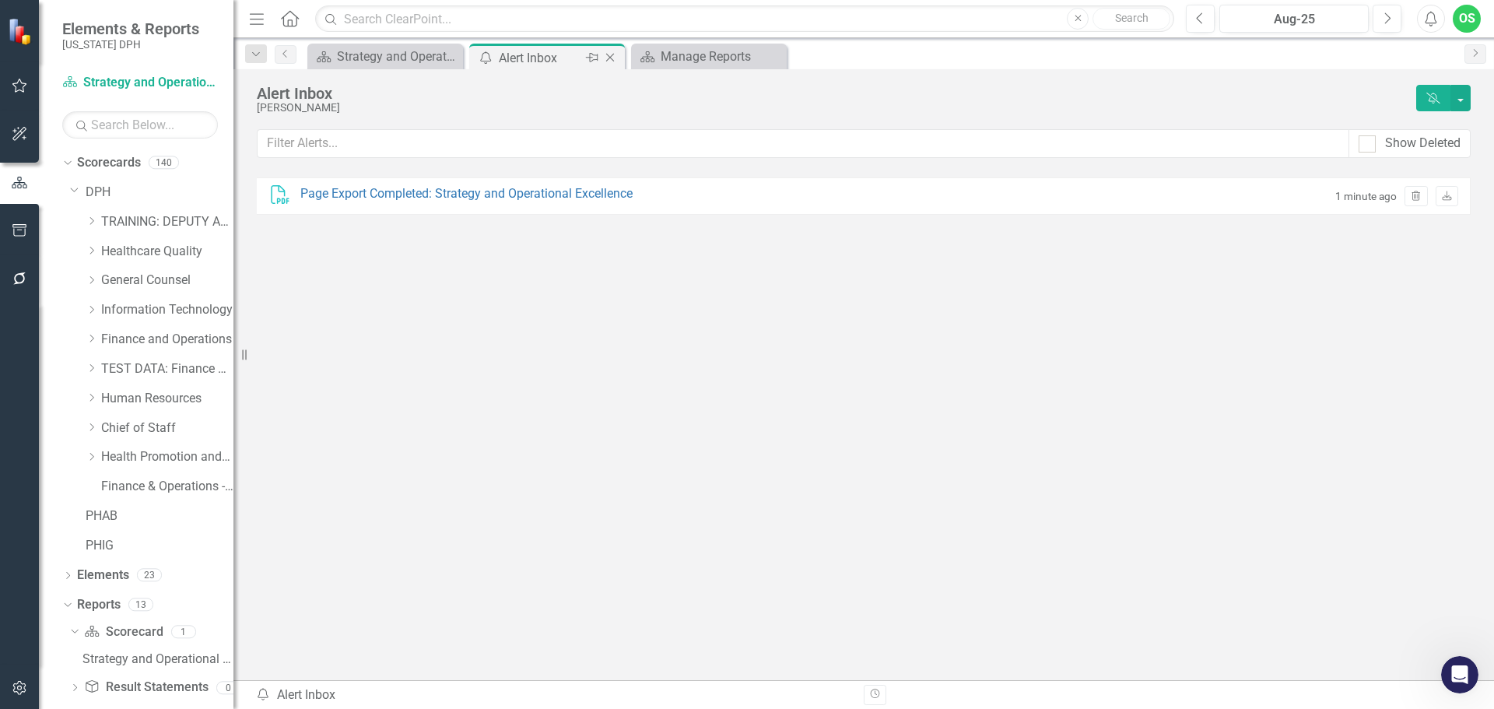
click at [612, 56] on icon "Close" at bounding box center [610, 57] width 16 height 12
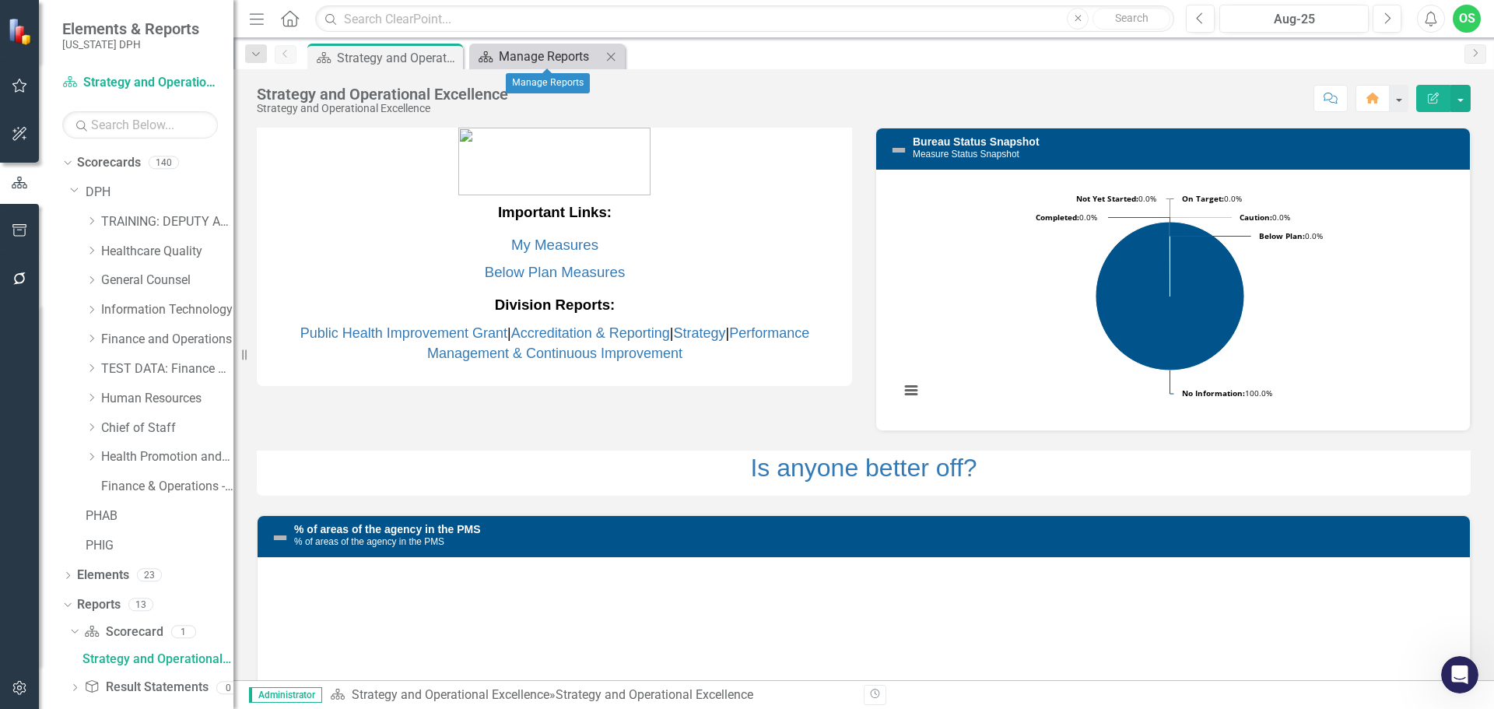
click at [584, 56] on div "Manage Reports" at bounding box center [550, 56] width 103 height 19
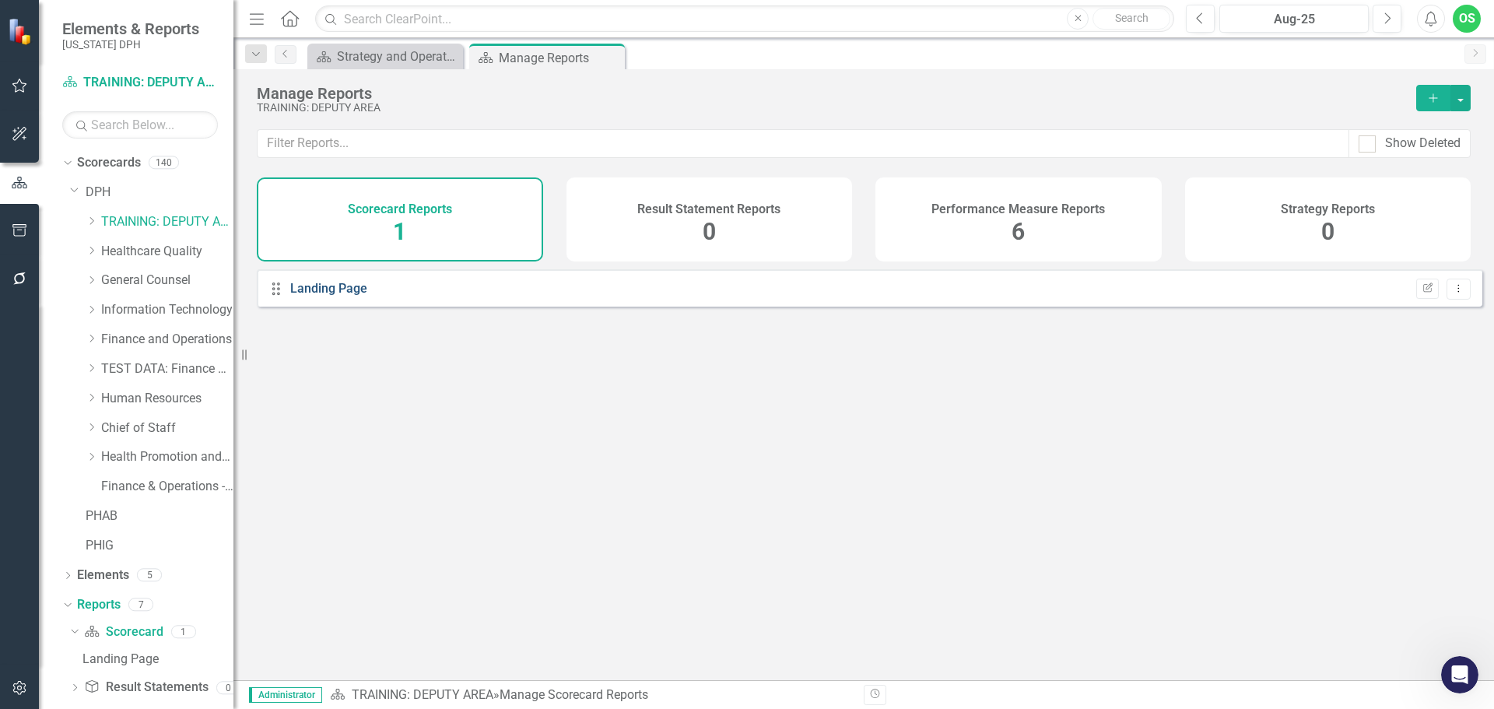
click at [339, 296] on link "Landing Page" at bounding box center [328, 288] width 77 height 15
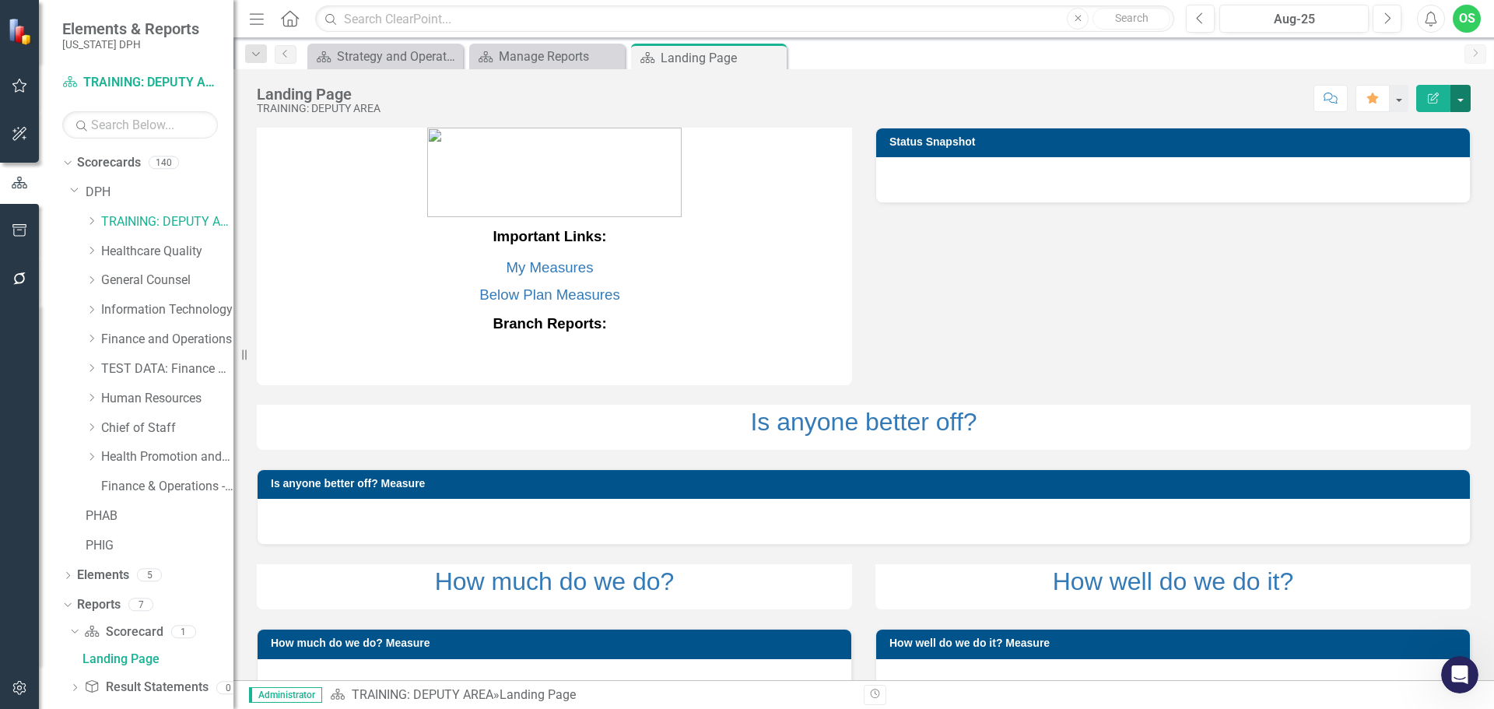
click at [1462, 101] on button "button" at bounding box center [1460, 98] width 20 height 27
click at [1408, 245] on link "Email Email Page" at bounding box center [1407, 247] width 126 height 29
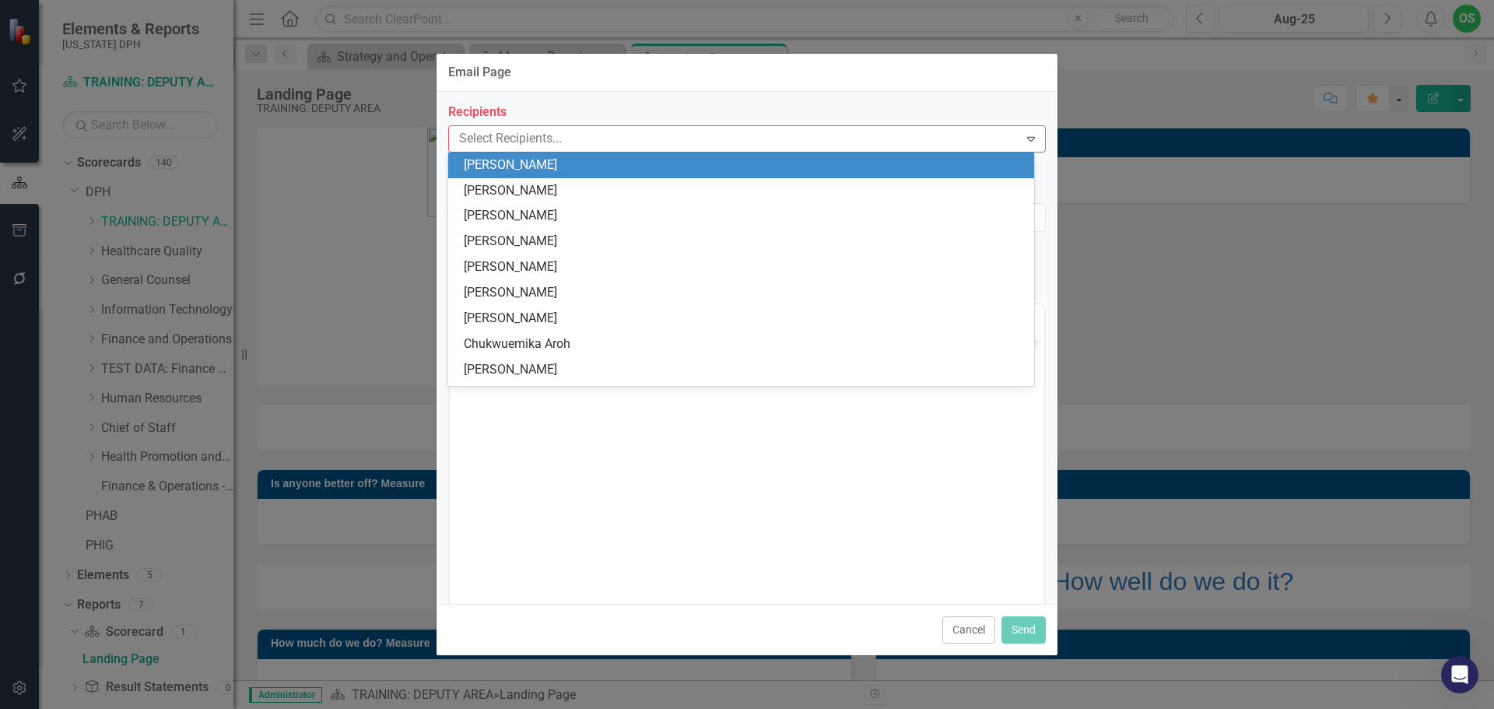
click at [609, 142] on div at bounding box center [736, 138] width 566 height 21
type input "s"
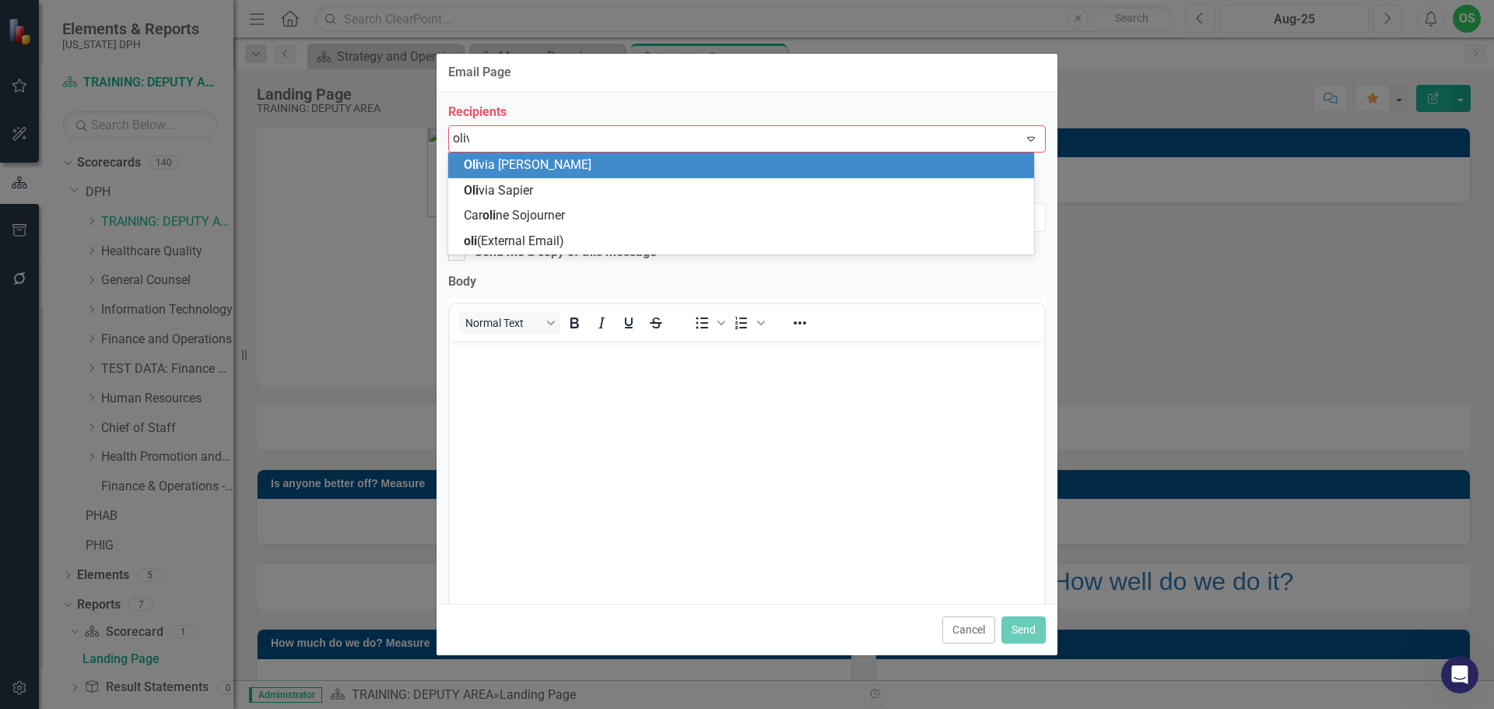
type input "olivi"
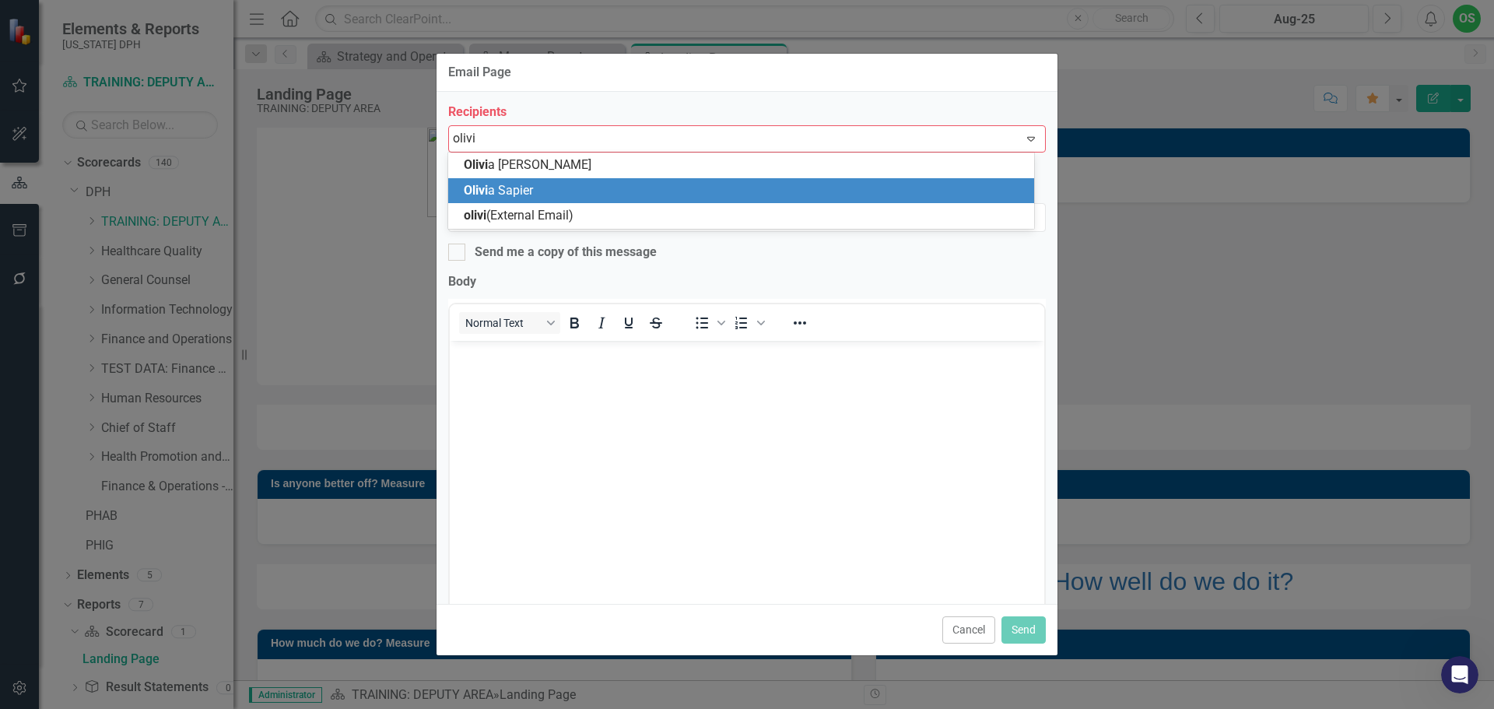
click at [495, 192] on span "Olivi a Sapier" at bounding box center [498, 190] width 69 height 15
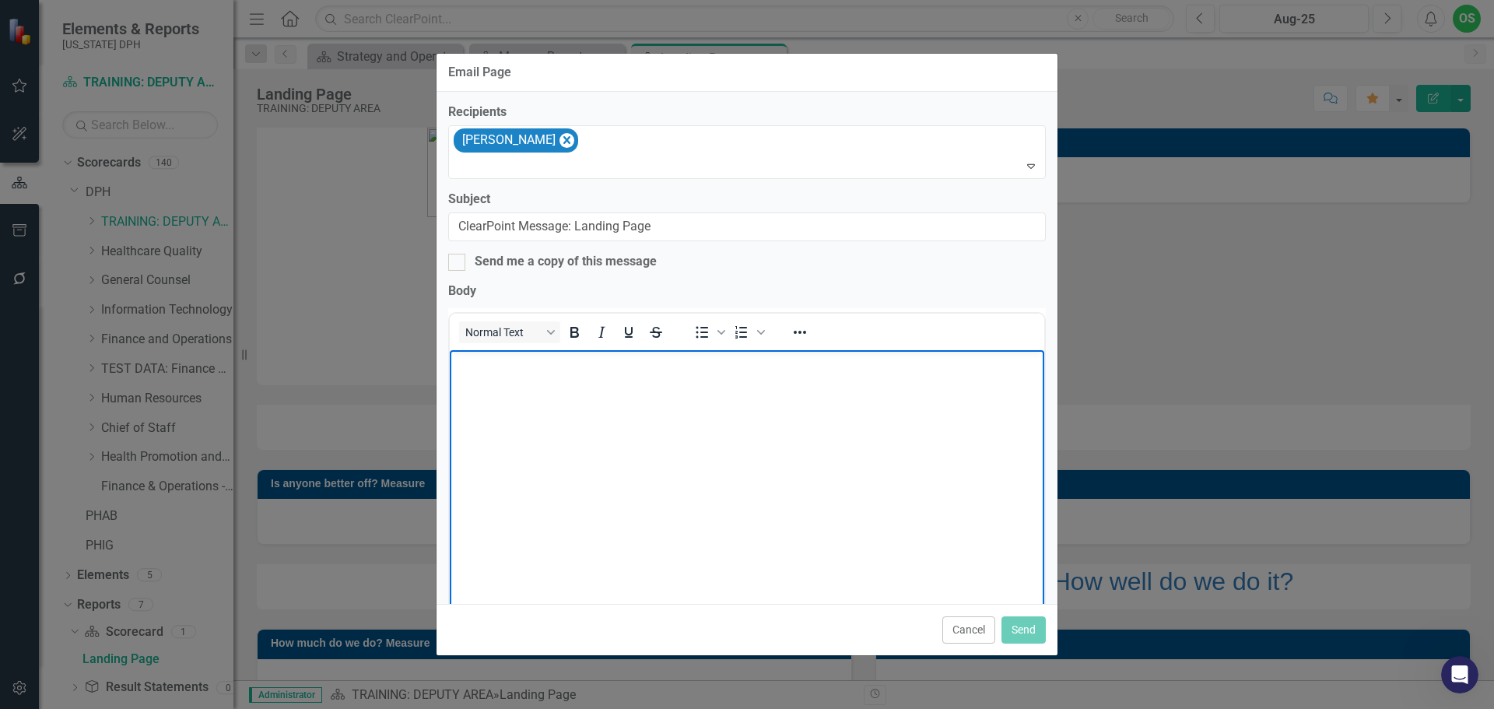
drag, startPoint x: 576, startPoint y: 406, endPoint x: 558, endPoint y: 403, distance: 18.2
click at [575, 406] on body "Rich Text Area. Press ALT-0 for help." at bounding box center [747, 465] width 594 height 233
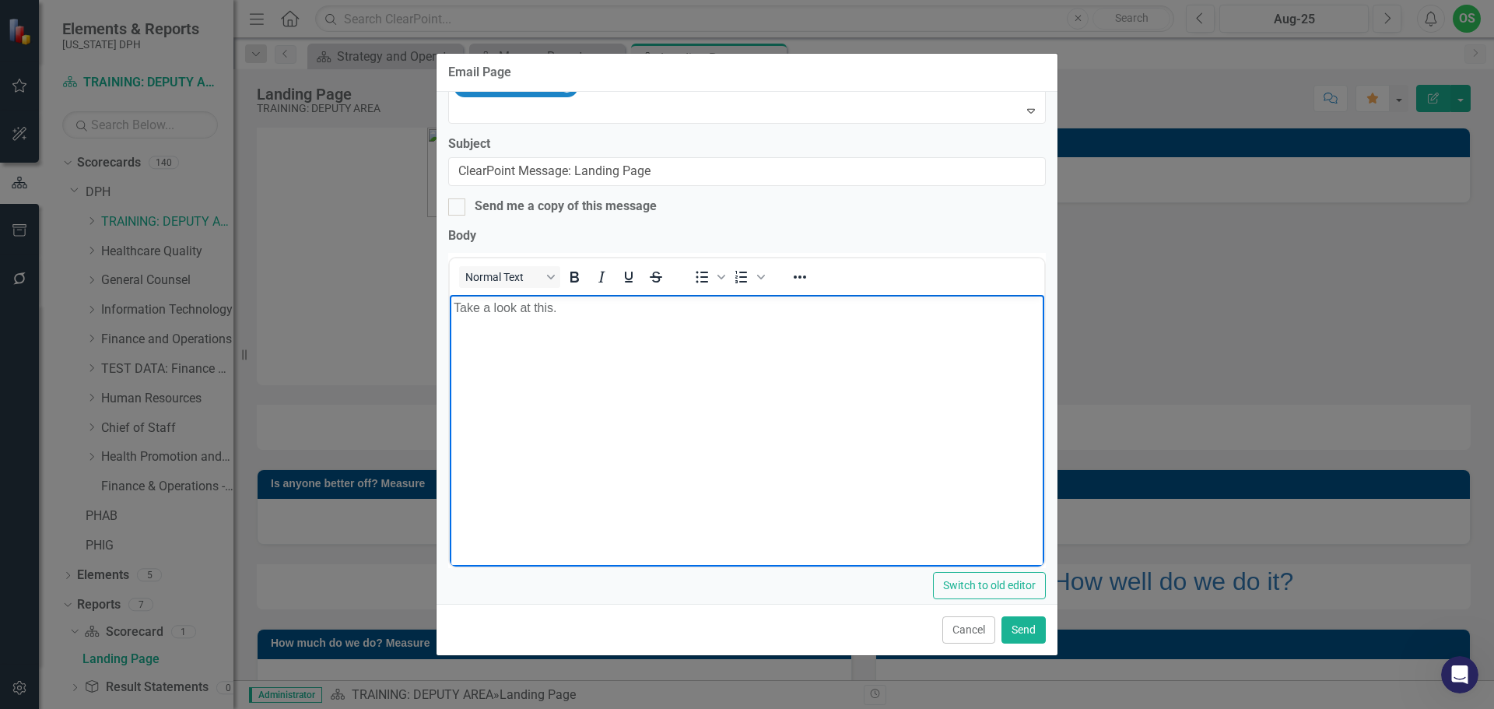
scroll to position [194, 0]
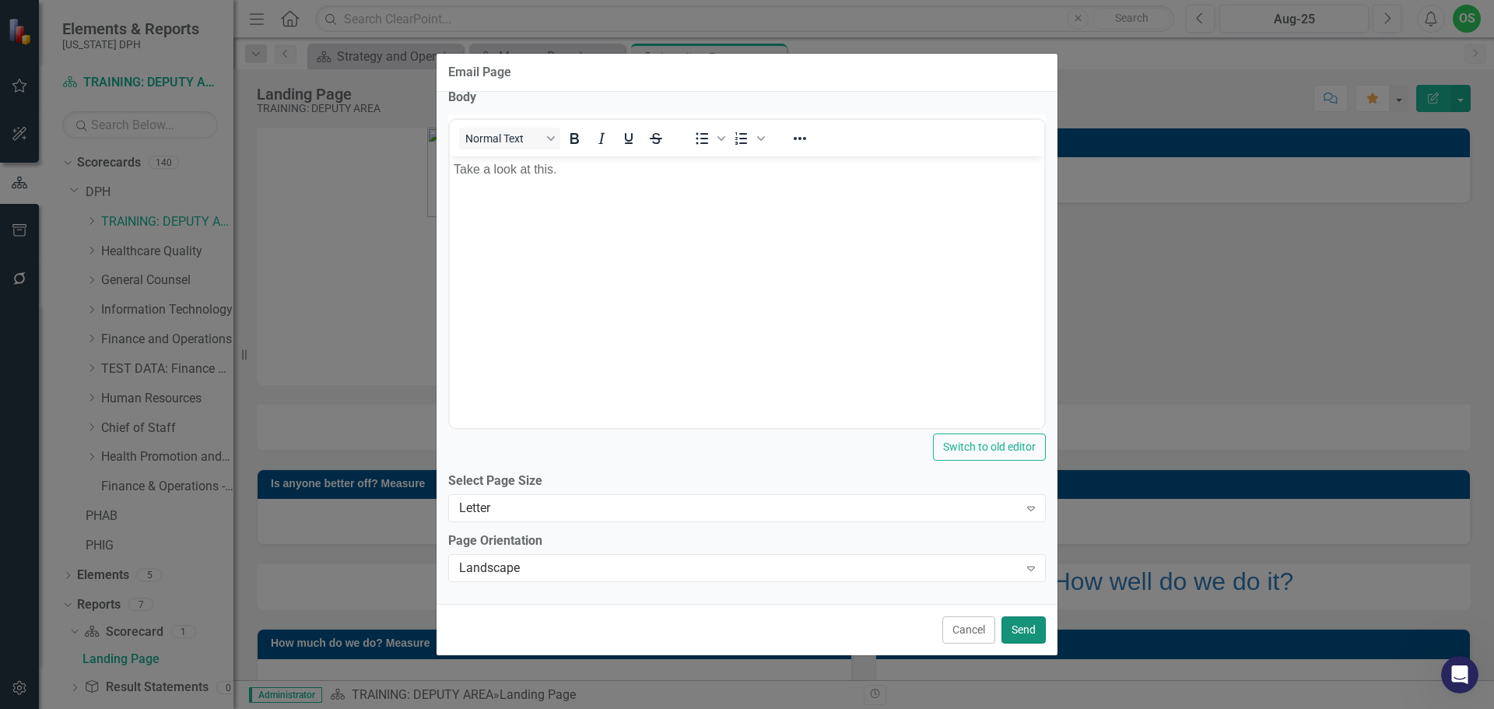
click at [1031, 630] on button "Send" at bounding box center [1023, 629] width 44 height 27
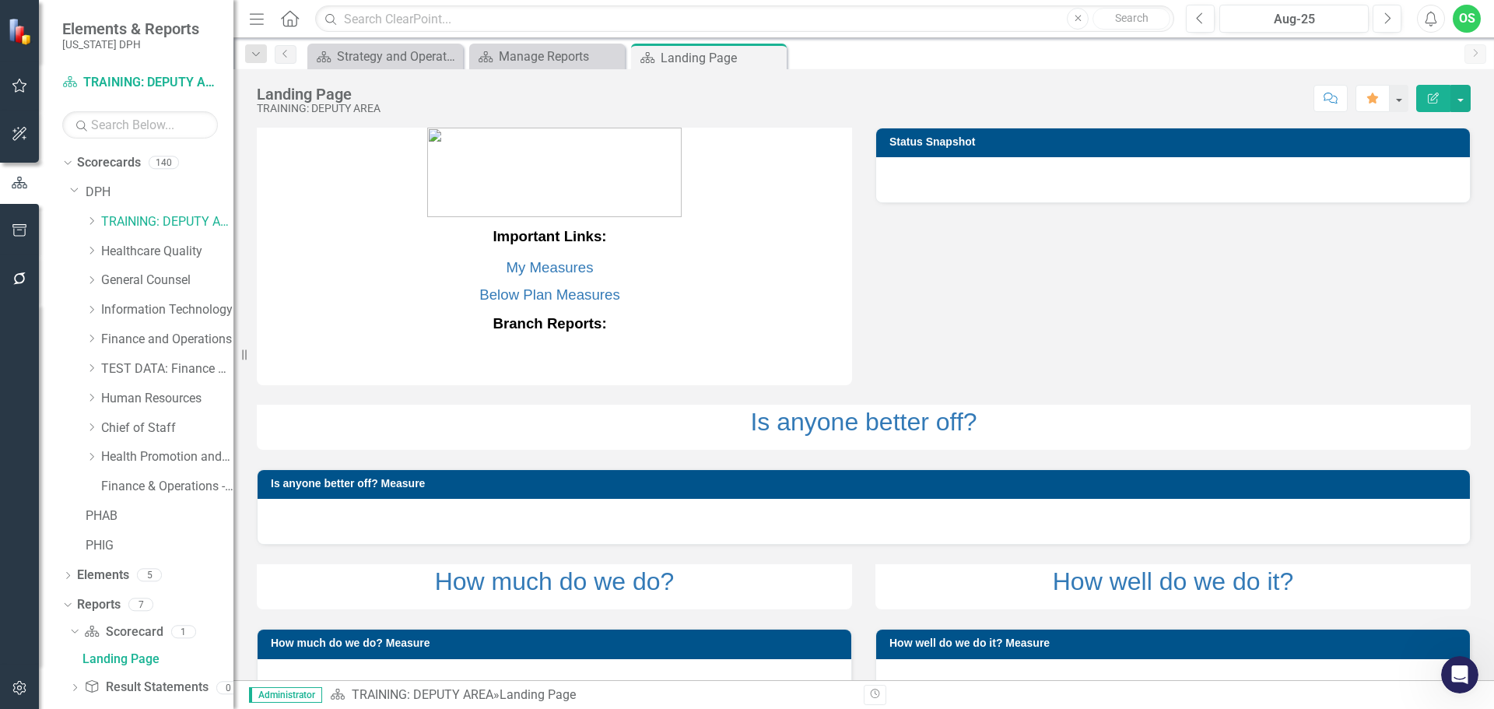
click at [15, 29] on img at bounding box center [21, 31] width 27 height 27
click at [769, 59] on icon "Close" at bounding box center [772, 57] width 16 height 12
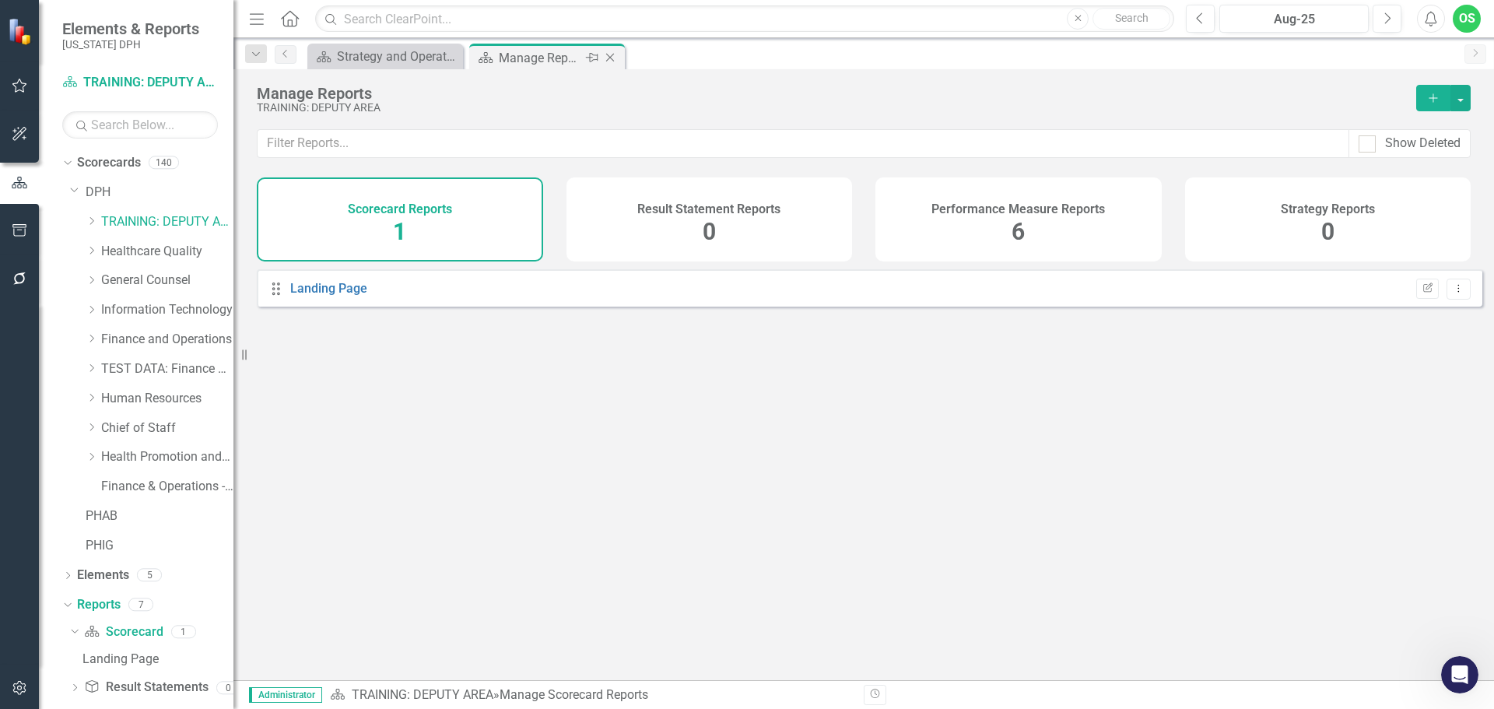
click at [608, 54] on icon "Close" at bounding box center [610, 57] width 16 height 12
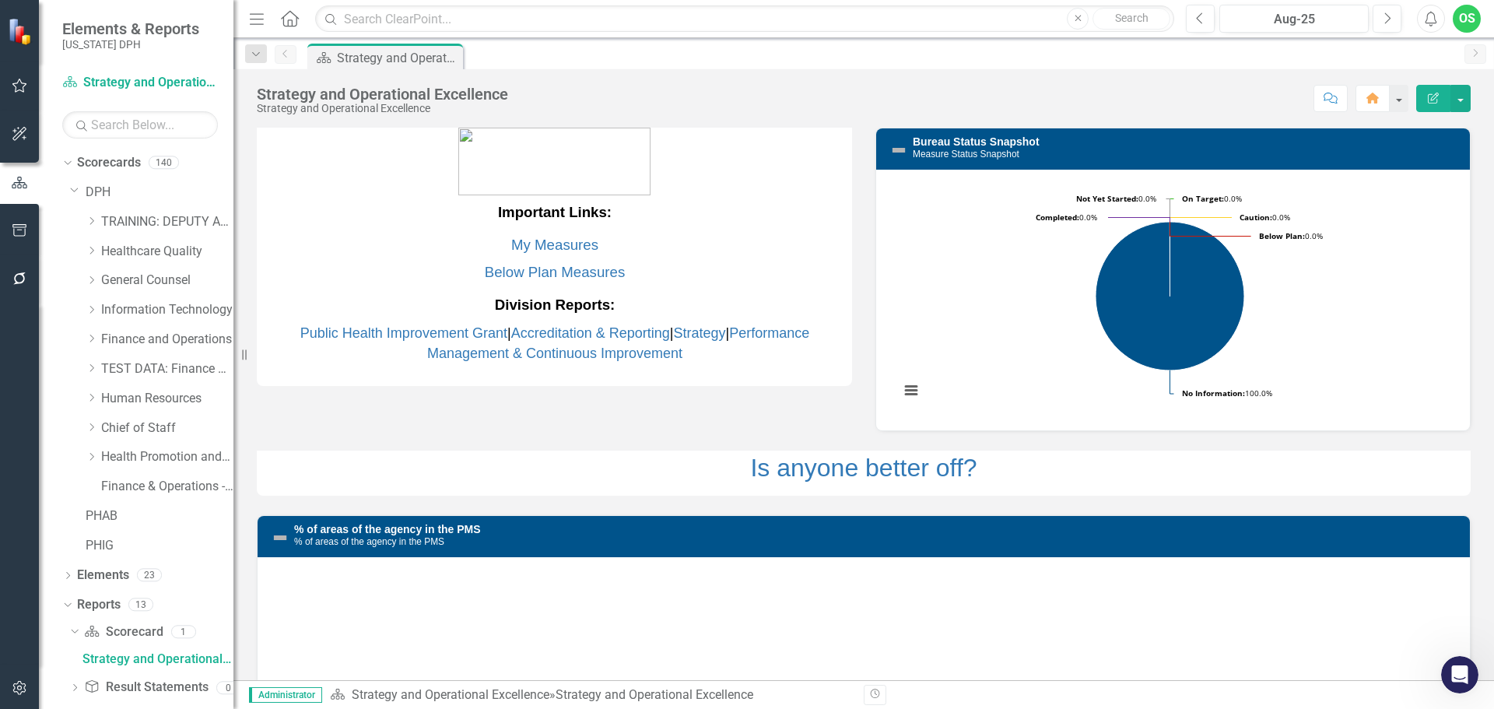
click at [68, 188] on div "Dropdown Scorecards 140 Dropdown DPH Dropdown TRAINING: DEPUTY AREA Dropdown TR…" at bounding box center [147, 356] width 171 height 412
click at [64, 170] on div "Dropdown Scorecards 140" at bounding box center [147, 165] width 171 height 30
click at [65, 159] on icon "Dropdown" at bounding box center [65, 161] width 9 height 11
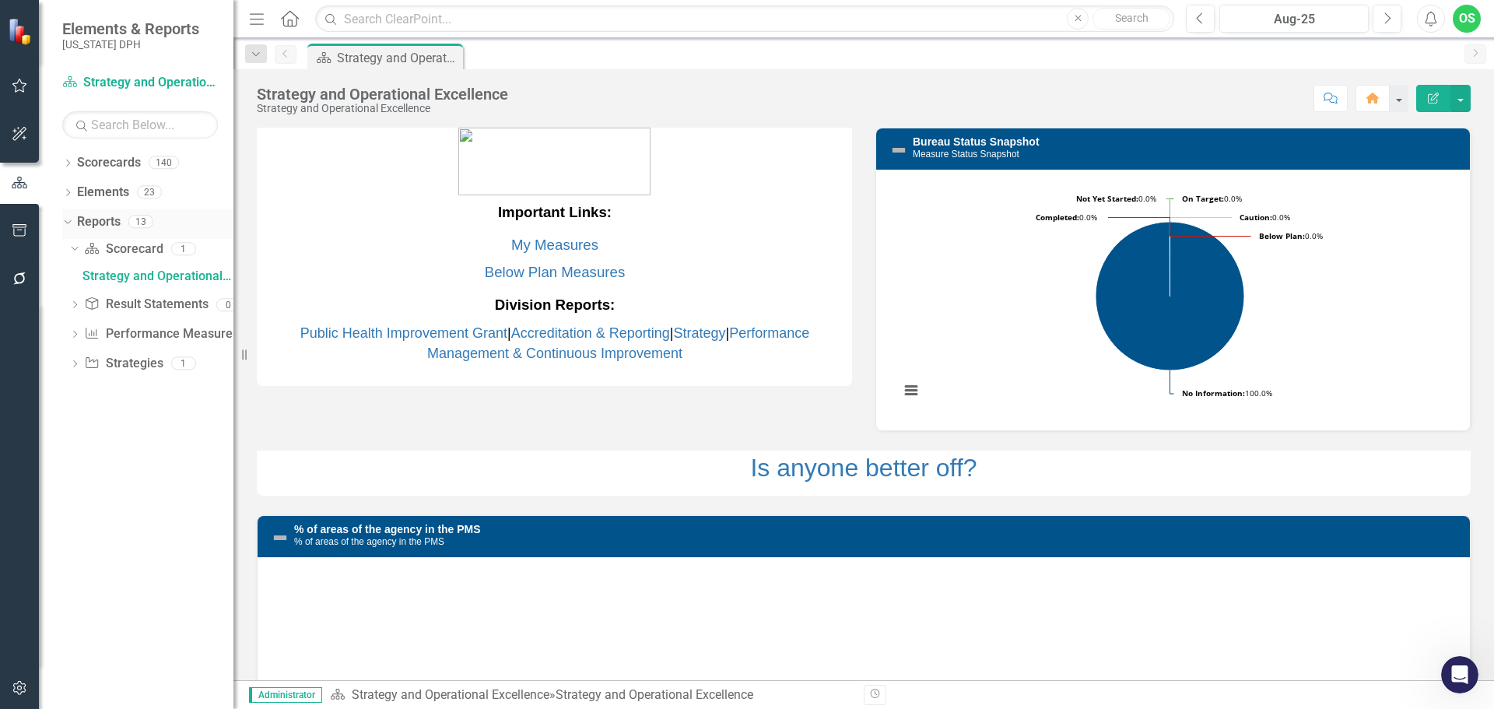
click at [67, 219] on icon "Dropdown" at bounding box center [65, 221] width 9 height 11
click at [104, 222] on link "Reports" at bounding box center [99, 222] width 44 height 18
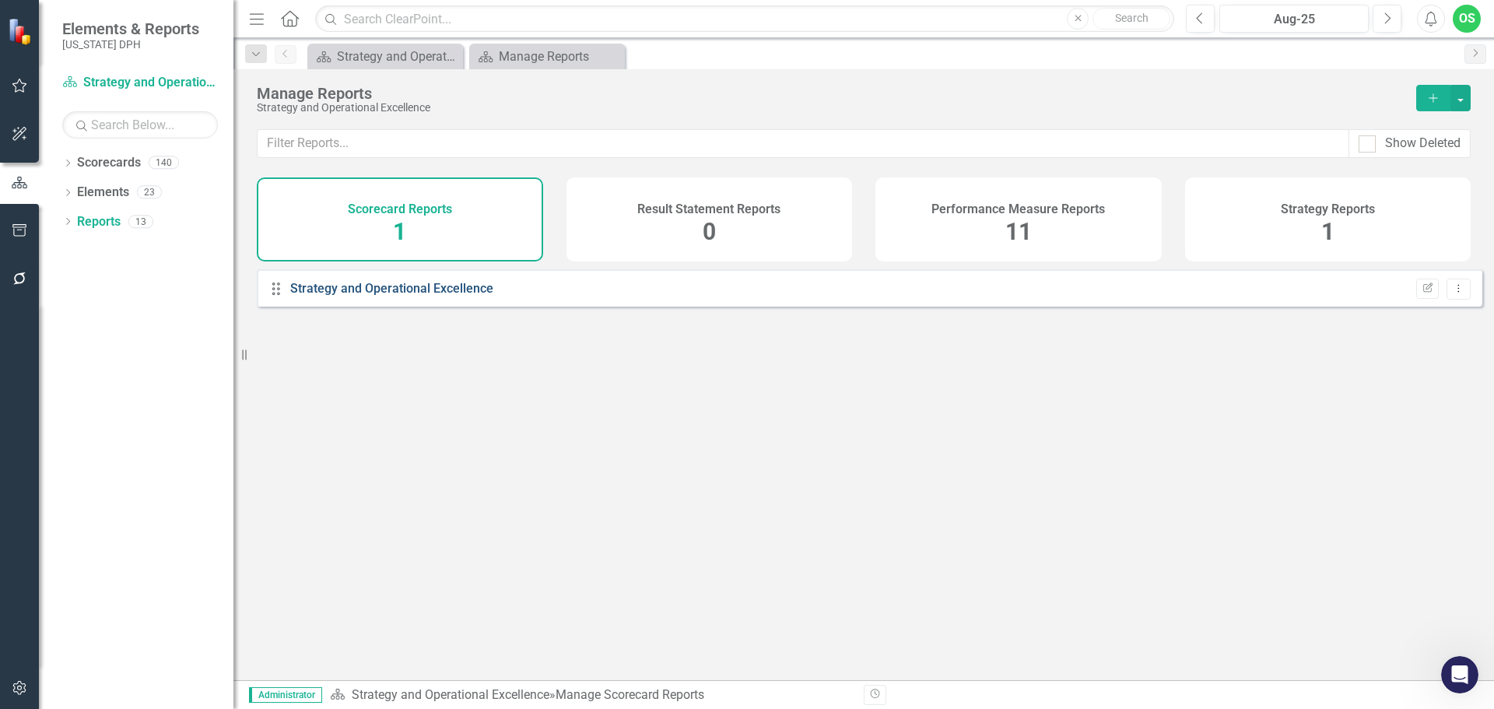
click at [401, 296] on link "Strategy and Operational Excellence" at bounding box center [391, 288] width 203 height 15
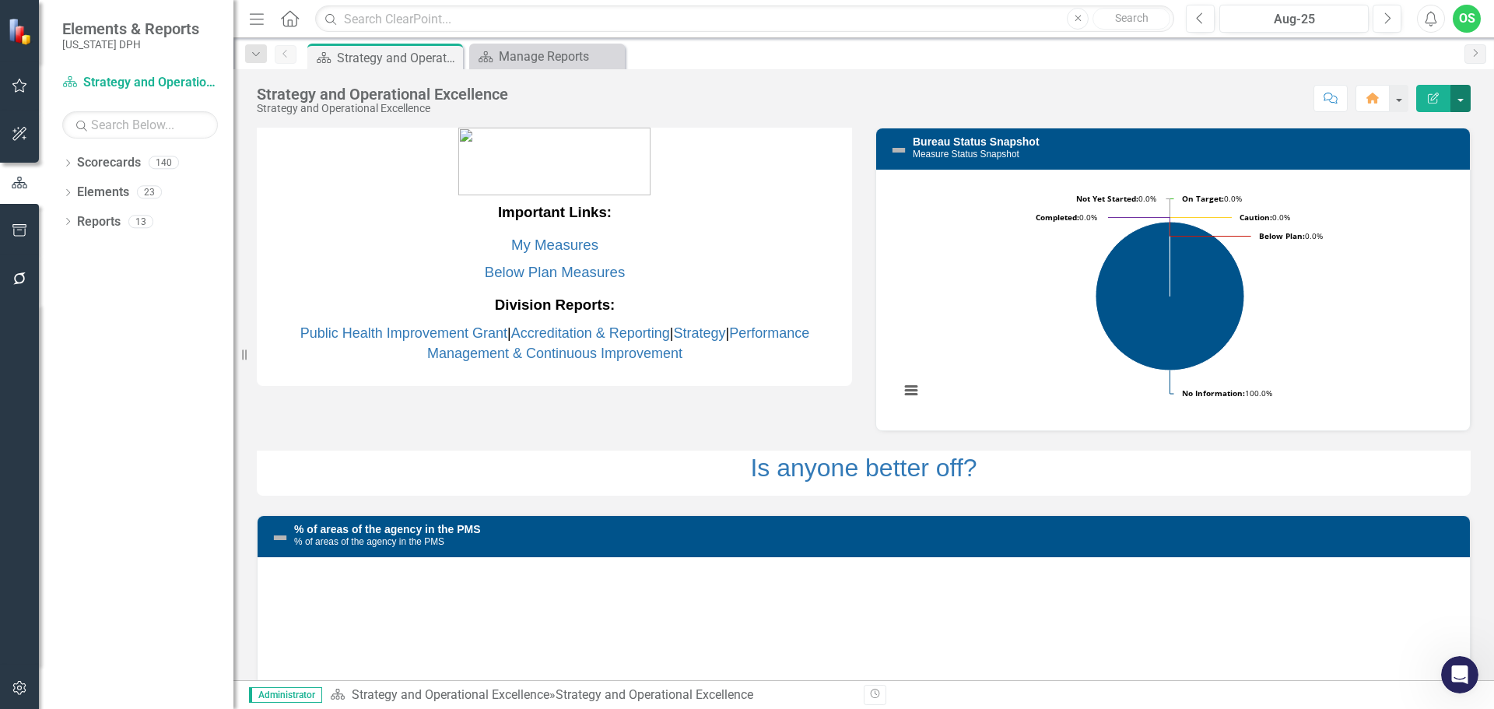
click at [1453, 96] on button "button" at bounding box center [1460, 98] width 20 height 27
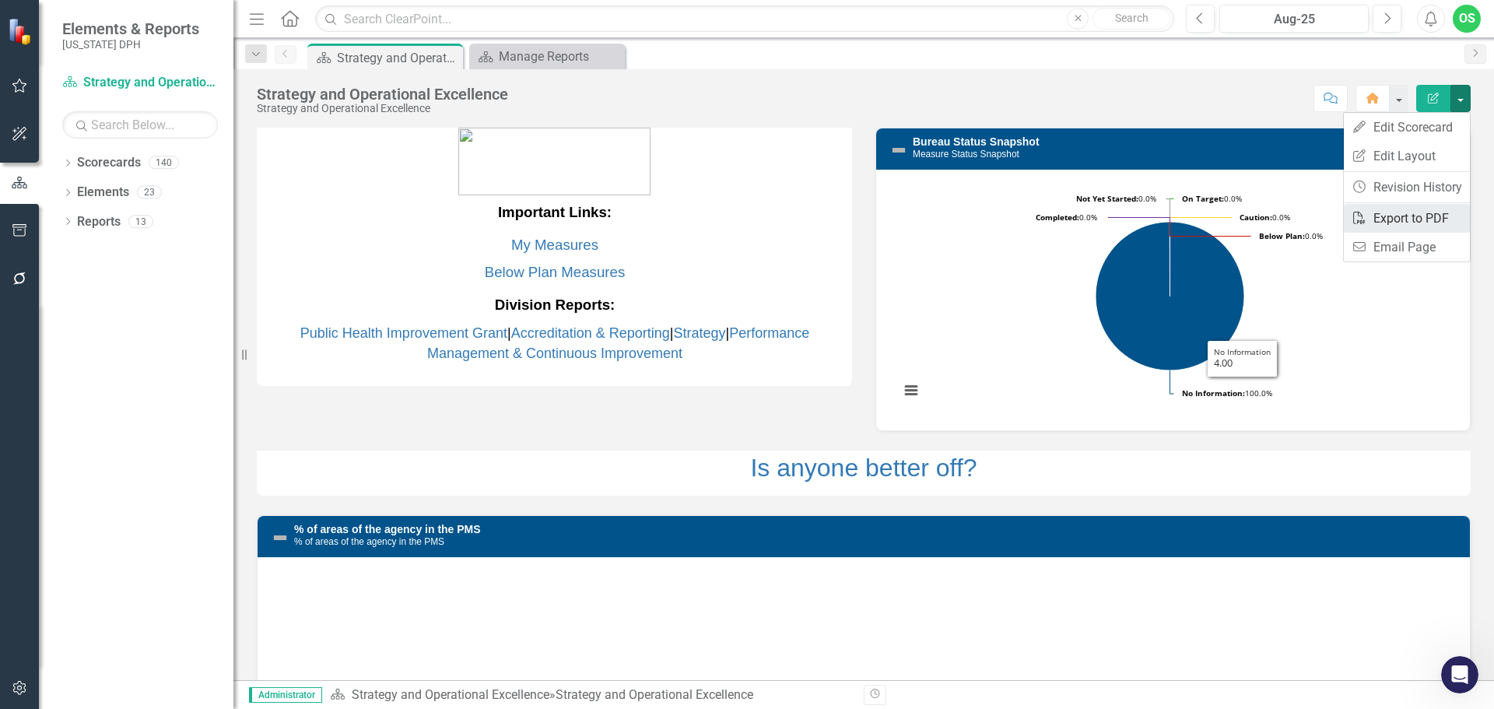
click at [1428, 217] on link "PDF Export to PDF" at bounding box center [1407, 218] width 126 height 29
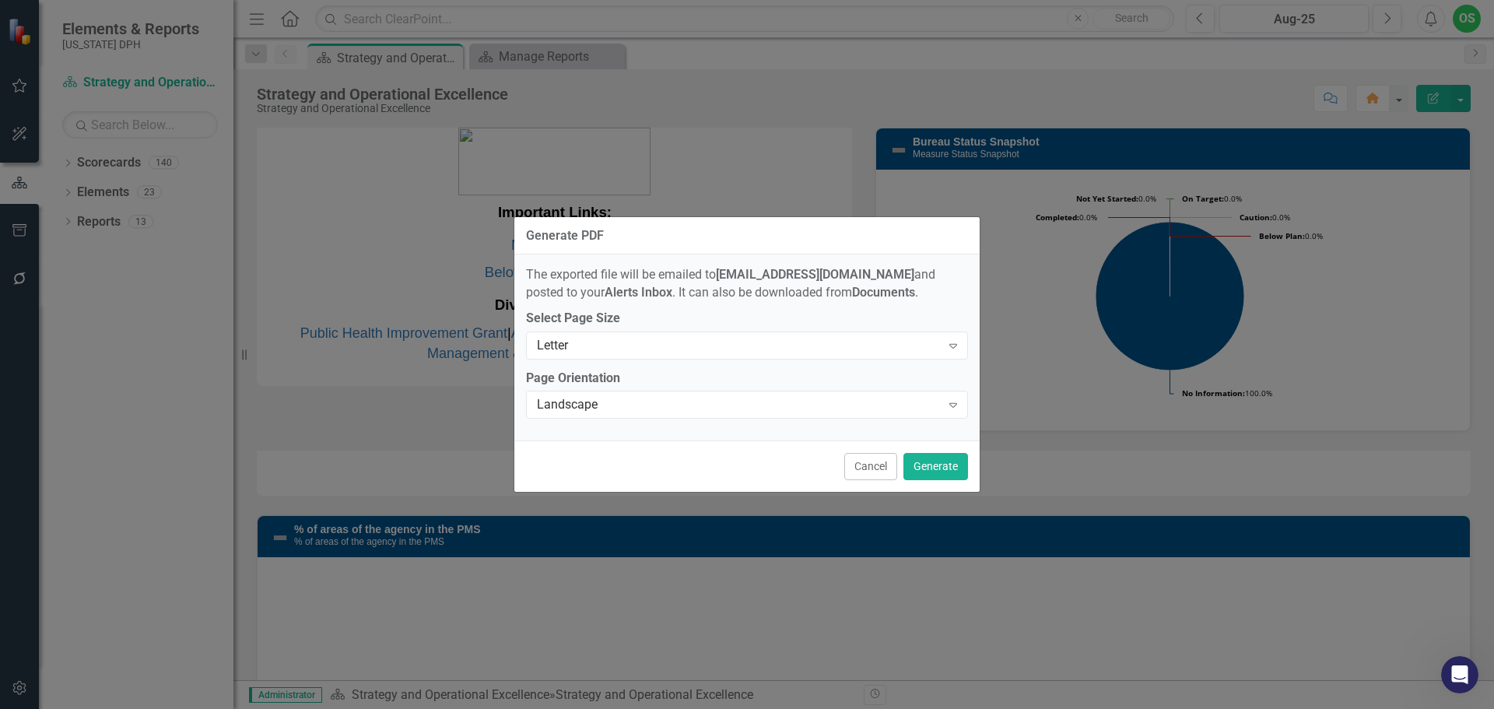
drag, startPoint x: 785, startPoint y: 412, endPoint x: 1128, endPoint y: 515, distance: 358.4
click at [1128, 515] on div "Generate PDF The exported file will be emailed to [EMAIL_ADDRESS][DOMAIN_NAME] …" at bounding box center [747, 354] width 1494 height 709
click at [1438, 22] on div "Generate PDF The exported file will be emailed to [EMAIL_ADDRESS][DOMAIN_NAME] …" at bounding box center [747, 354] width 1494 height 709
click at [863, 467] on button "Cancel" at bounding box center [870, 466] width 53 height 27
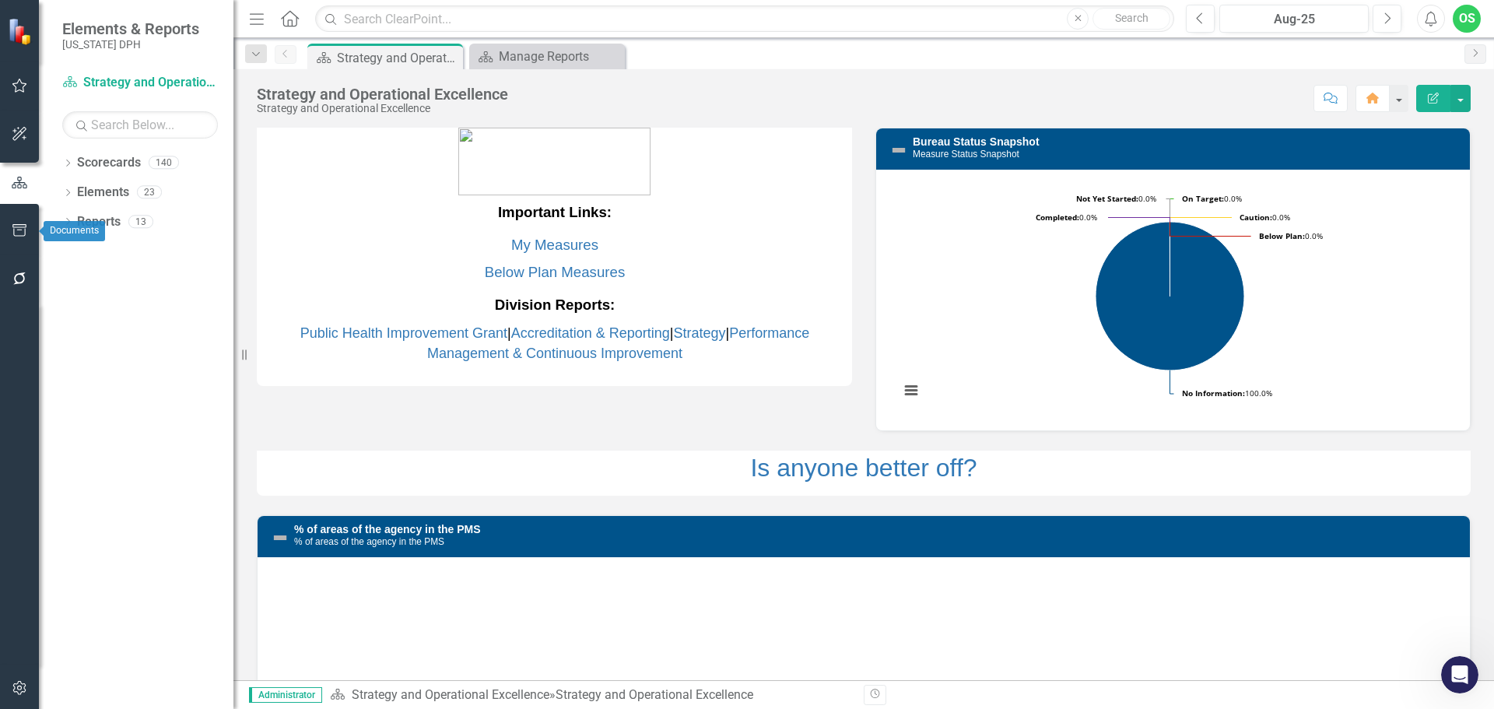
click at [5, 223] on button "button" at bounding box center [19, 231] width 35 height 33
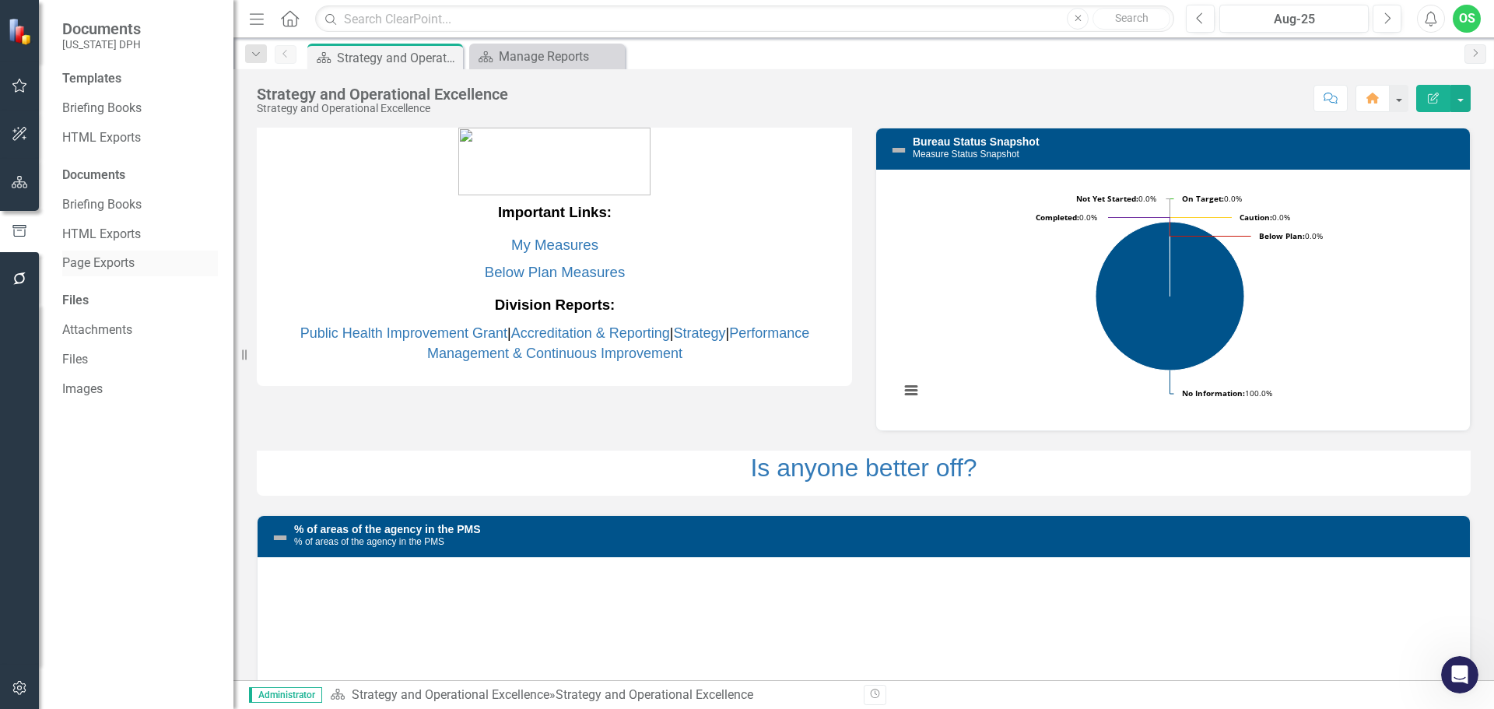
click at [135, 276] on div "Page Exports" at bounding box center [140, 264] width 156 height 26
click at [94, 262] on link "Page Exports" at bounding box center [140, 263] width 156 height 18
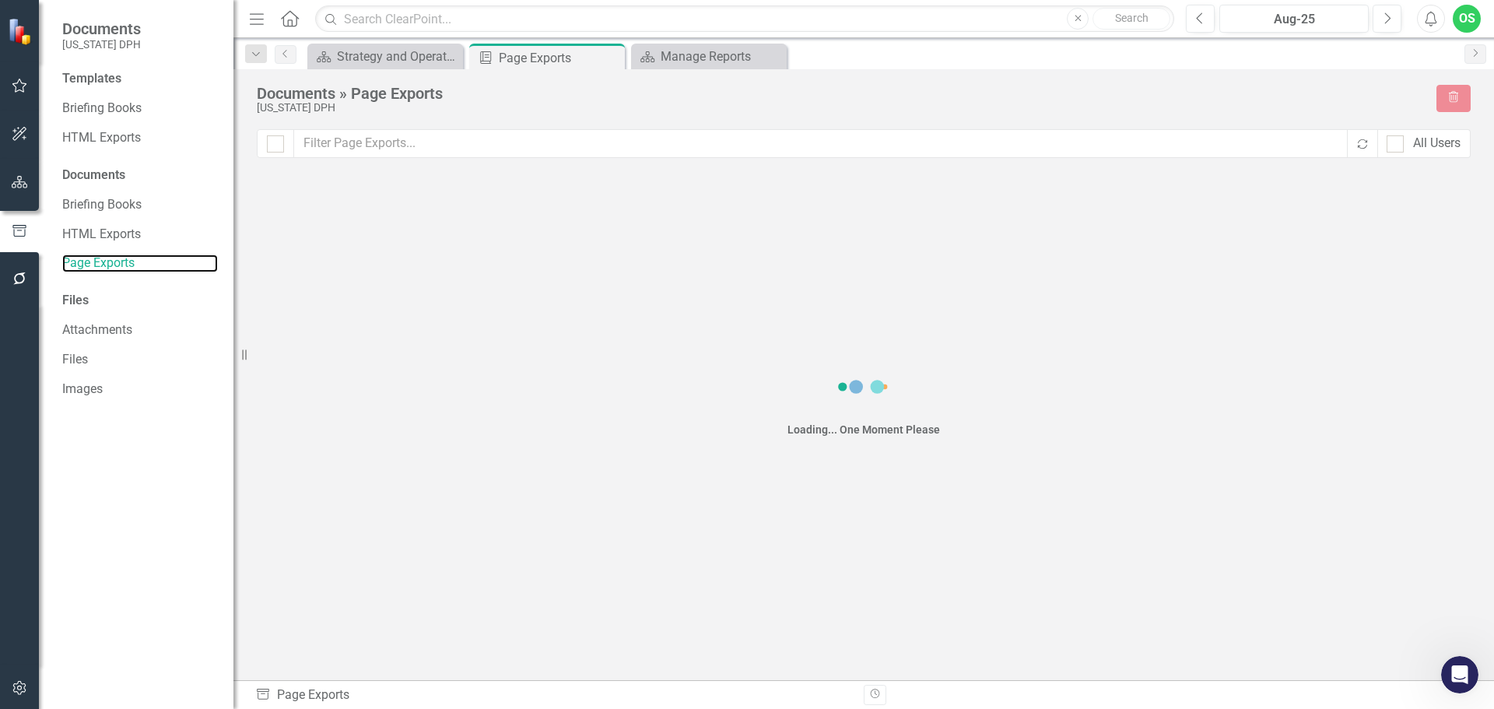
checkbox input "false"
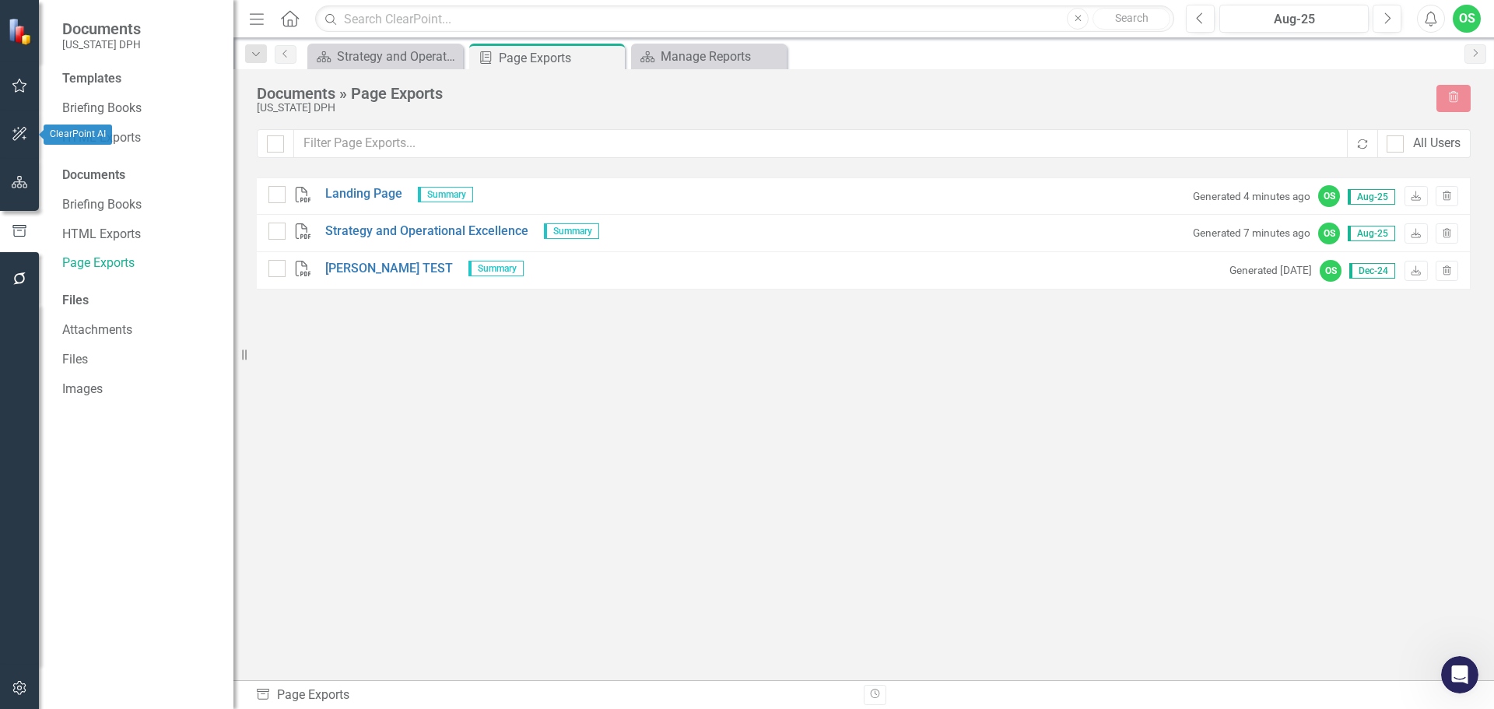
click at [9, 188] on button "button" at bounding box center [19, 182] width 35 height 33
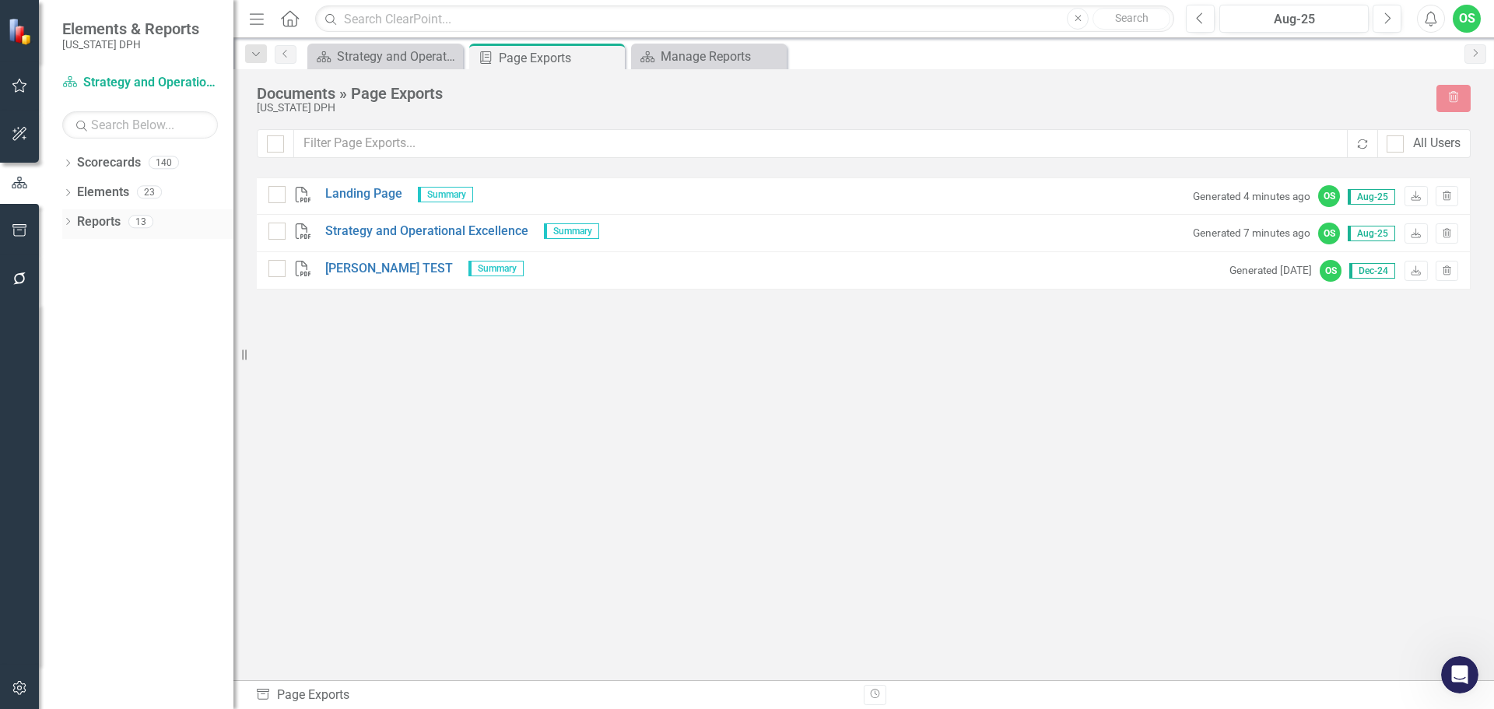
click at [103, 217] on link "Reports" at bounding box center [99, 222] width 44 height 18
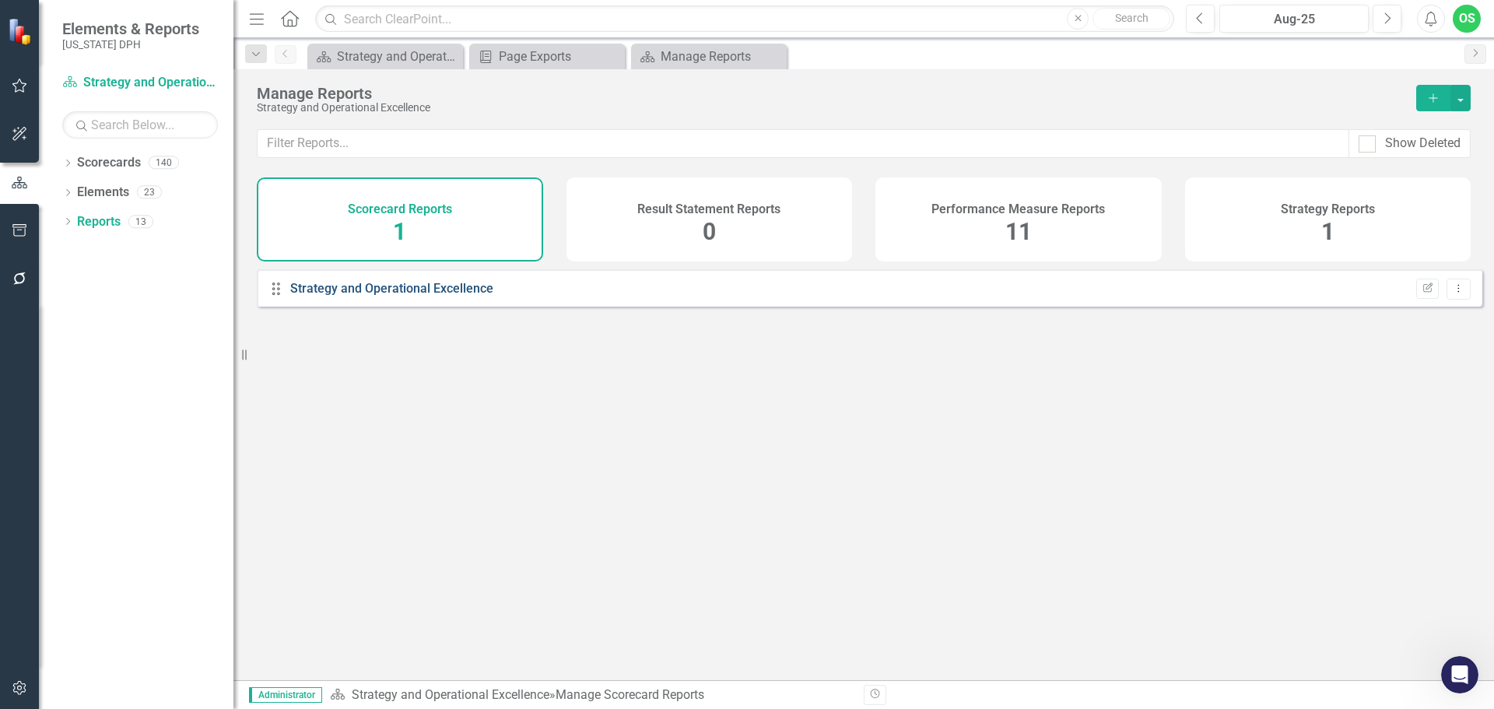
click at [417, 296] on link "Strategy and Operational Excellence" at bounding box center [391, 288] width 203 height 15
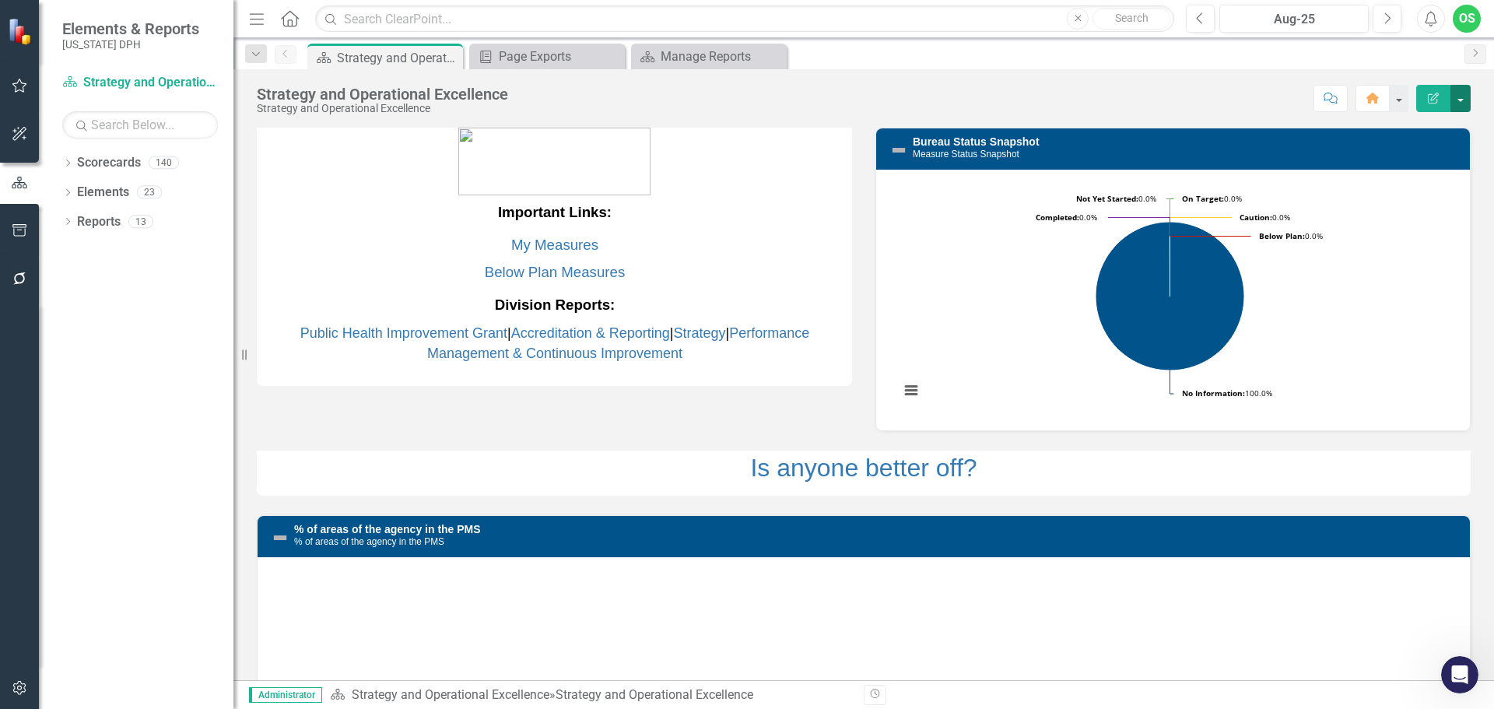
click at [1461, 95] on button "button" at bounding box center [1460, 98] width 20 height 27
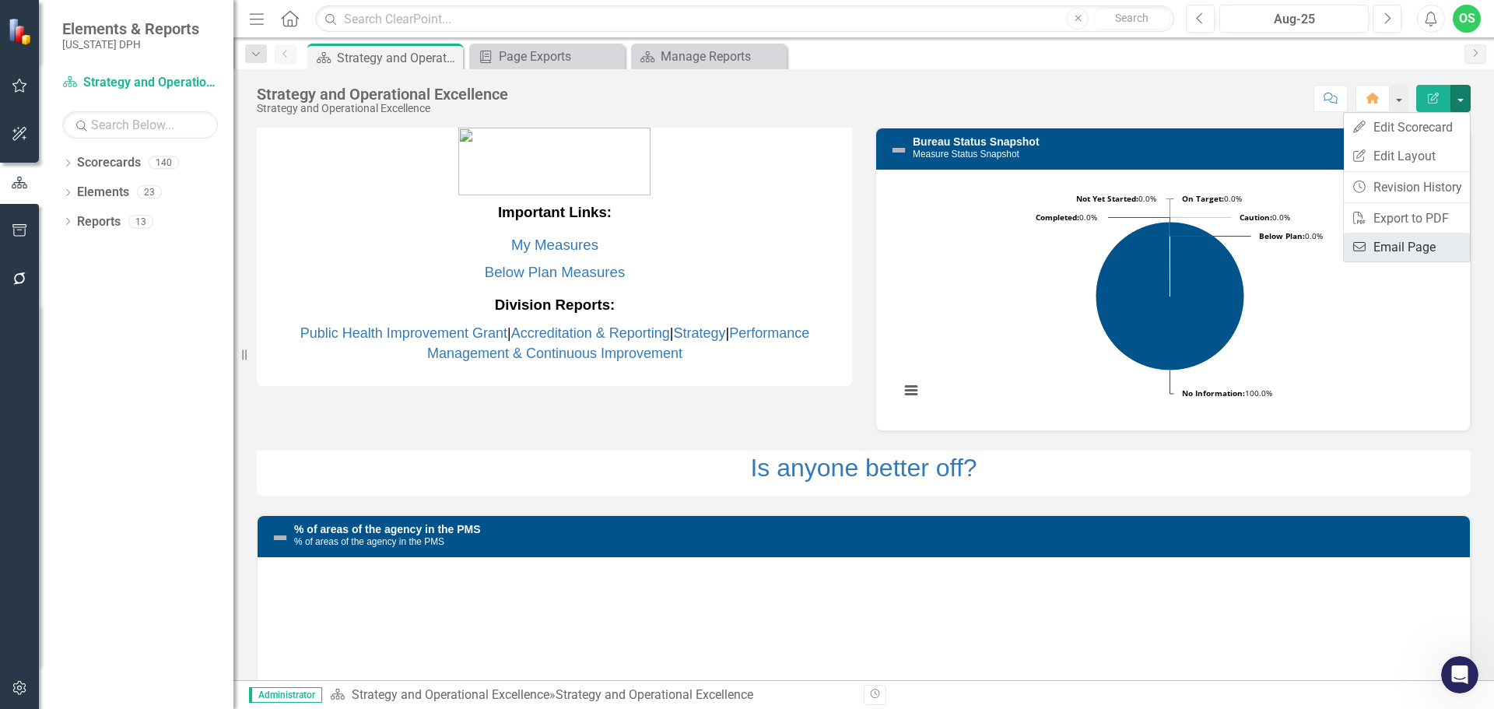
click at [1412, 240] on link "Email Email Page" at bounding box center [1407, 247] width 126 height 29
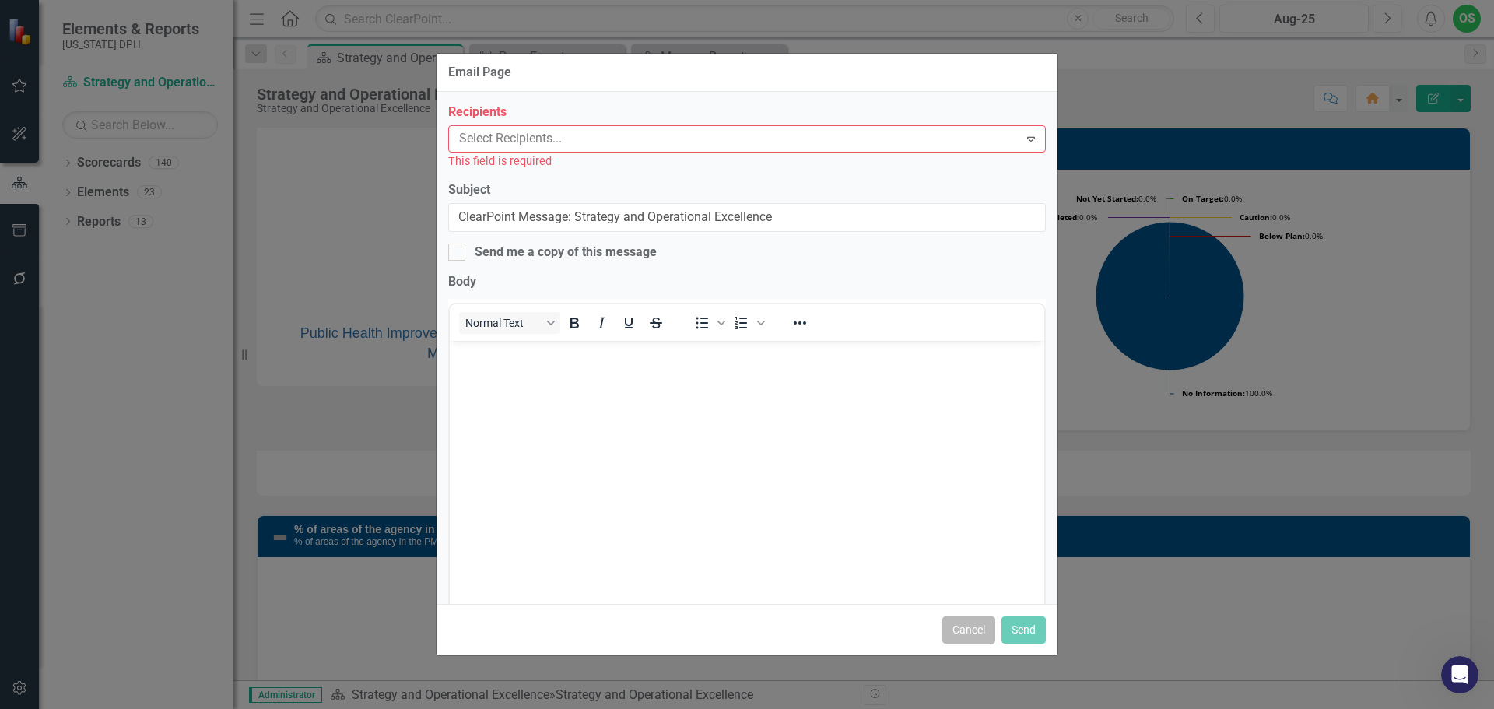
click at [957, 638] on button "Cancel" at bounding box center [968, 629] width 53 height 27
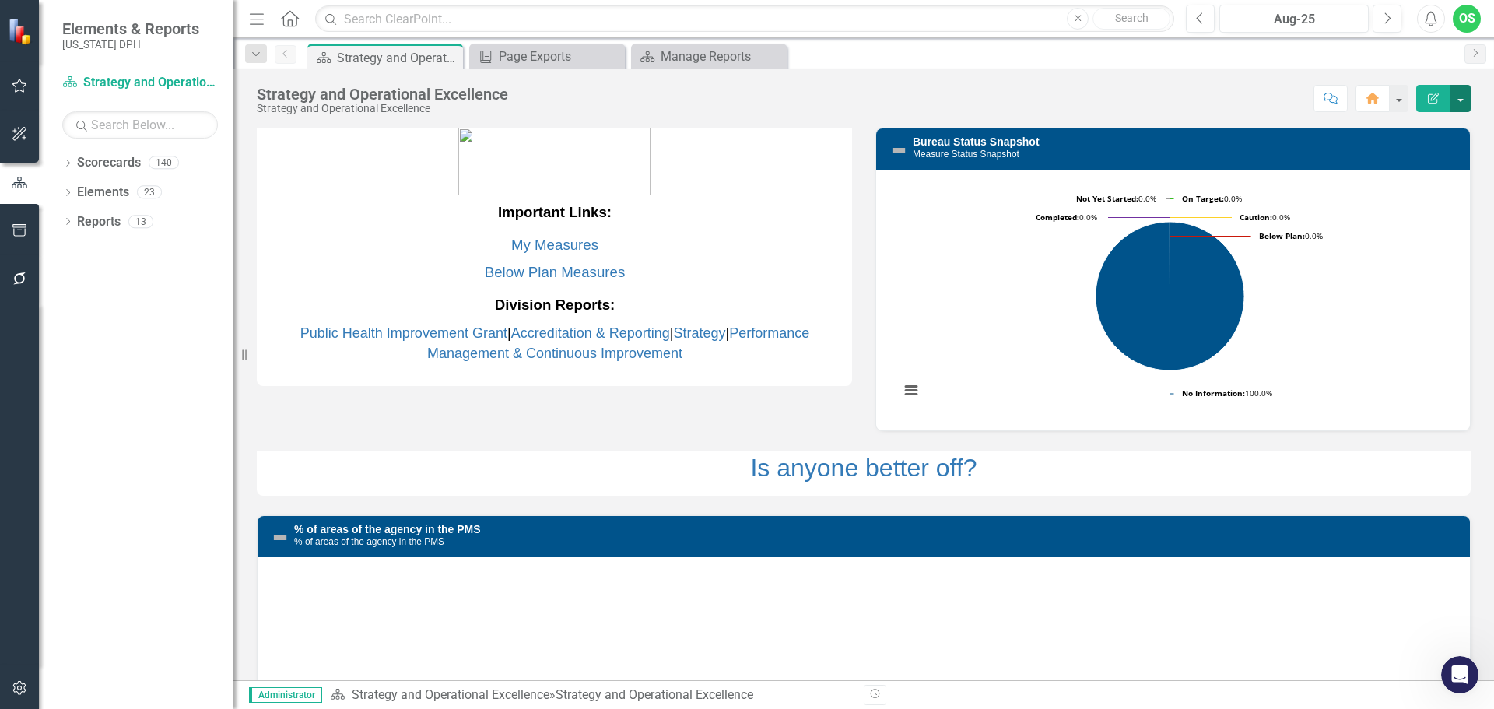
click at [1463, 94] on button "button" at bounding box center [1460, 98] width 20 height 27
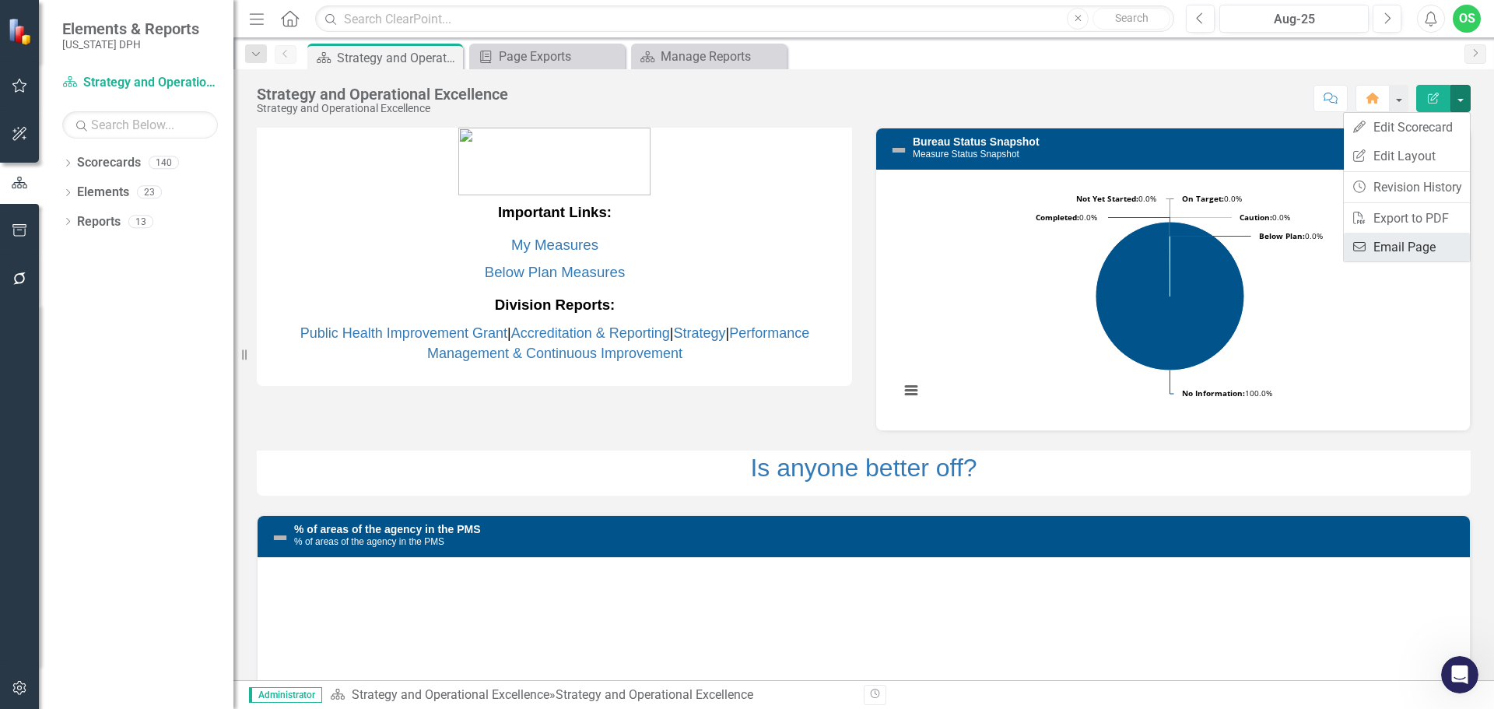
click at [1404, 258] on link "Email Email Page" at bounding box center [1407, 247] width 126 height 29
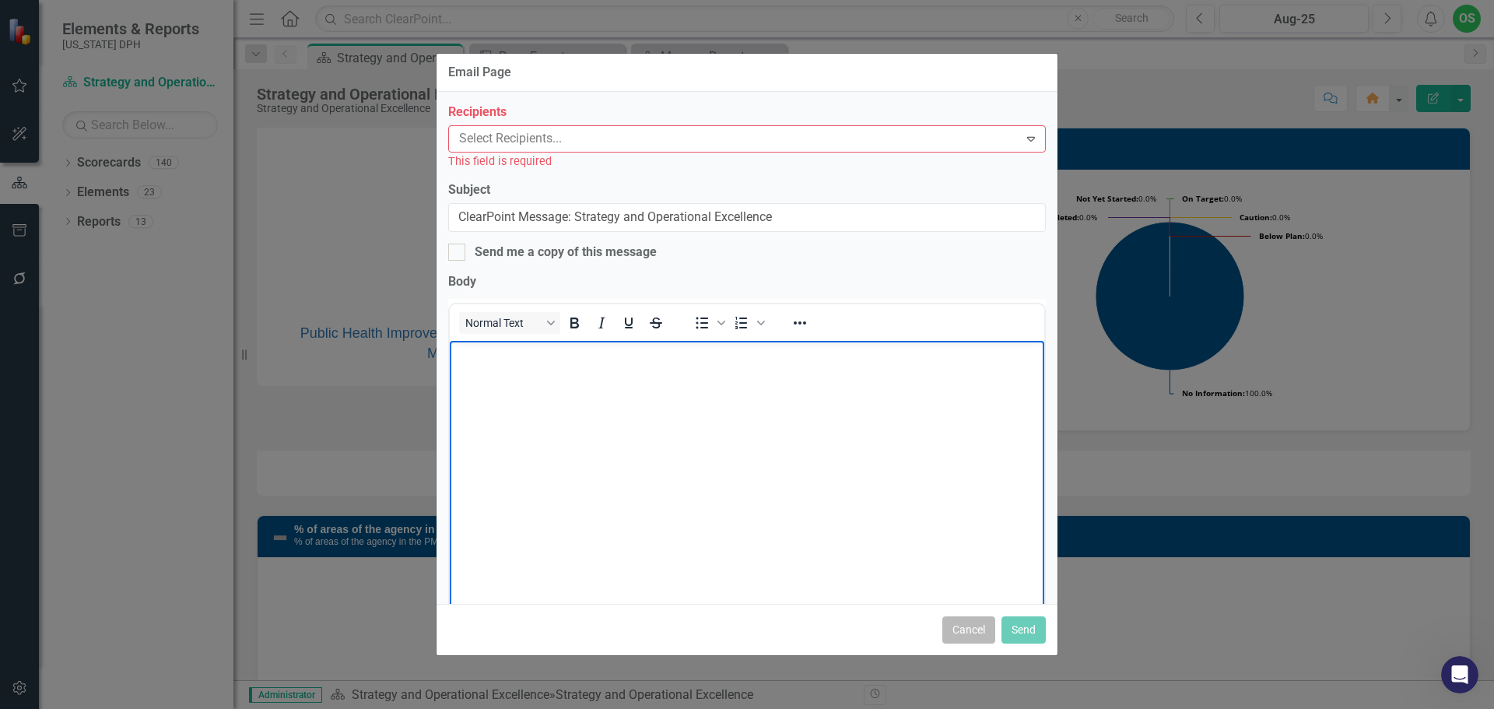
click at [966, 636] on button "Cancel" at bounding box center [968, 629] width 53 height 27
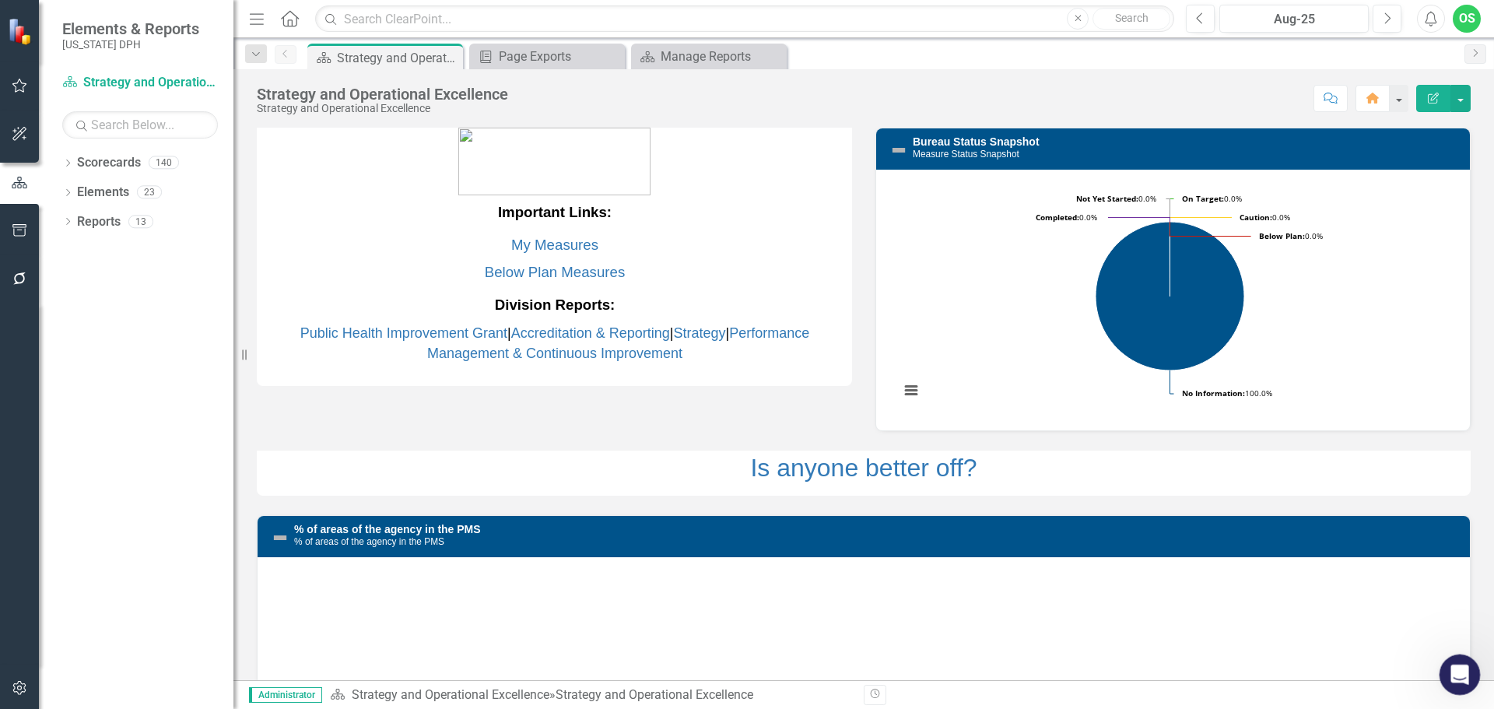
click at [1459, 674] on icon "Open Intercom Messenger" at bounding box center [1457, 672] width 11 height 12
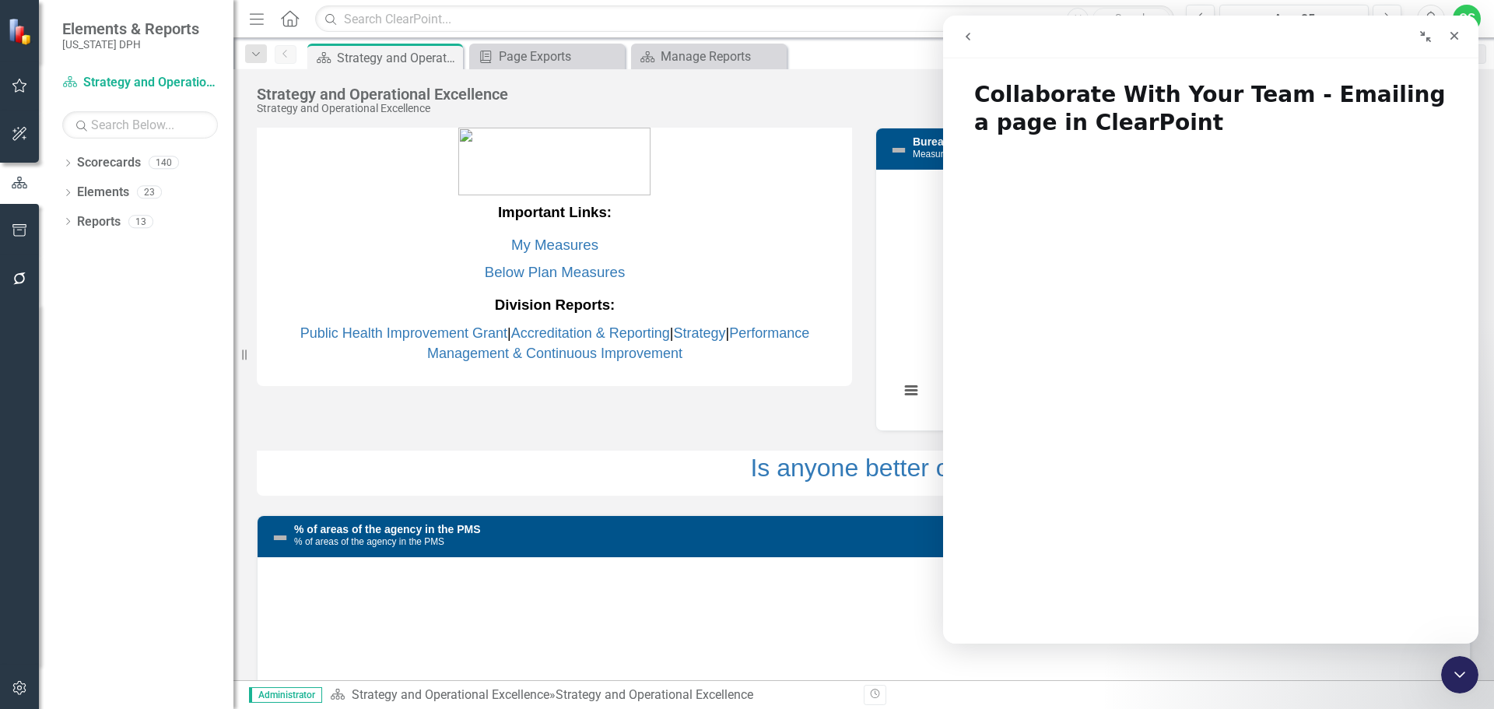
click at [978, 22] on button "go back" at bounding box center [968, 37] width 30 height 30
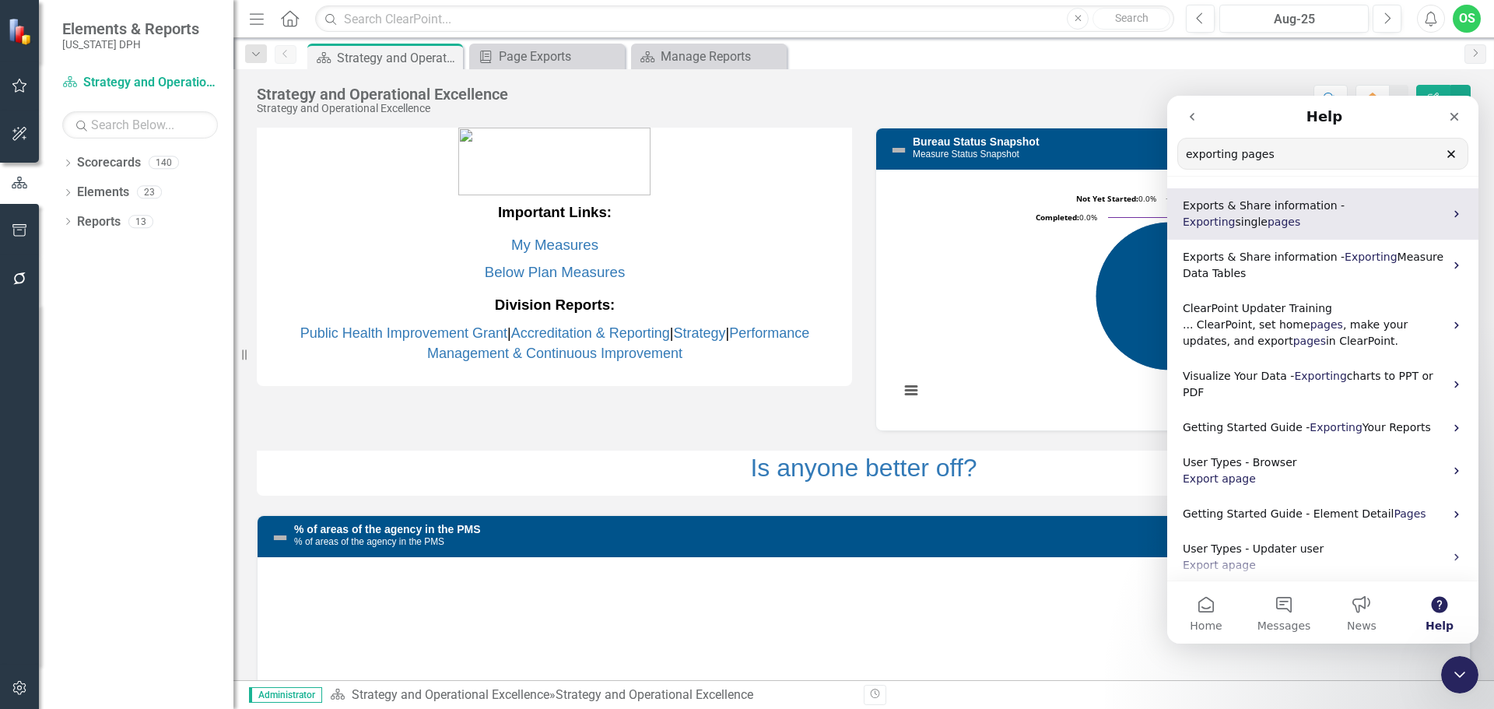
type input "exporting pages"
click at [1306, 199] on span "Exports & Share information -" at bounding box center [1264, 205] width 162 height 12
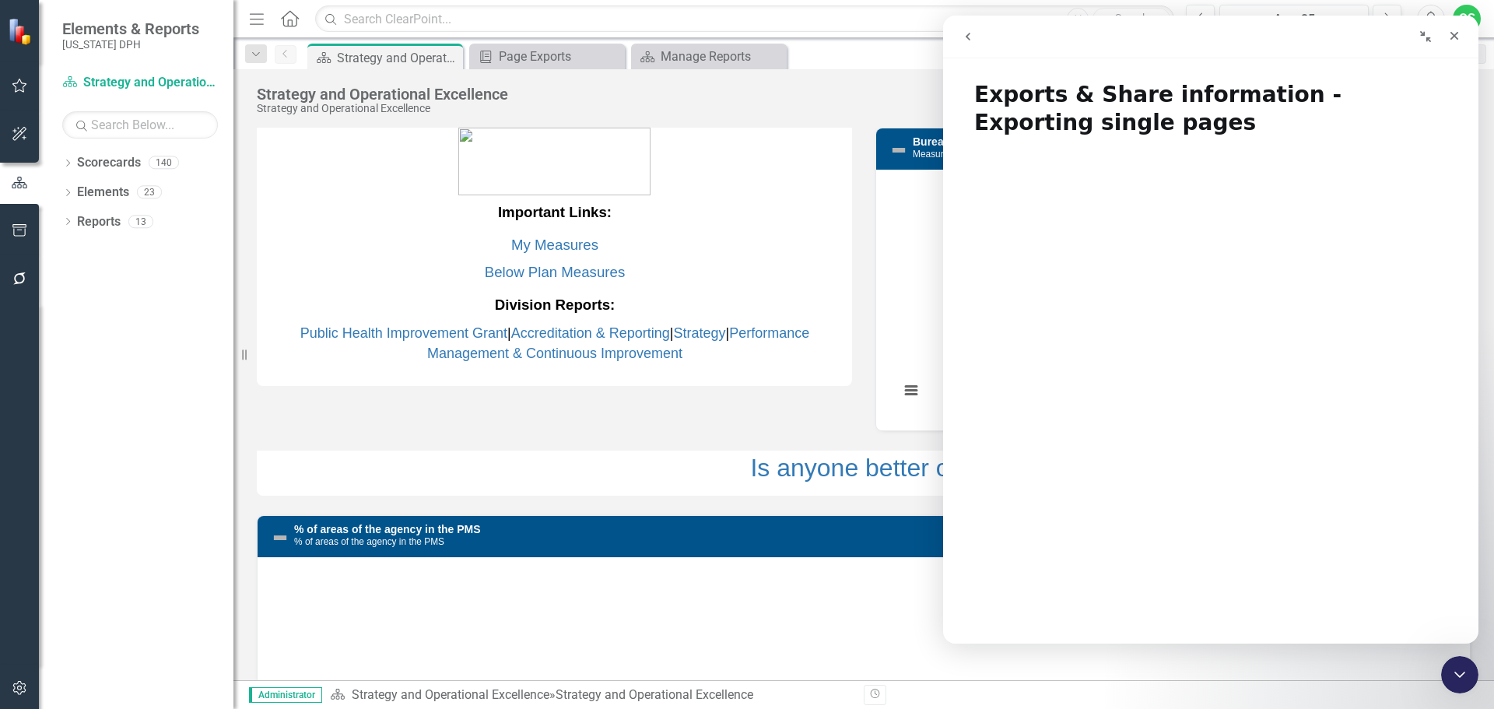
click at [968, 38] on icon "go back" at bounding box center [968, 37] width 5 height 8
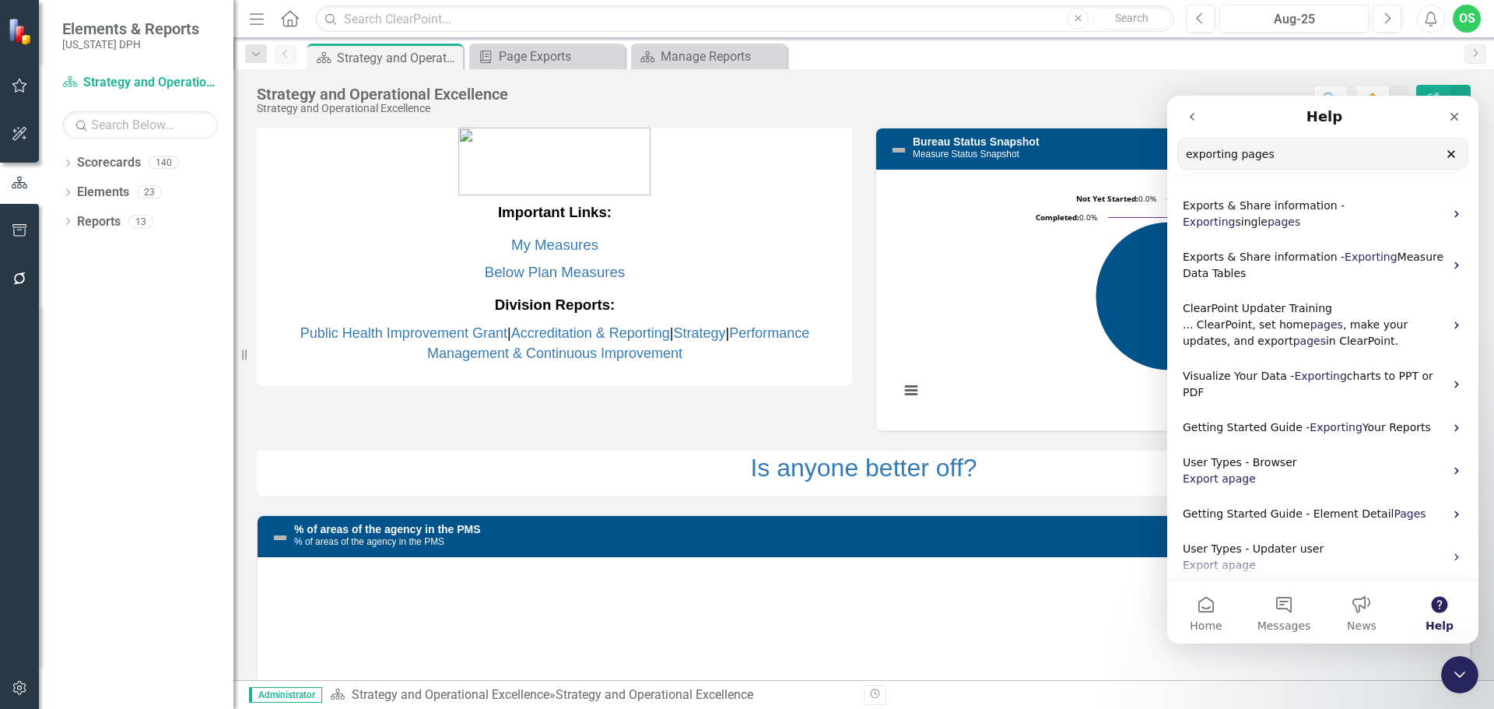
drag, startPoint x: 1277, startPoint y: 163, endPoint x: 1218, endPoint y: 170, distance: 59.5
click at [1218, 169] on input "exporting pages" at bounding box center [1322, 153] width 289 height 30
drag, startPoint x: 1299, startPoint y: 160, endPoint x: 1172, endPoint y: 163, distance: 126.9
click at [1172, 163] on nav "Help expoing pagesrt Search for help" at bounding box center [1322, 136] width 311 height 81
type input "emailing pages"
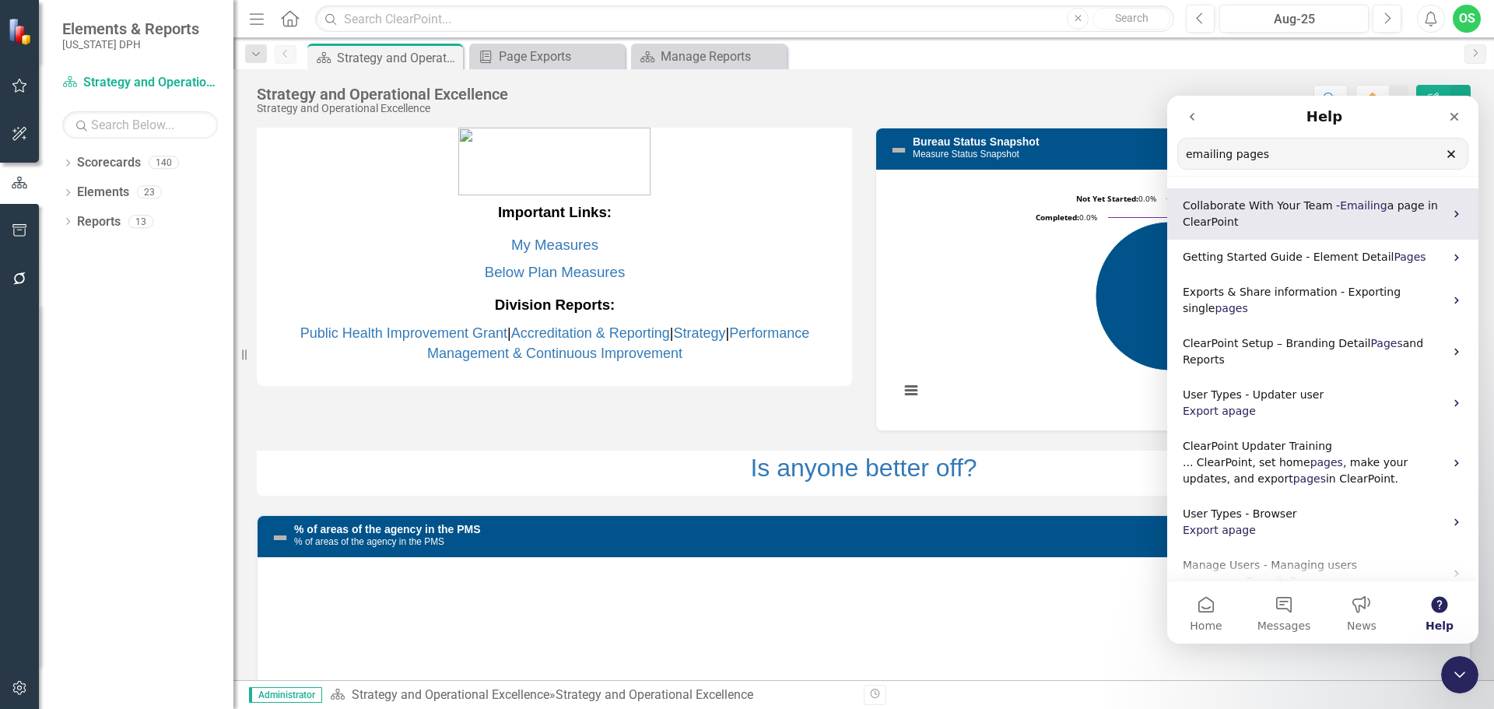
click at [1291, 219] on p "Collaborate With Your Team - Emailing a page in ClearPoint" at bounding box center [1313, 214] width 261 height 33
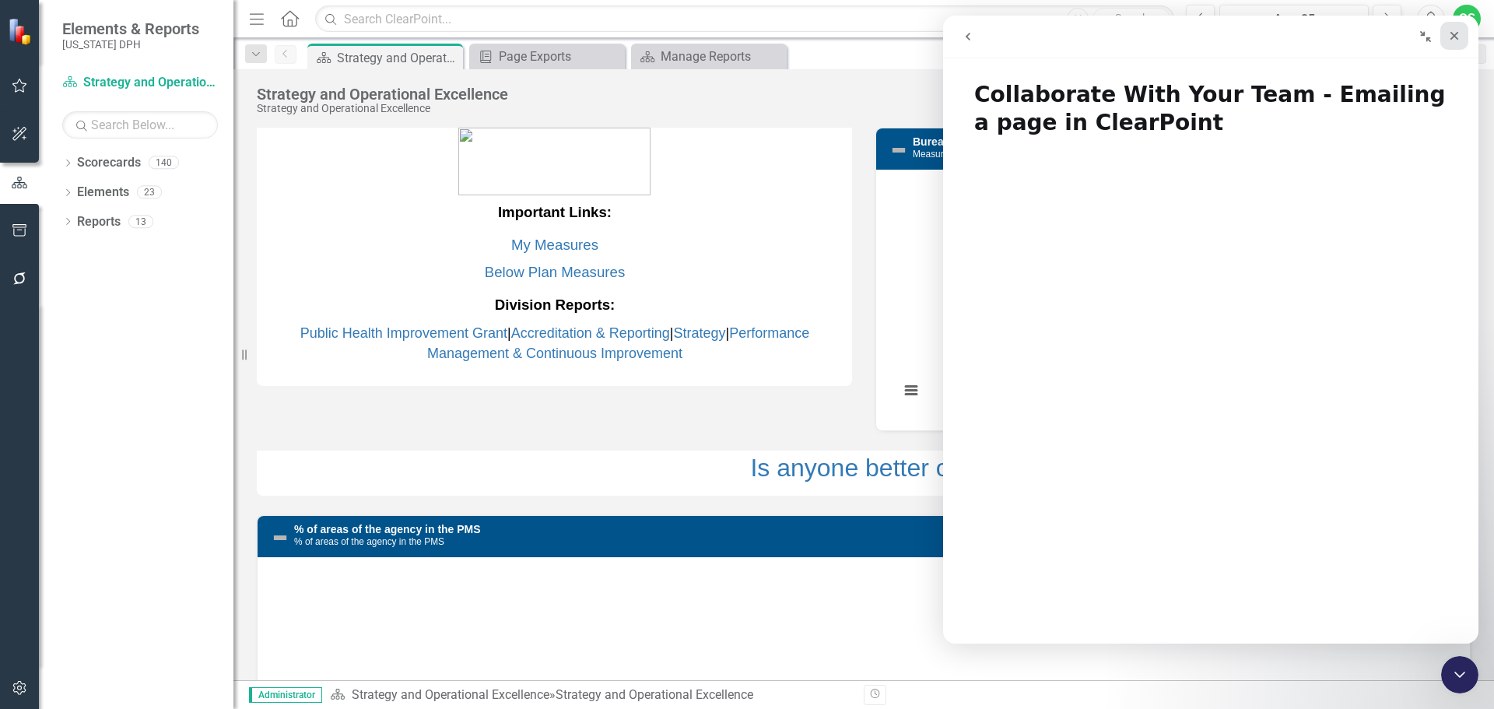
click at [1450, 34] on icon "Close" at bounding box center [1454, 36] width 12 height 12
